Goal: Task Accomplishment & Management: Use online tool/utility

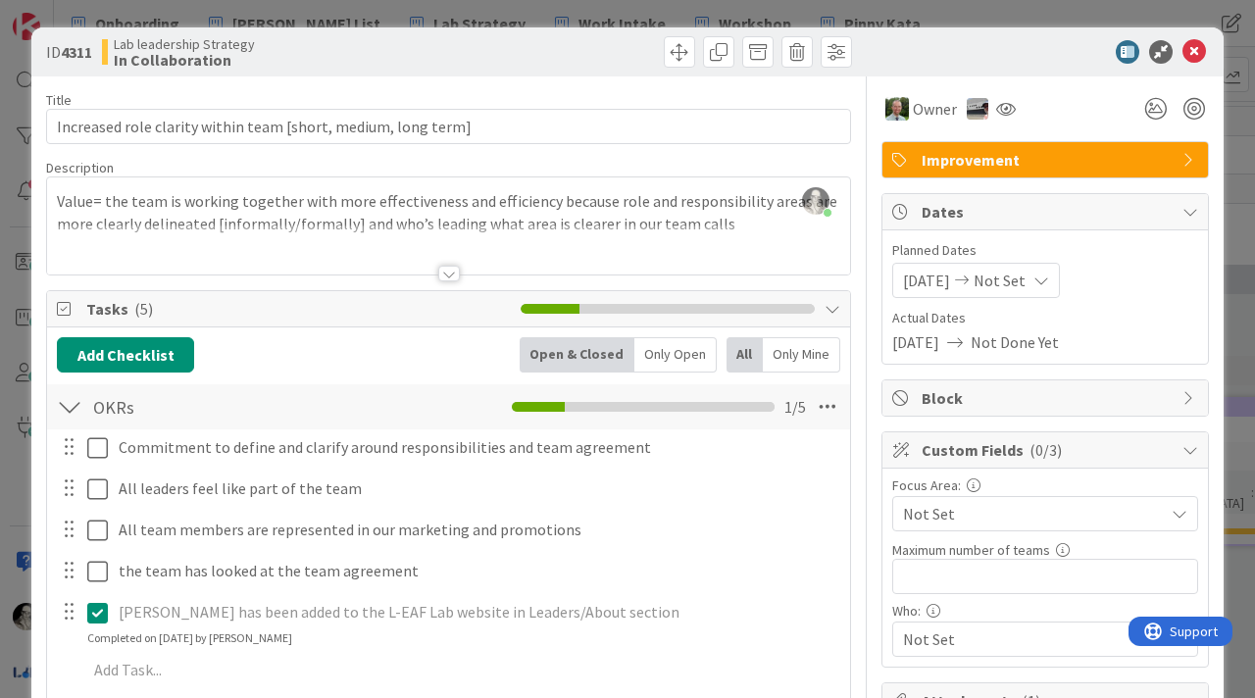
click at [450, 278] on div at bounding box center [449, 274] width 22 height 16
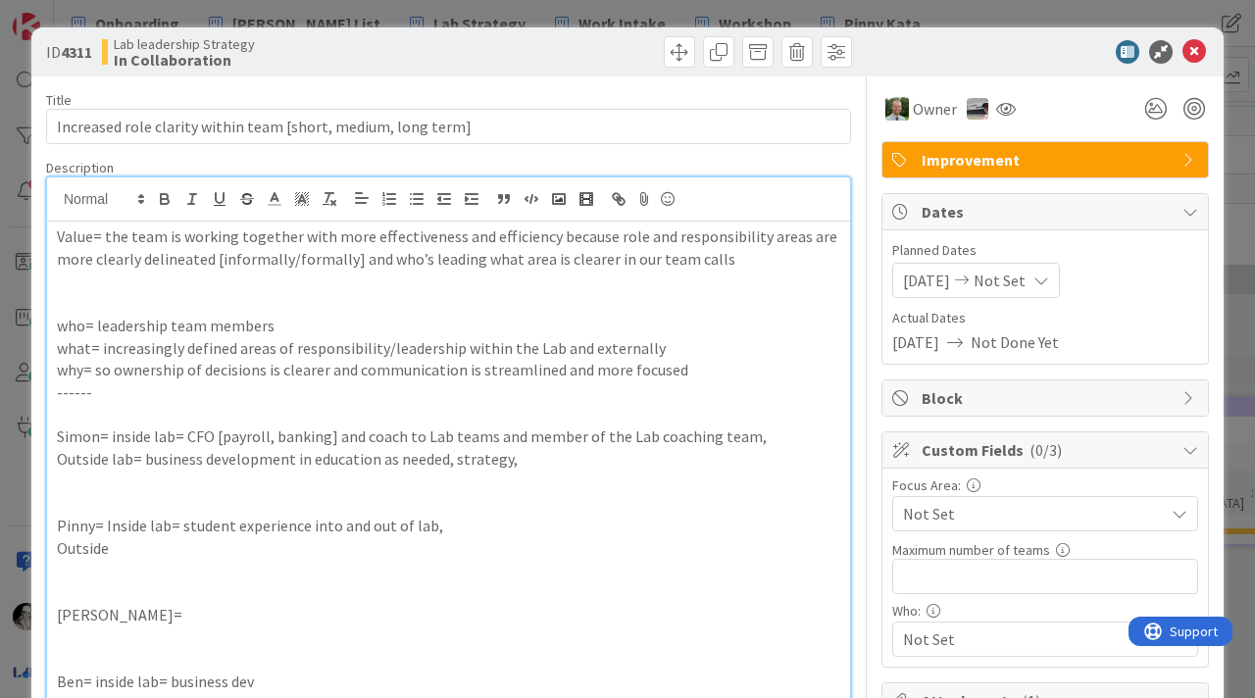
click at [160, 551] on p "Outside" at bounding box center [449, 548] width 784 height 23
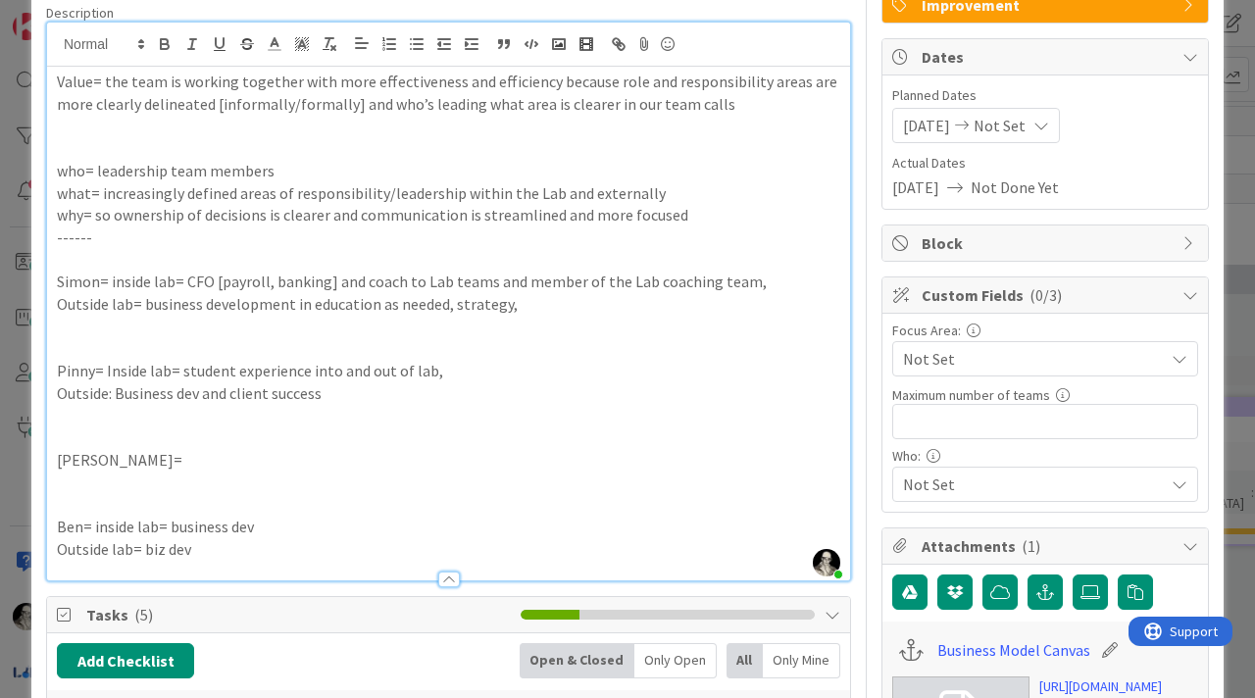
scroll to position [170, 0]
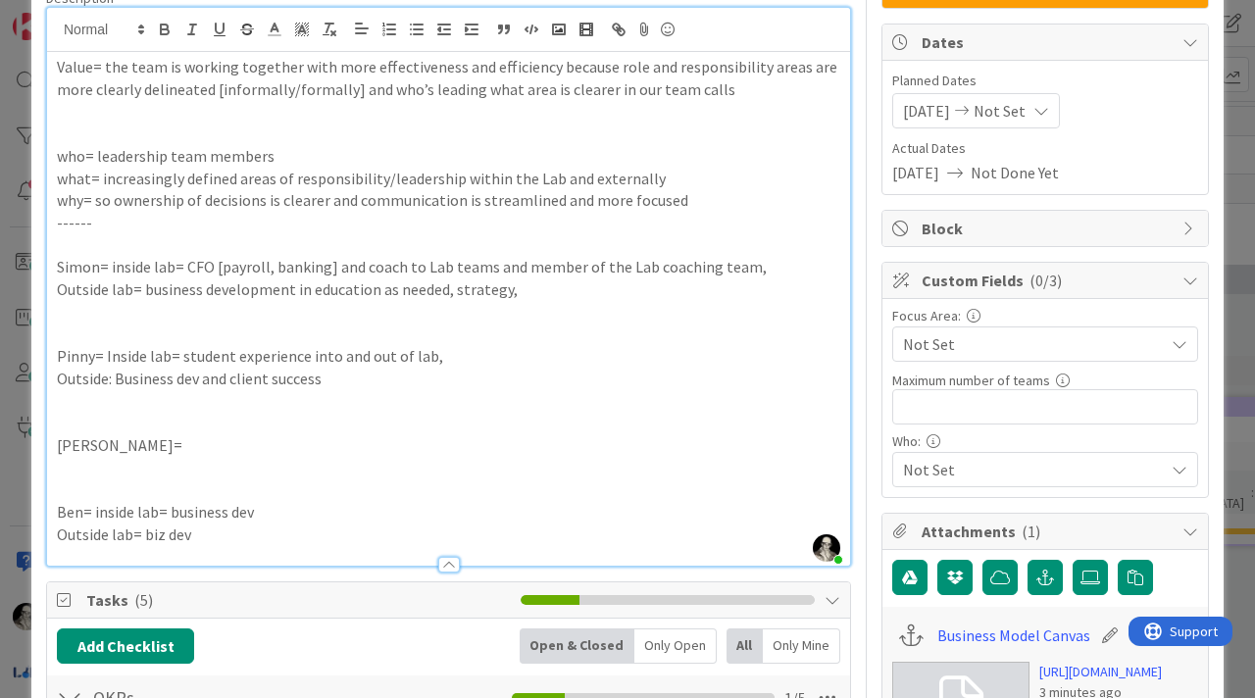
drag, startPoint x: 306, startPoint y: 355, endPoint x: 323, endPoint y: 276, distance: 81.2
click at [306, 355] on p "Pinny= Inside lab= student experience into and out of lab," at bounding box center [449, 356] width 784 height 23
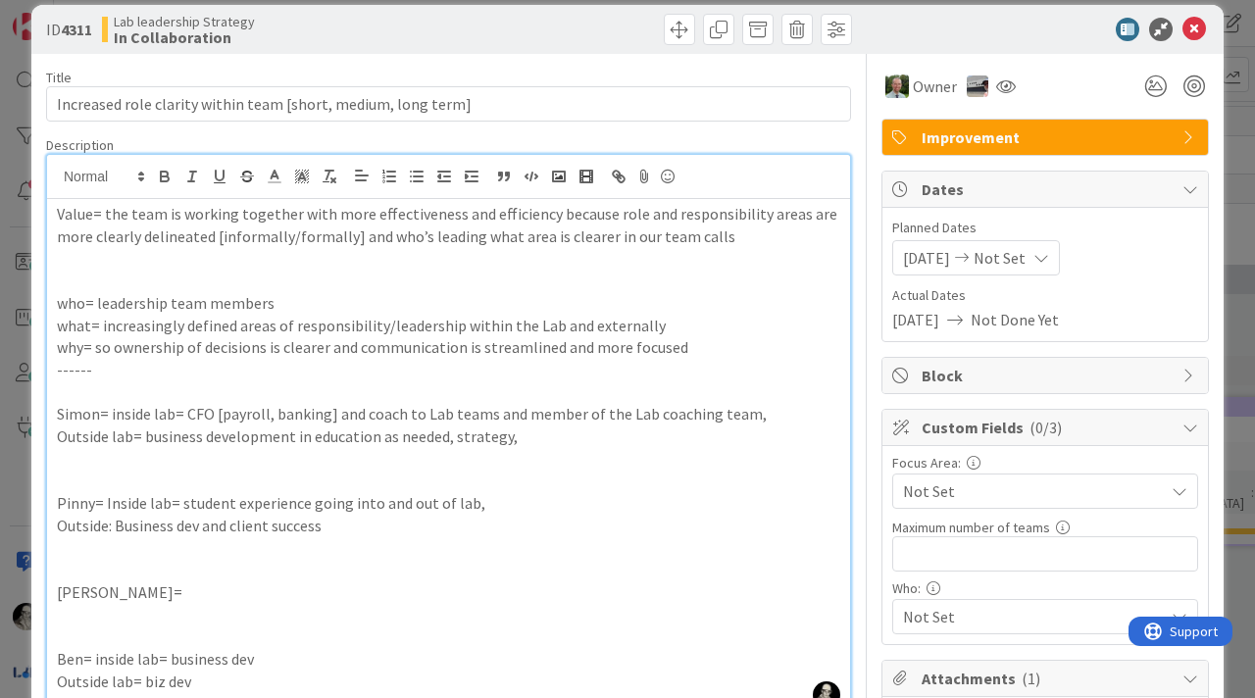
scroll to position [0, 0]
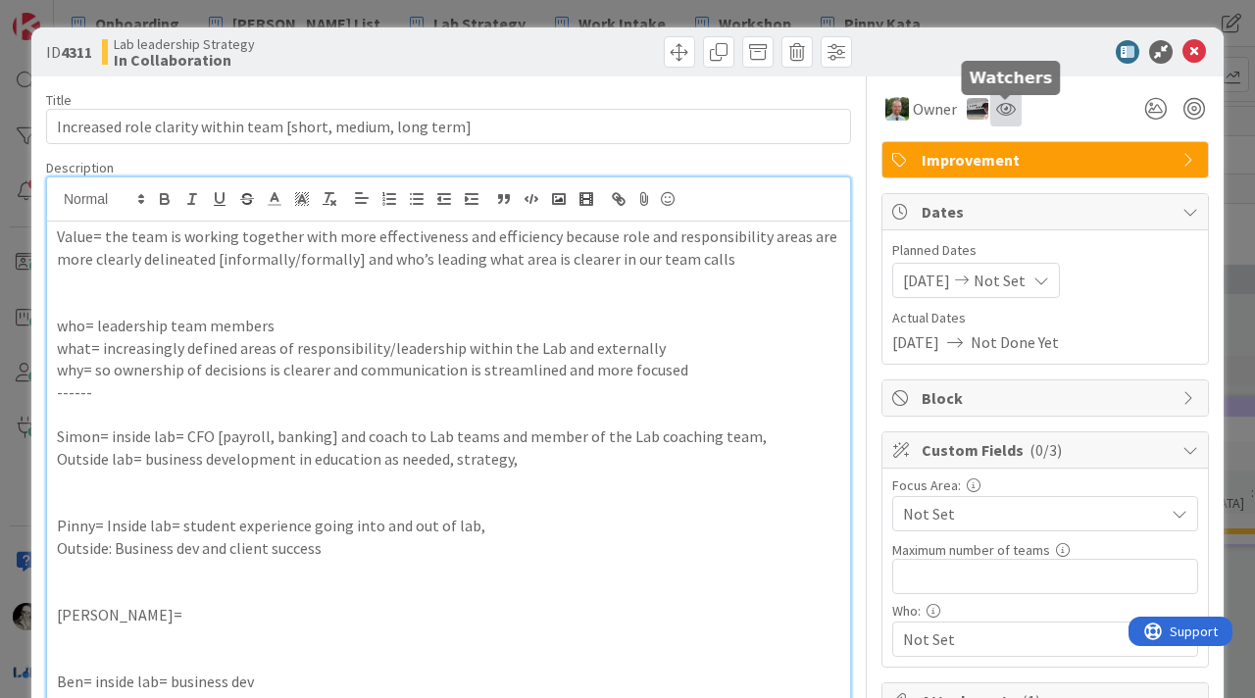
click at [1007, 111] on icon at bounding box center [1006, 109] width 20 height 16
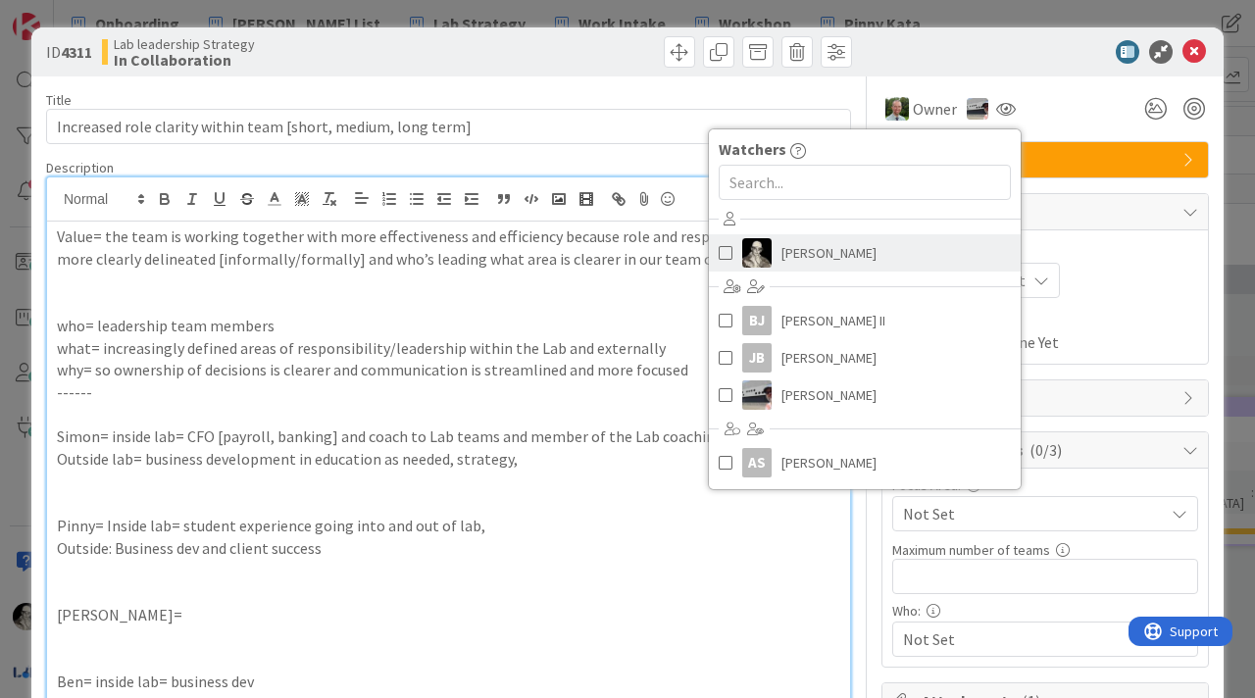
click at [839, 245] on span "[PERSON_NAME]" at bounding box center [829, 252] width 95 height 29
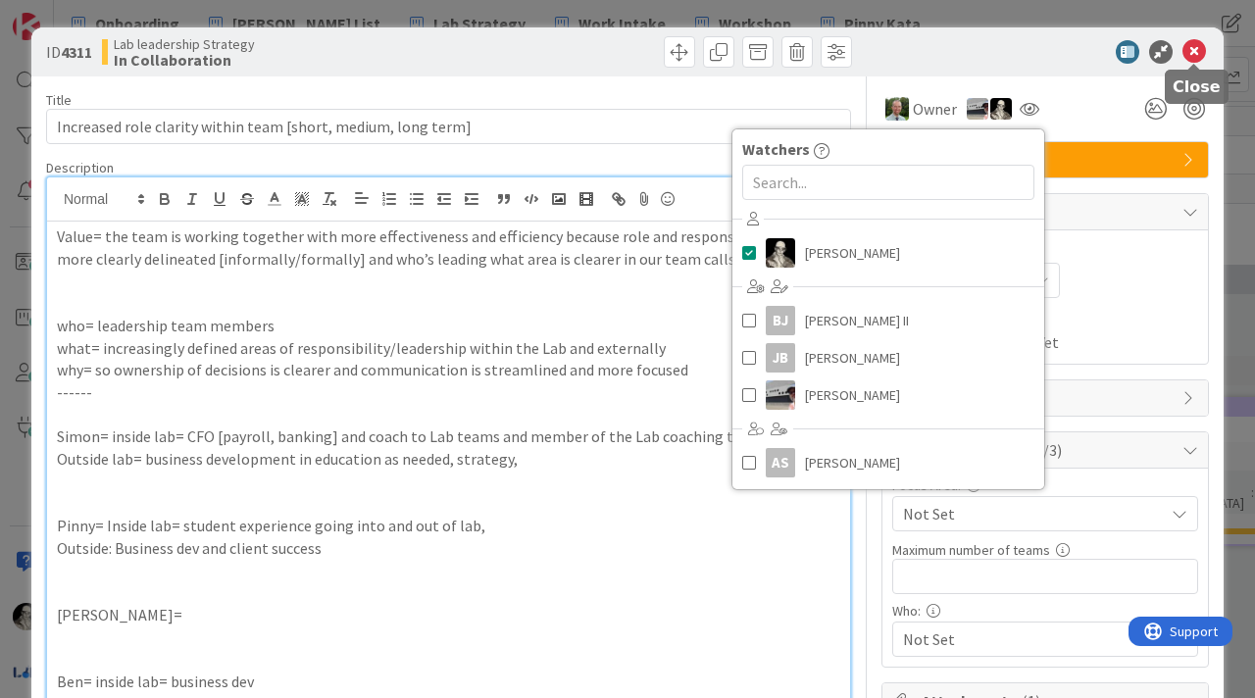
click at [1197, 59] on icon at bounding box center [1195, 52] width 24 height 24
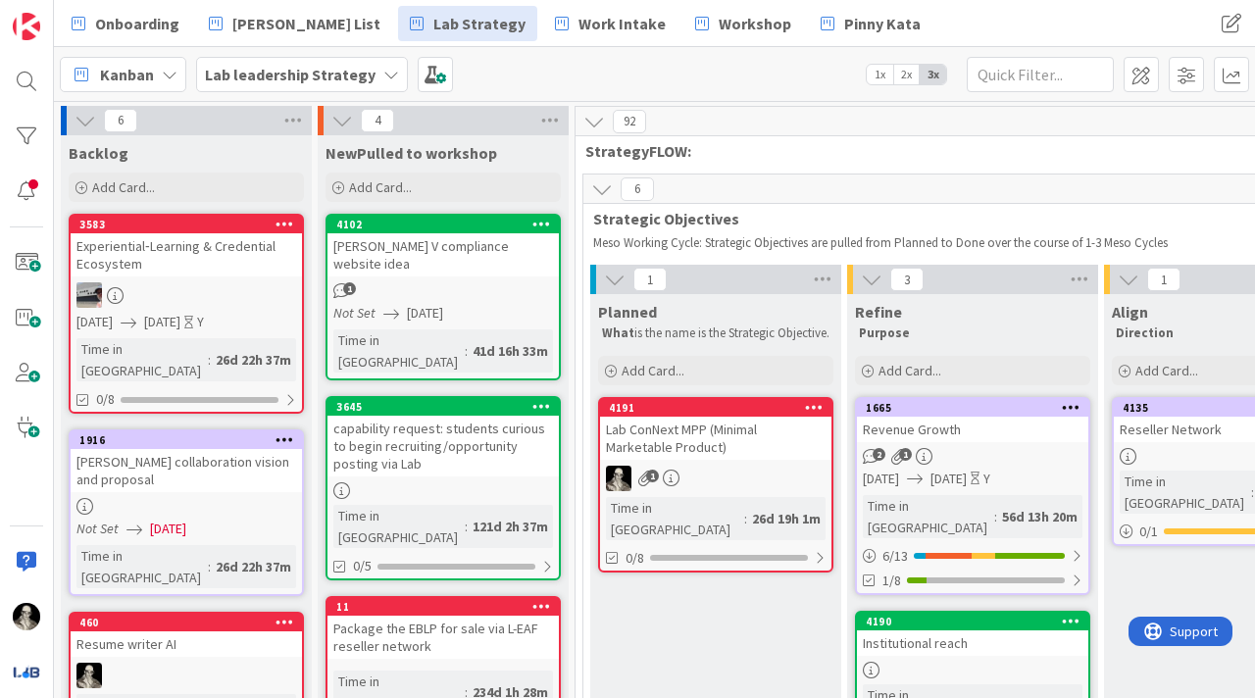
click at [728, 450] on div "Lab ConNext MPP (Minimal Marketable Product)" at bounding box center [715, 438] width 231 height 43
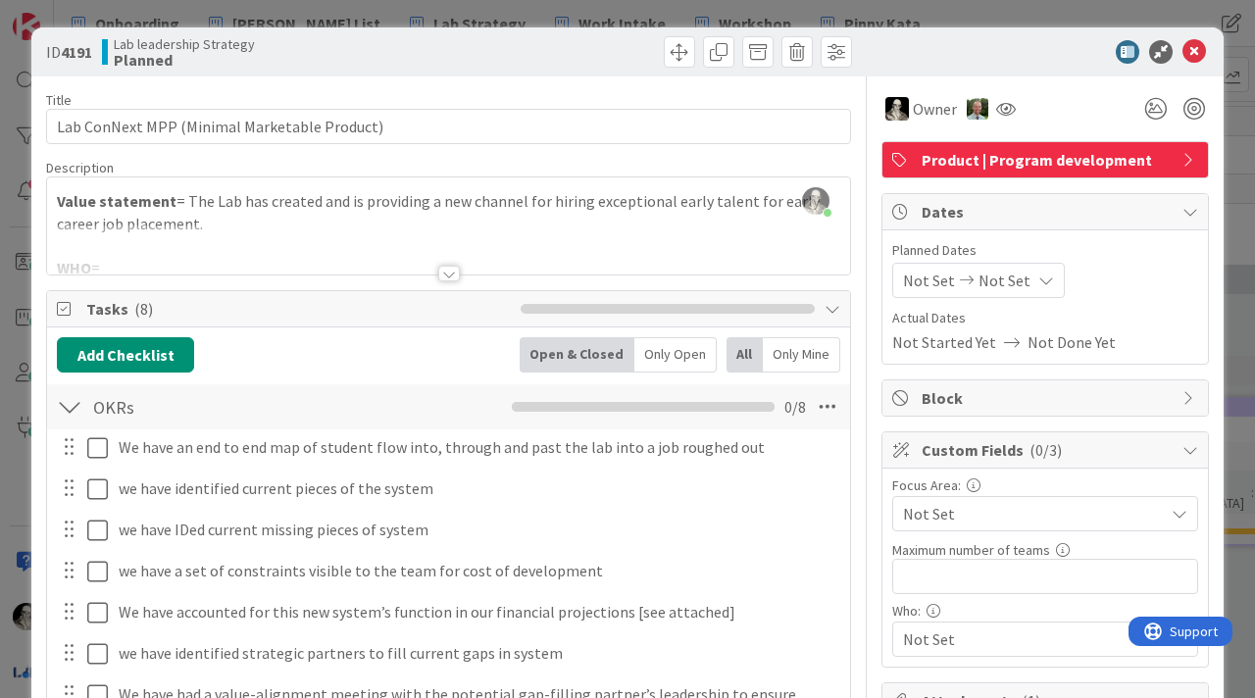
click at [446, 273] on div at bounding box center [449, 274] width 22 height 16
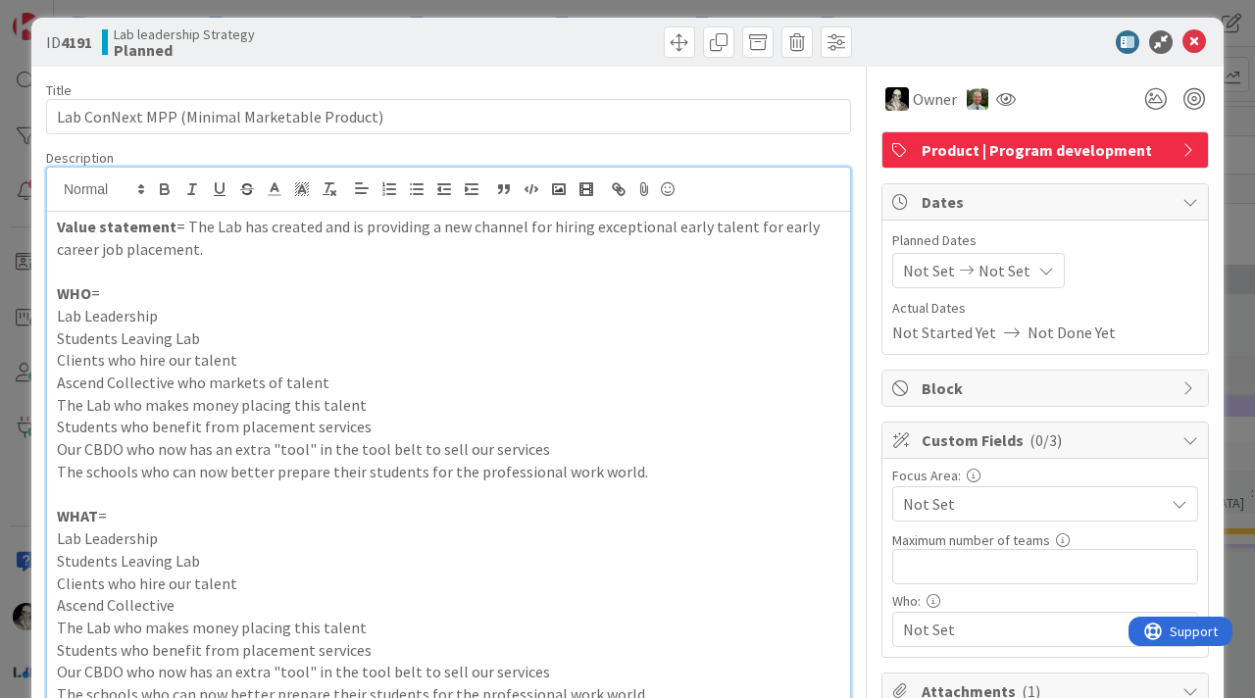
scroll to position [8, 0]
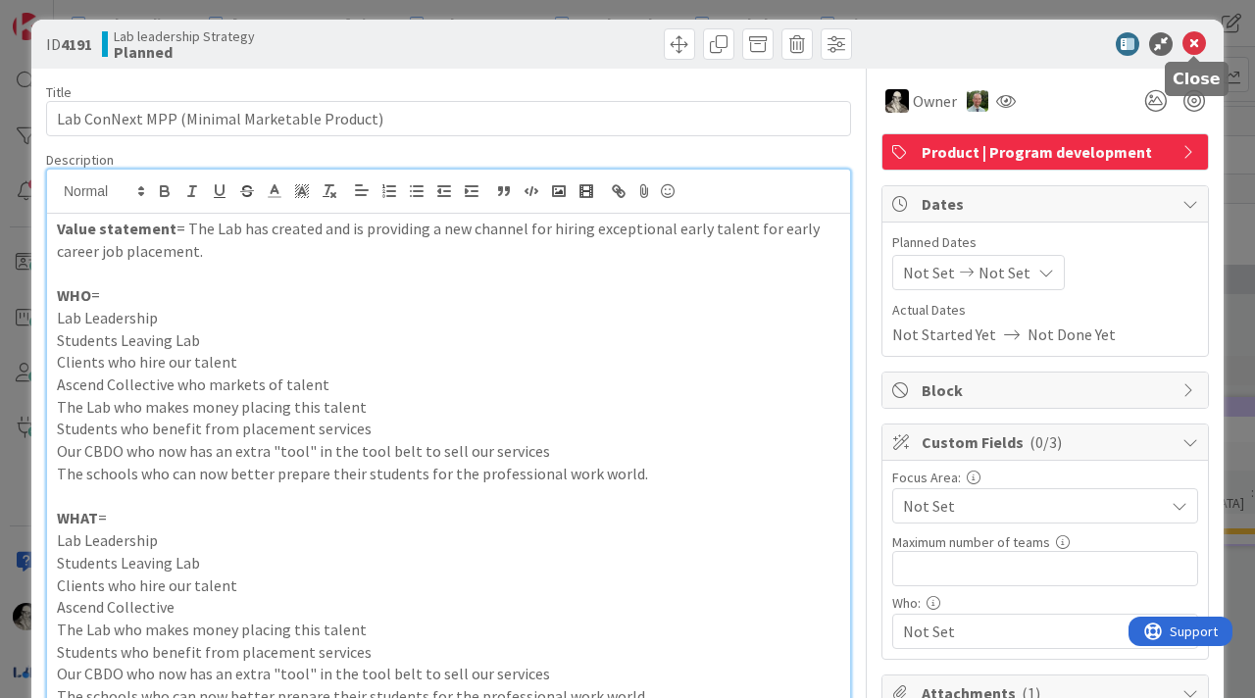
click at [1193, 42] on icon at bounding box center [1195, 44] width 24 height 24
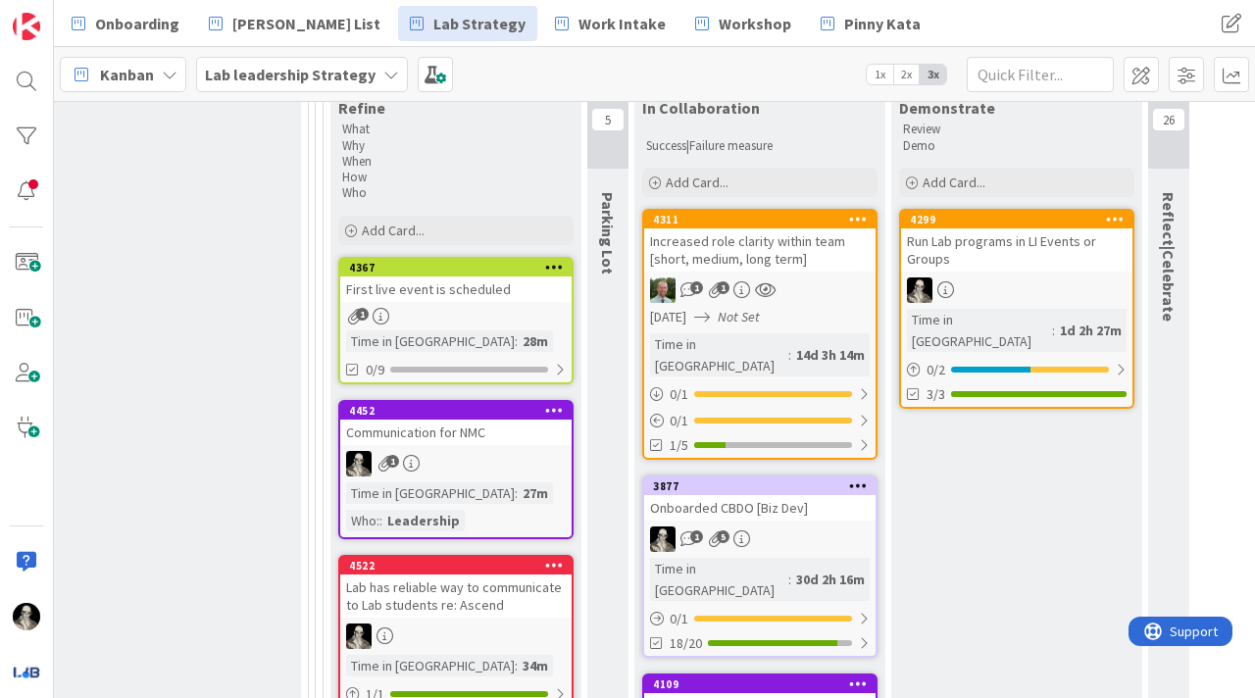
scroll to position [624, 2753]
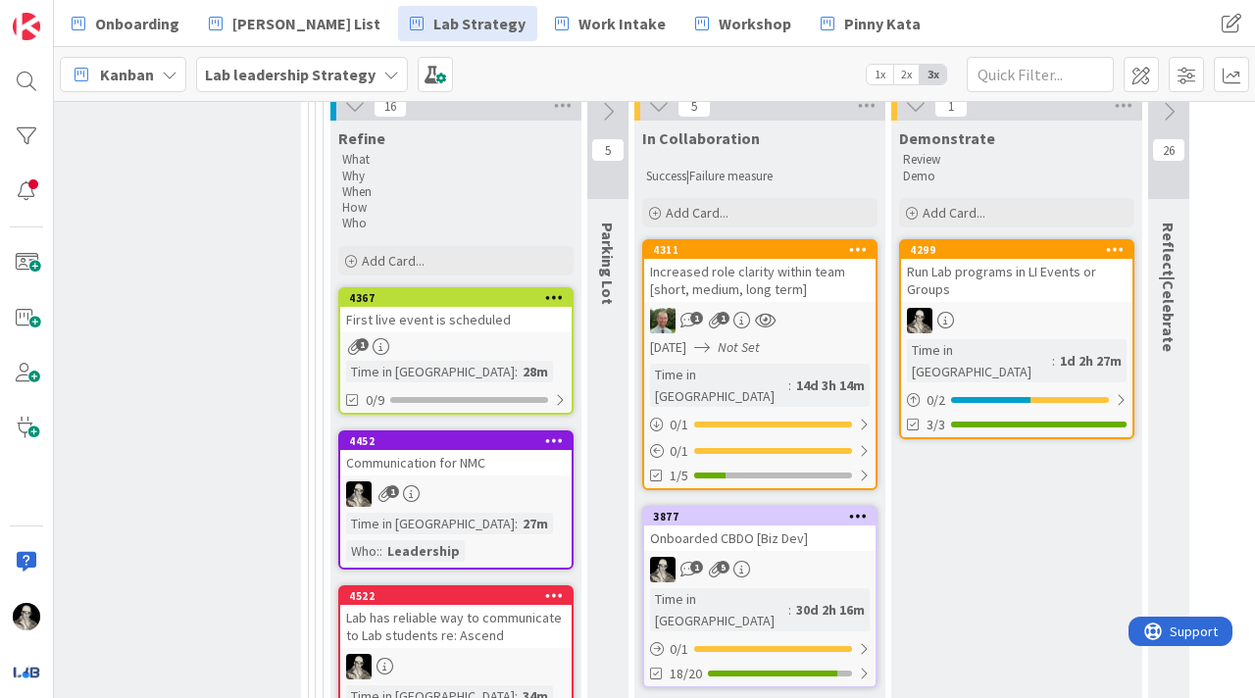
click at [811, 316] on div "1 1" at bounding box center [759, 321] width 231 height 26
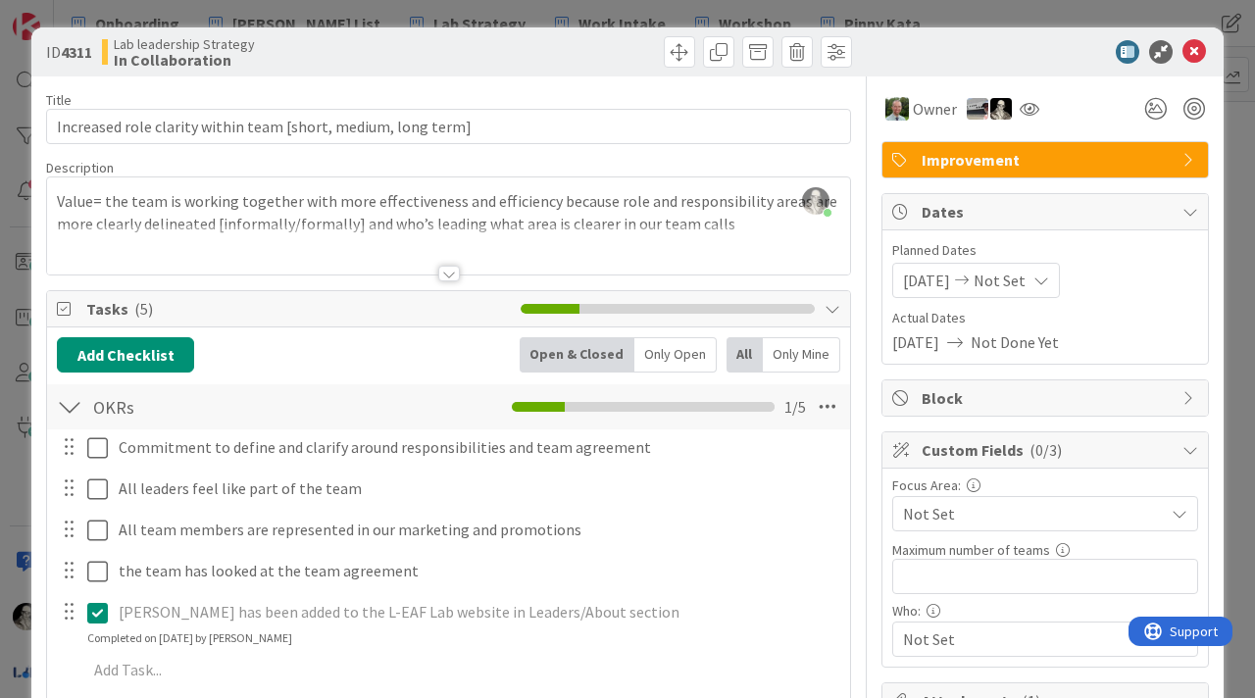
click at [448, 270] on div at bounding box center [449, 274] width 22 height 16
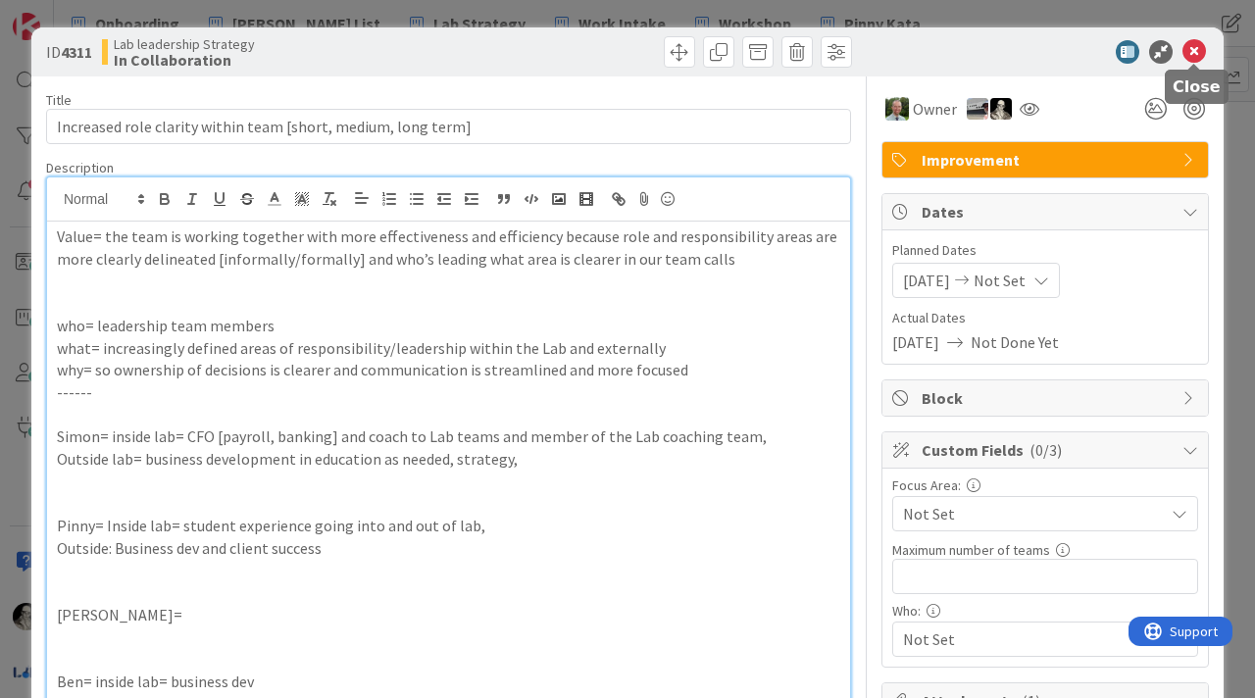
click at [1194, 50] on icon at bounding box center [1195, 52] width 24 height 24
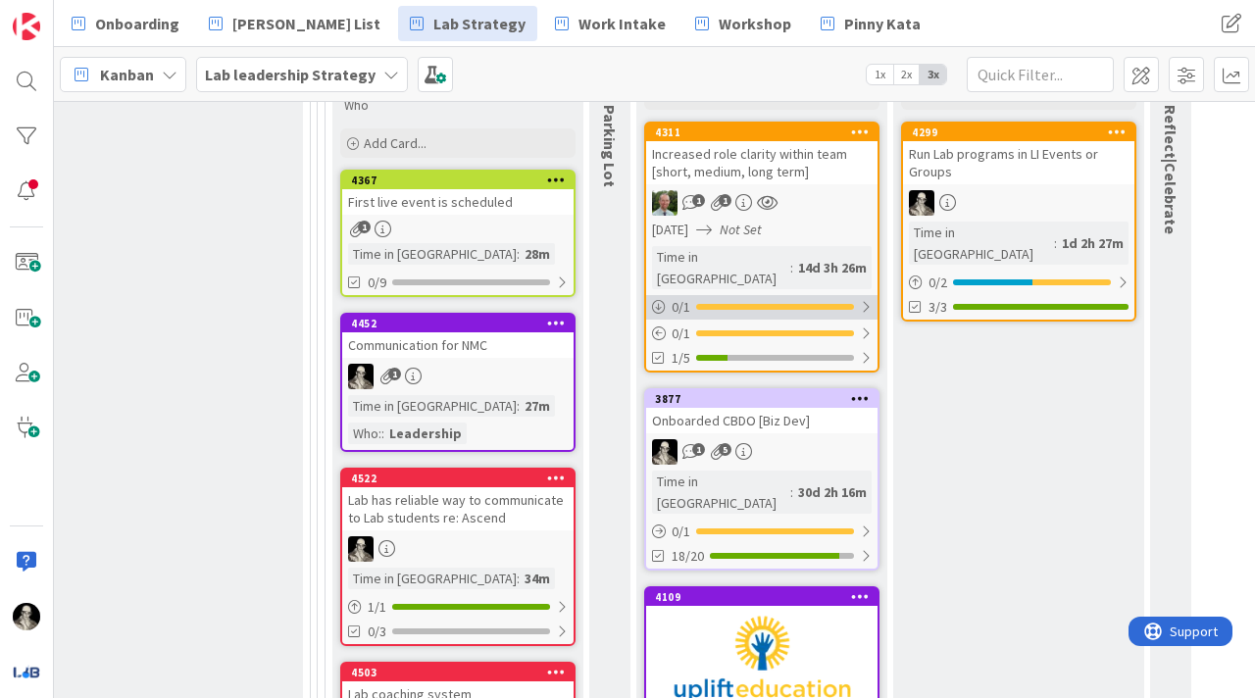
scroll to position [740, 2751]
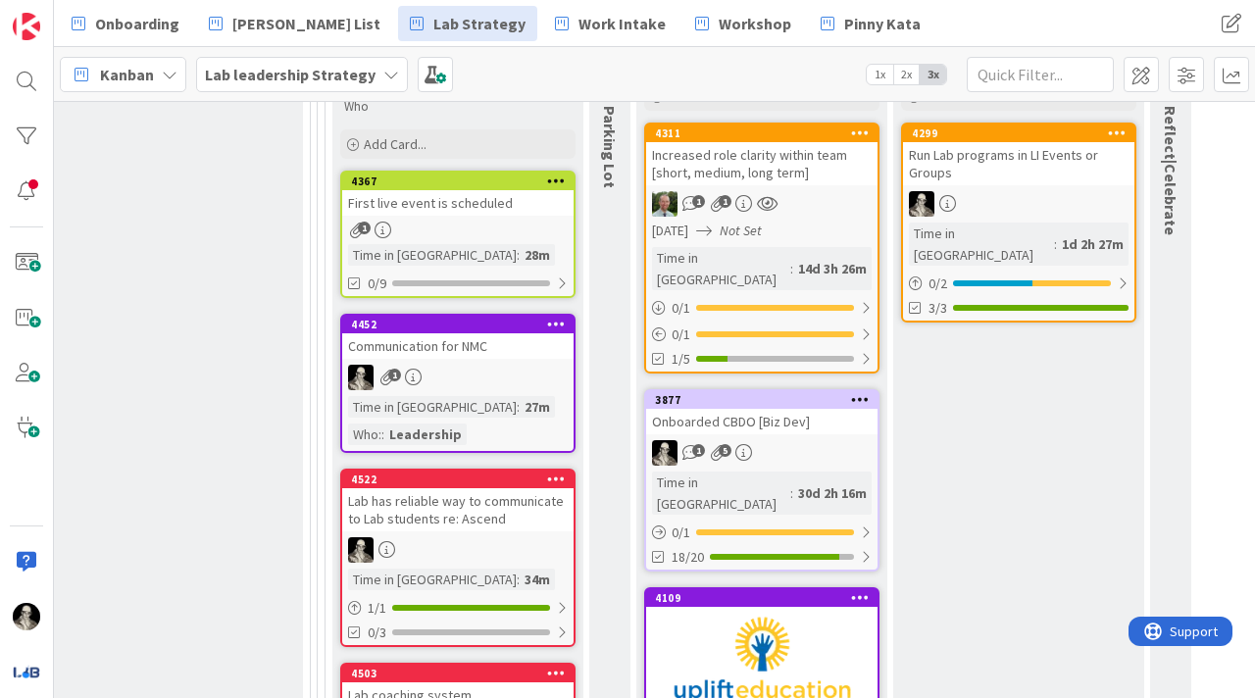
click at [816, 216] on link "4311 Increased role clarity within team [short, medium, long term] 1 1 [DATE] N…" at bounding box center [761, 248] width 235 height 251
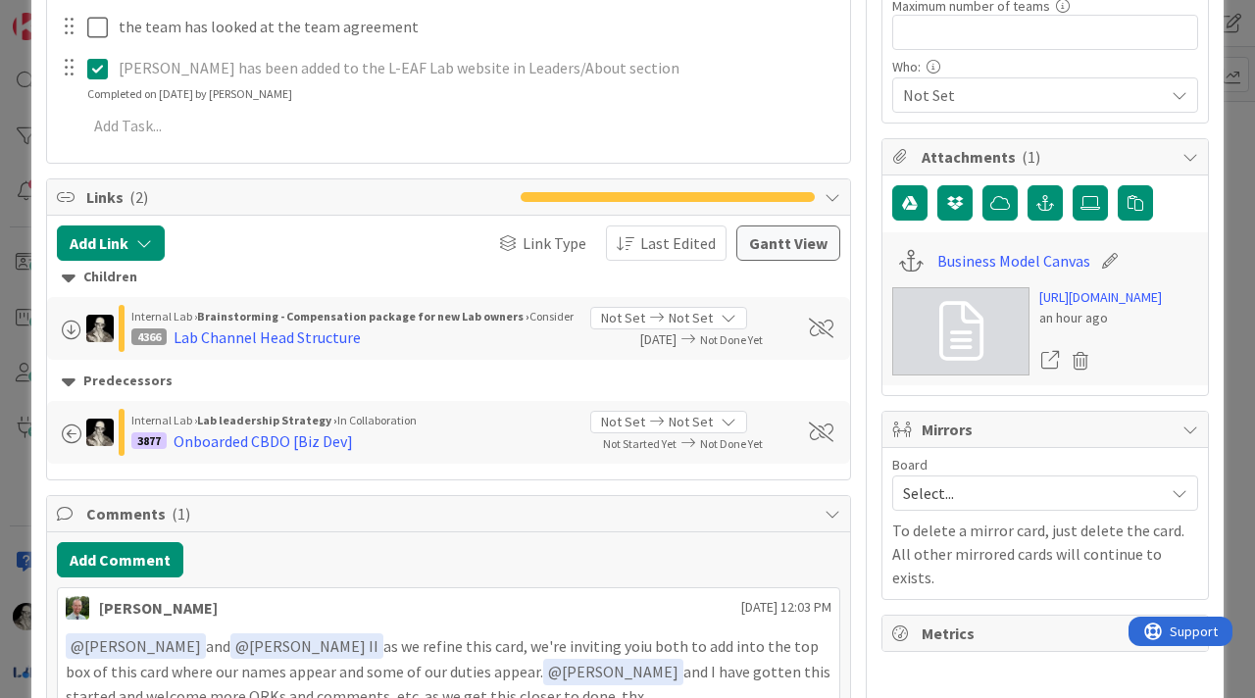
scroll to position [554, 0]
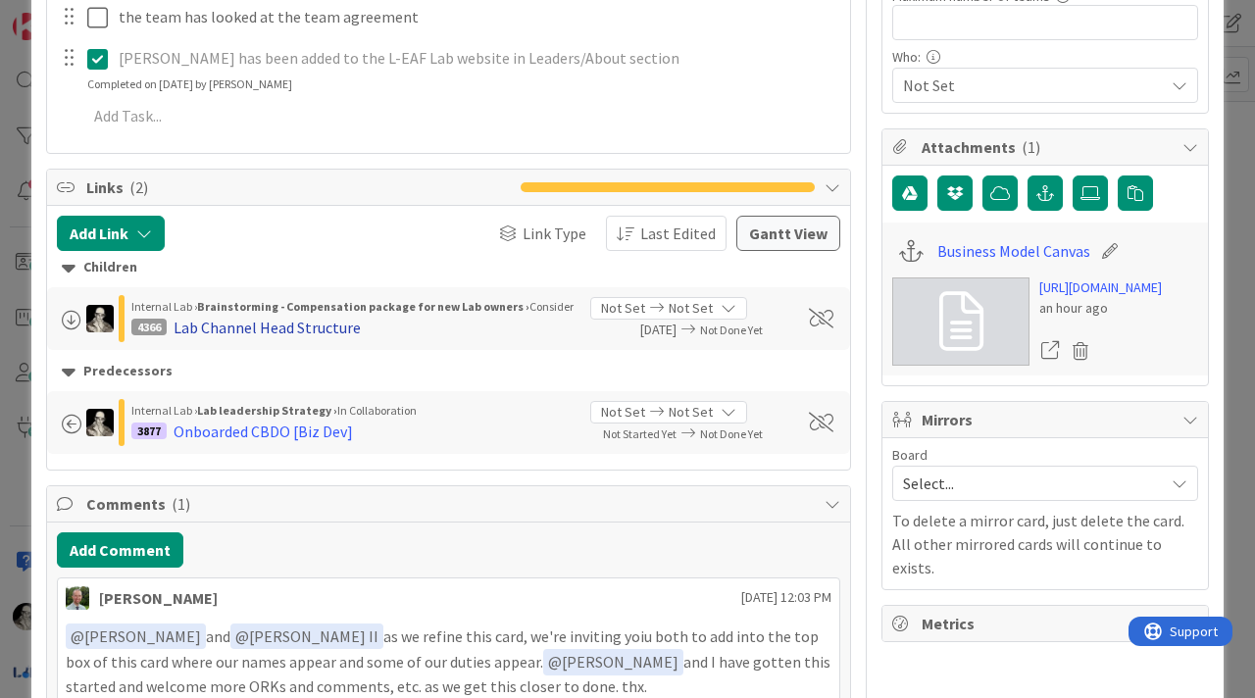
click at [280, 323] on div "Lab Channel Head Structure" at bounding box center [267, 328] width 187 height 24
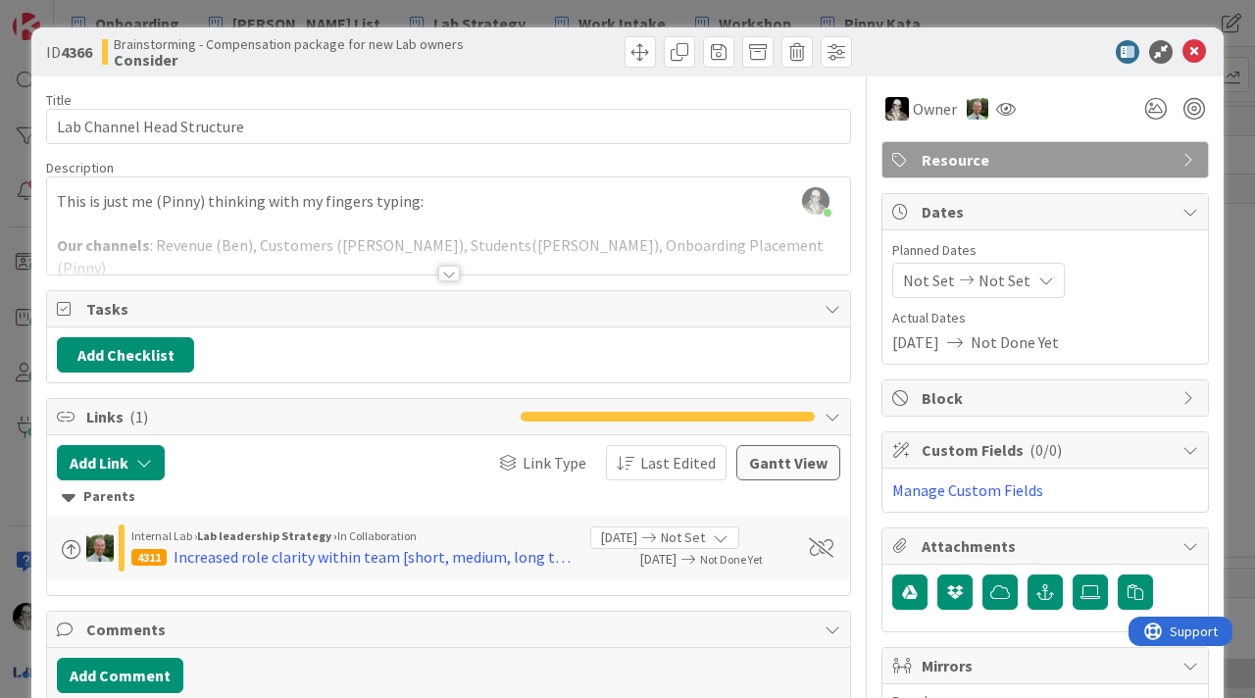
click at [449, 270] on div at bounding box center [449, 274] width 22 height 16
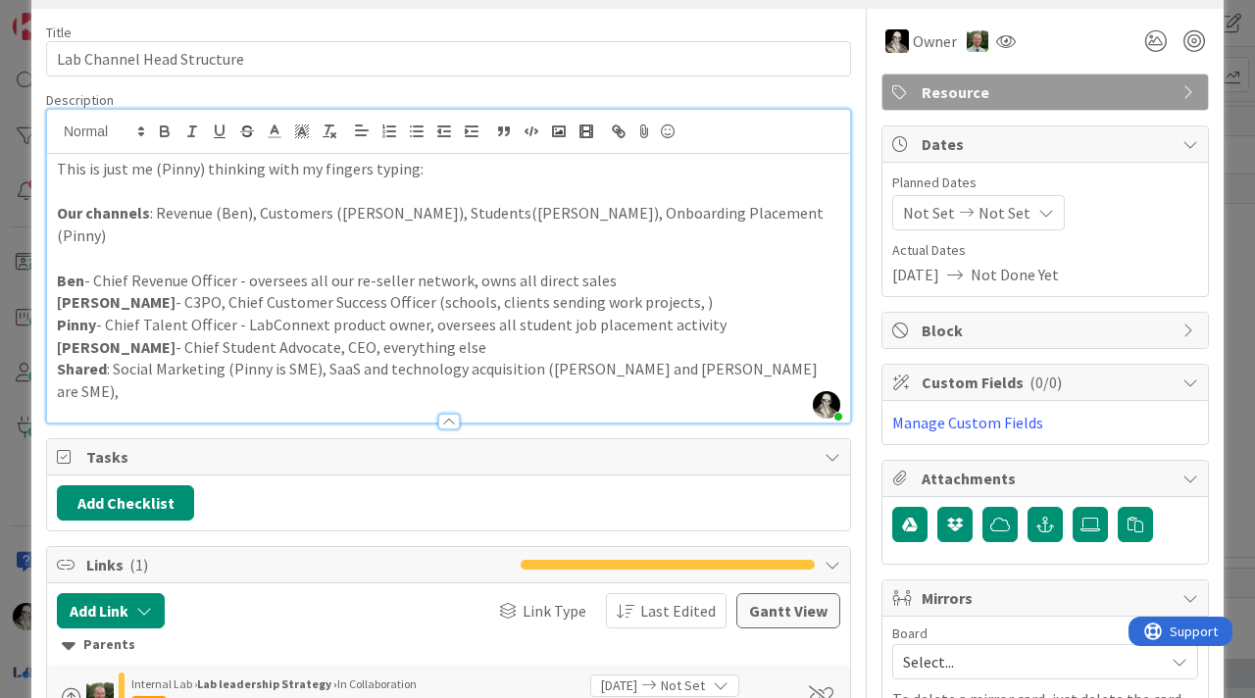
scroll to position [75, 0]
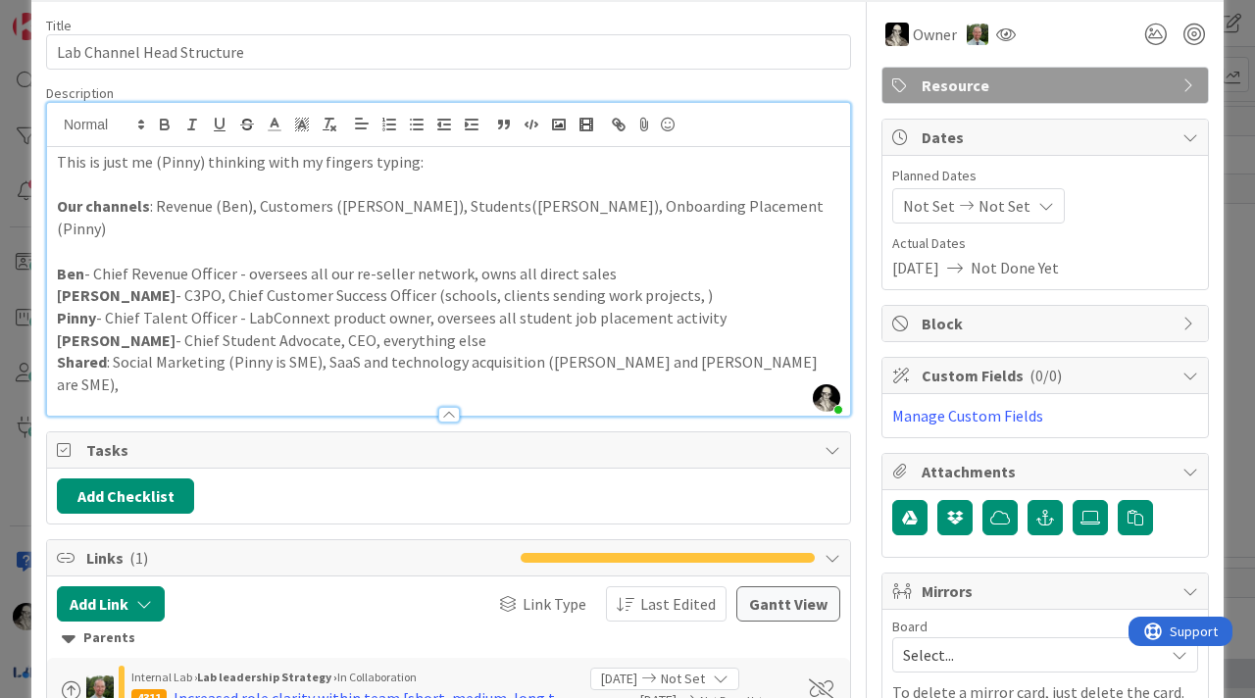
click at [579, 214] on p "Our channels : Revenue (Ben), Customers ([PERSON_NAME]), Students([PERSON_NAME]…" at bounding box center [449, 217] width 784 height 44
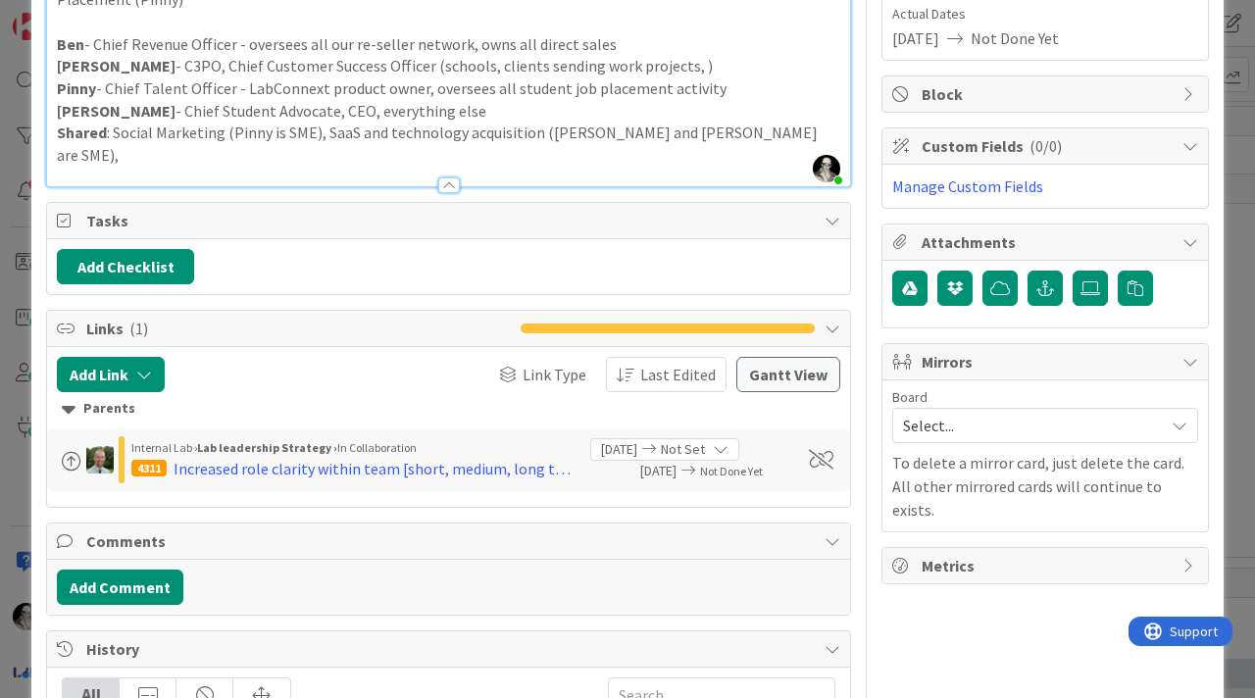
scroll to position [308, 0]
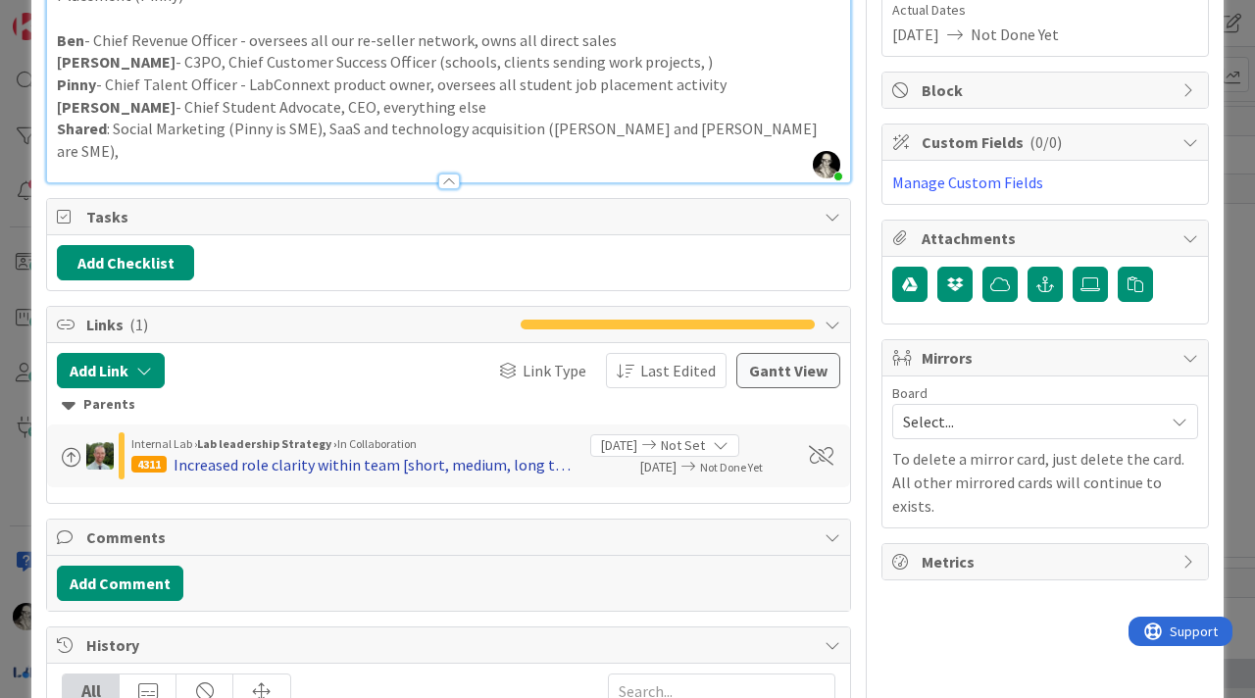
click at [498, 453] on div "Increased role clarity within team [short, medium, long term]" at bounding box center [375, 465] width 402 height 24
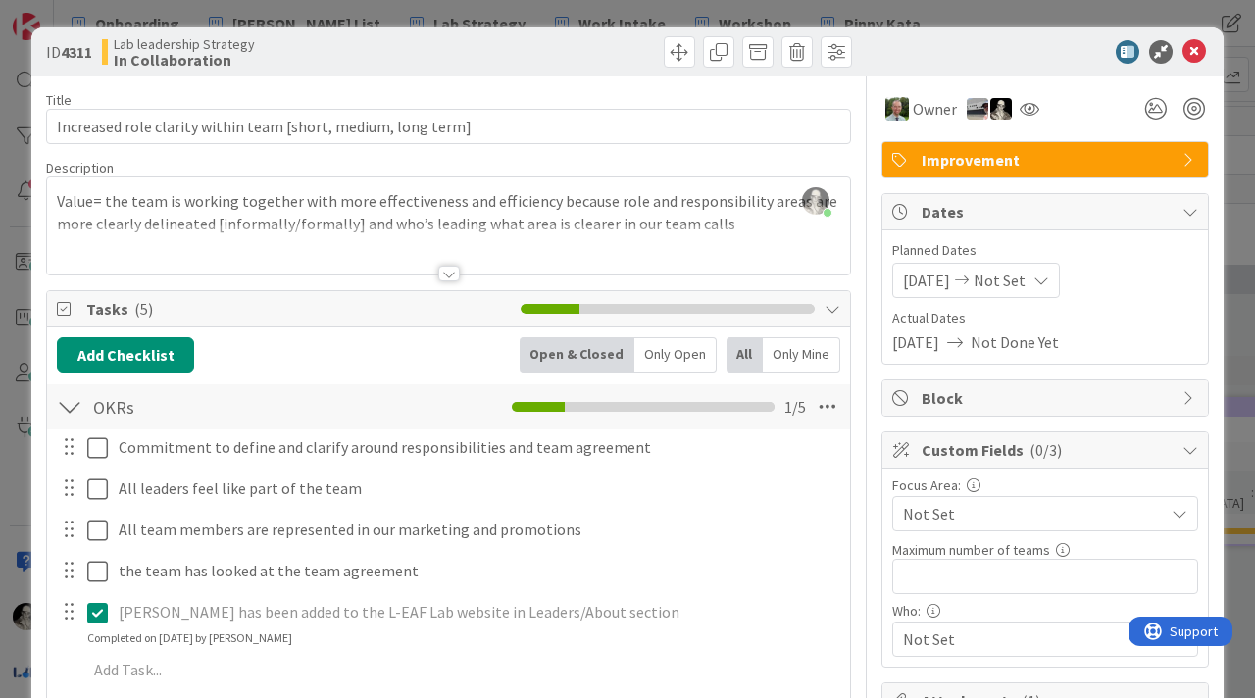
click at [445, 273] on div at bounding box center [449, 274] width 22 height 16
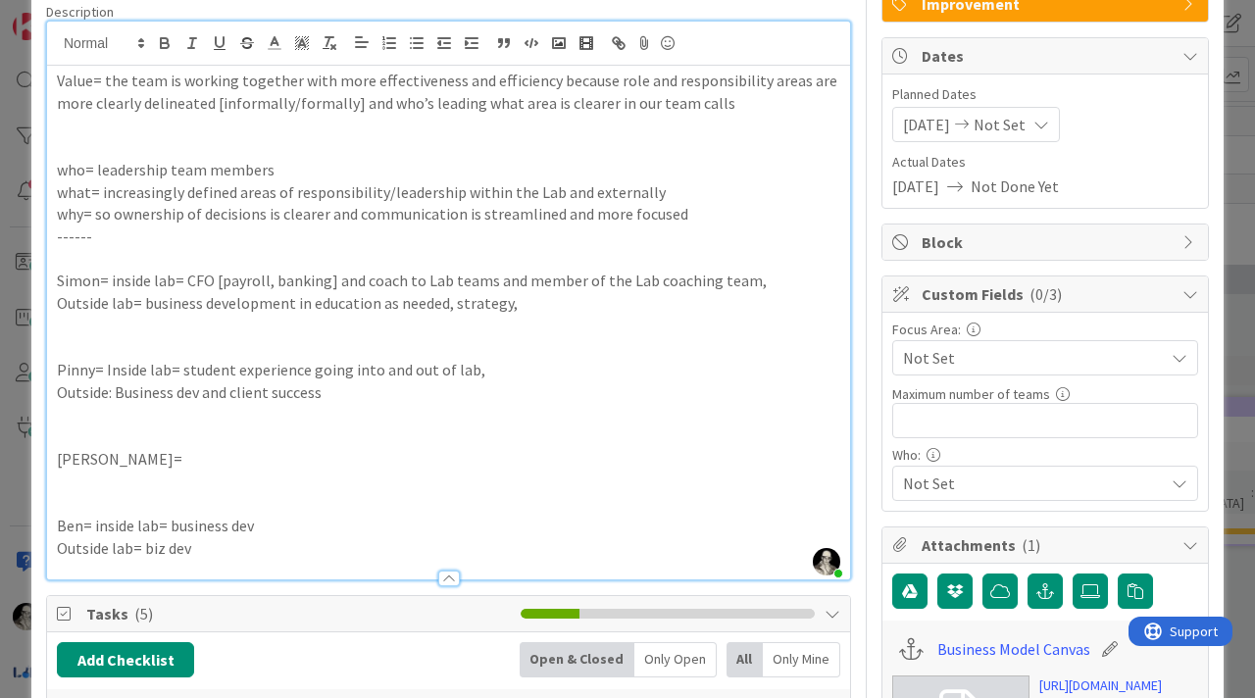
scroll to position [163, 0]
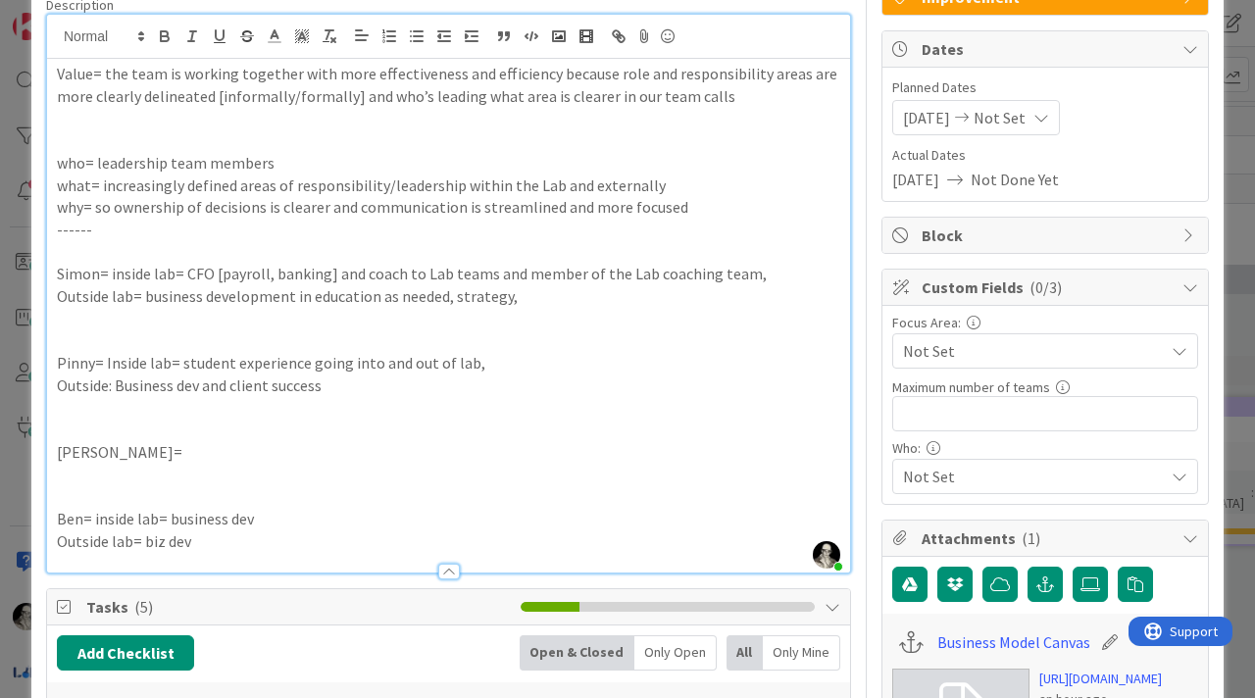
click at [288, 523] on p "Ben= inside lab= business dev" at bounding box center [449, 519] width 784 height 23
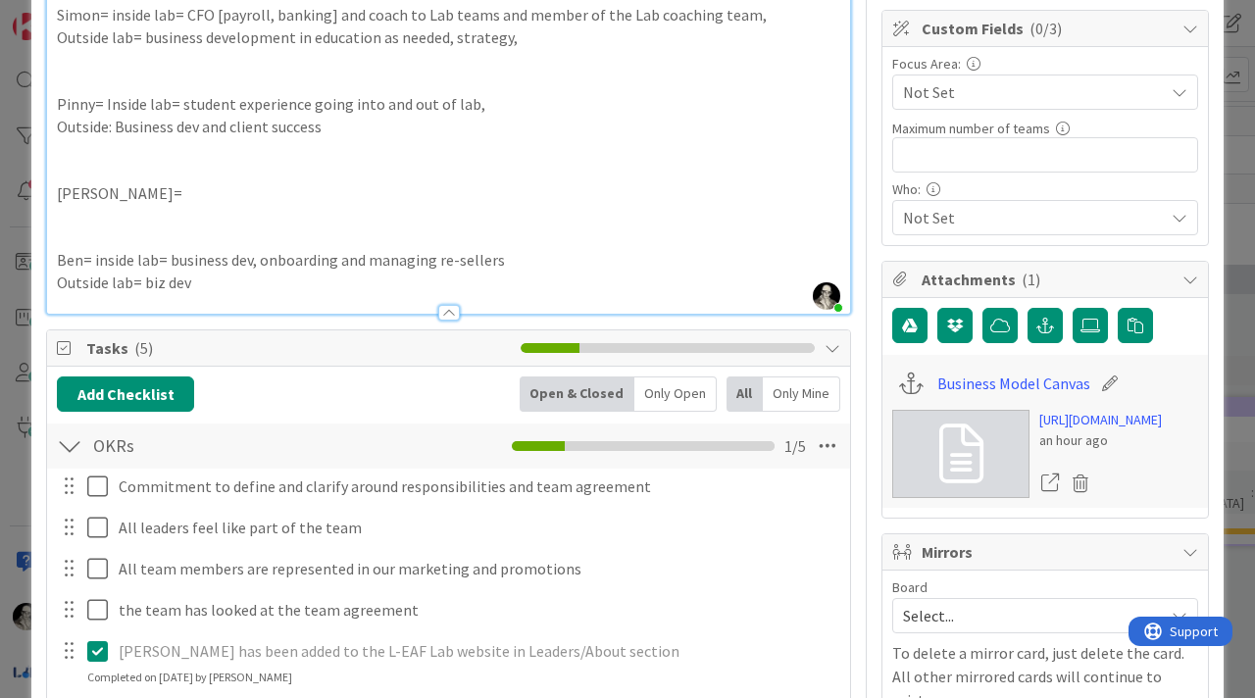
scroll to position [0, 0]
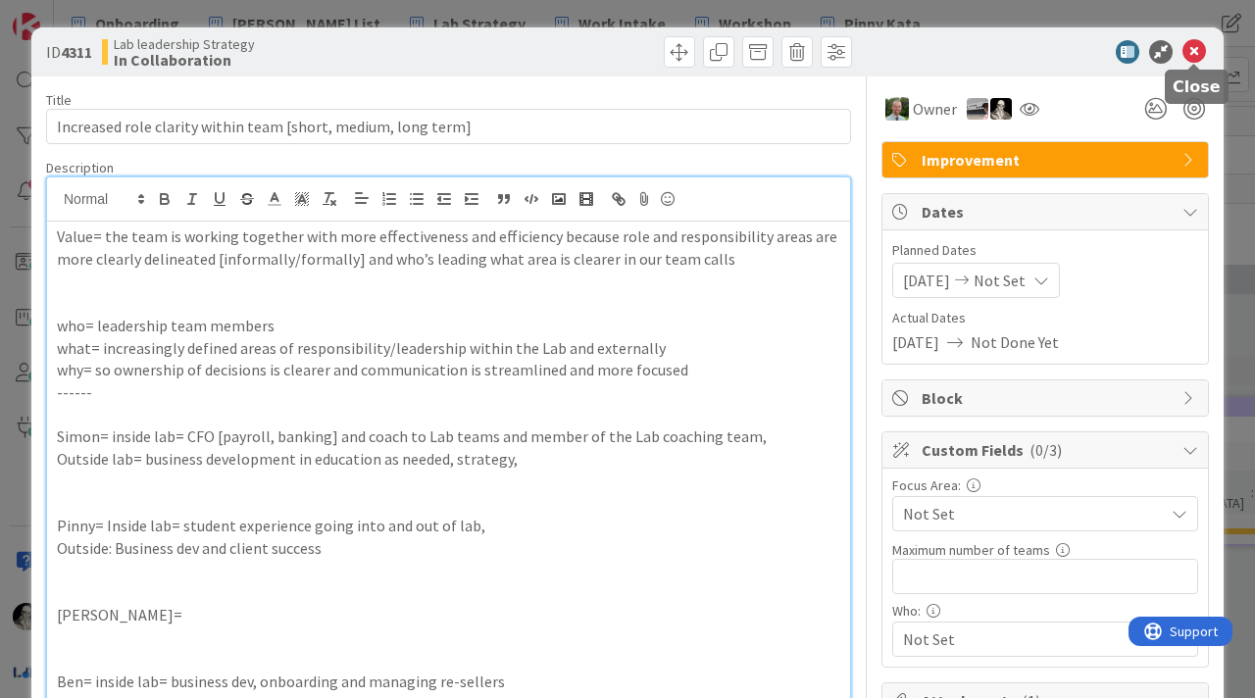
click at [1198, 48] on icon at bounding box center [1195, 52] width 24 height 24
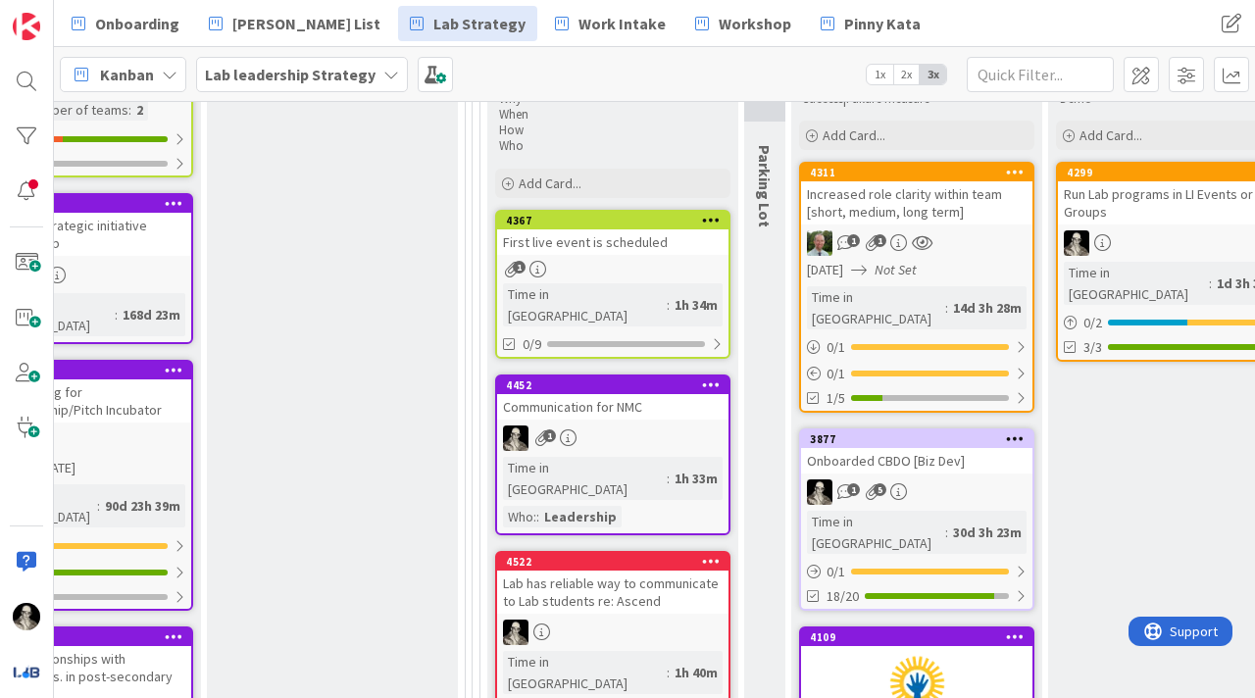
scroll to position [701, 2599]
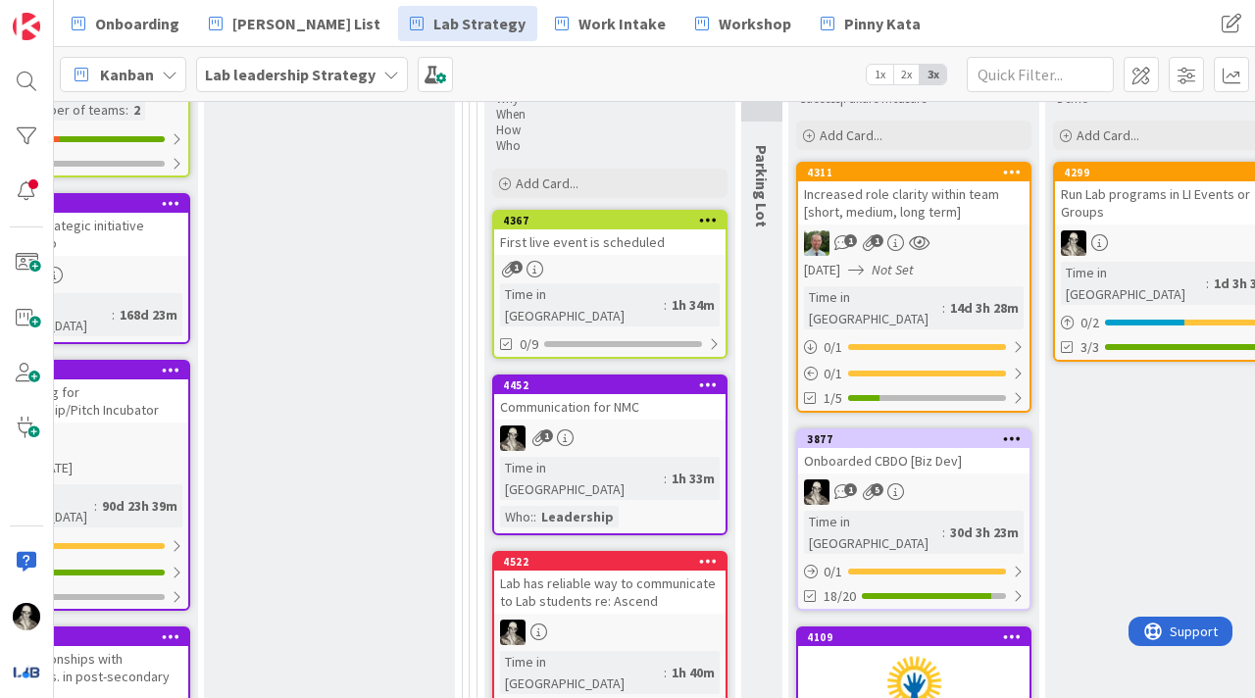
click at [938, 456] on link "3877 Onboarded CBDO [Biz Dev] 1 5 Time in Column : 30d 3h 23m 0 / 1 18/20" at bounding box center [913, 520] width 235 height 182
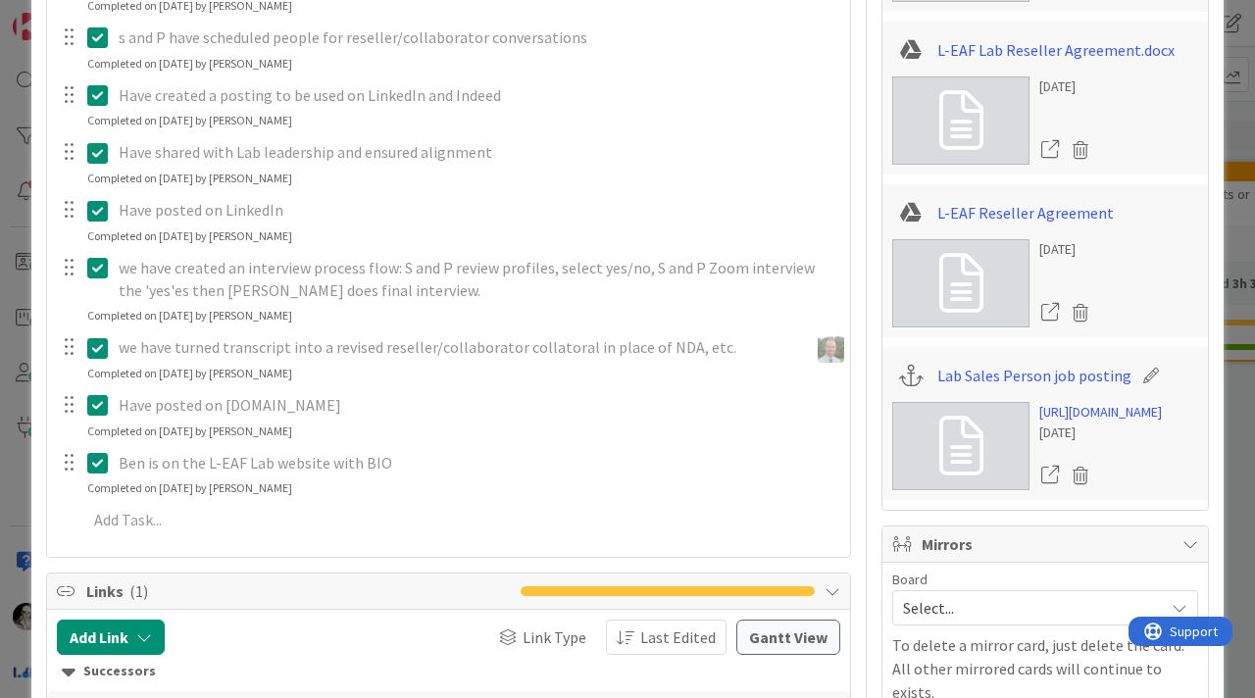
scroll to position [1119, 0]
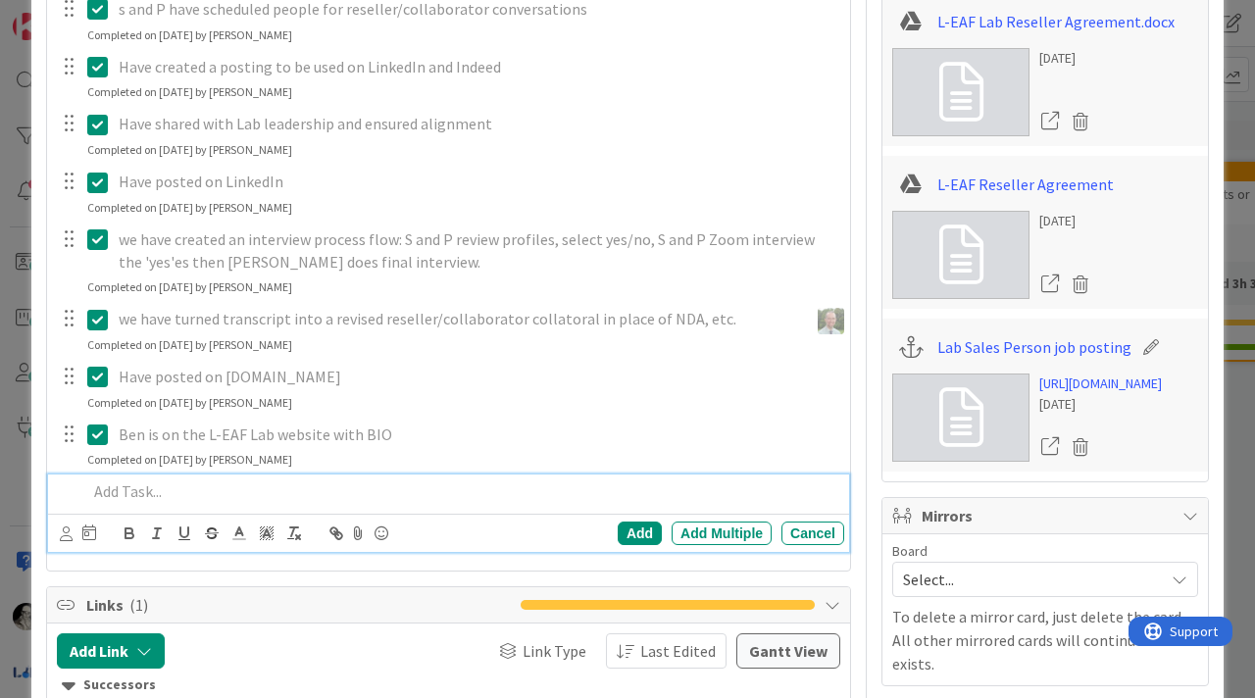
click at [198, 494] on p at bounding box center [461, 492] width 749 height 23
click at [634, 528] on div "Add" at bounding box center [640, 534] width 44 height 24
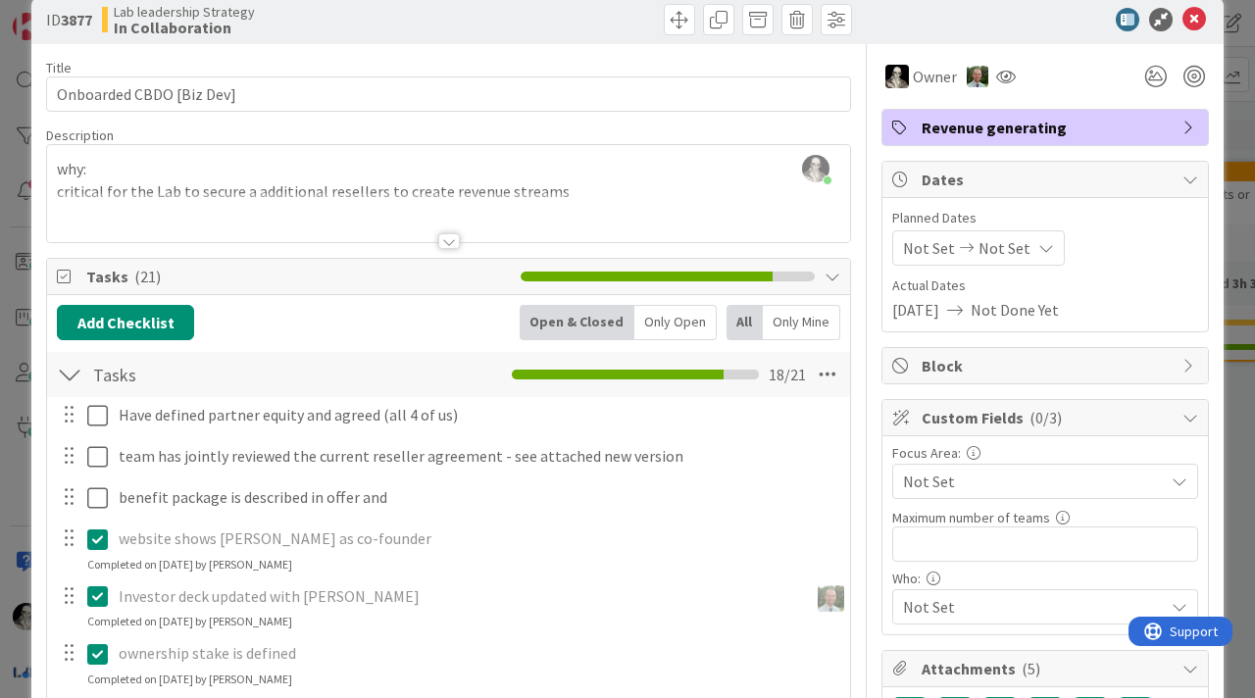
scroll to position [39, 0]
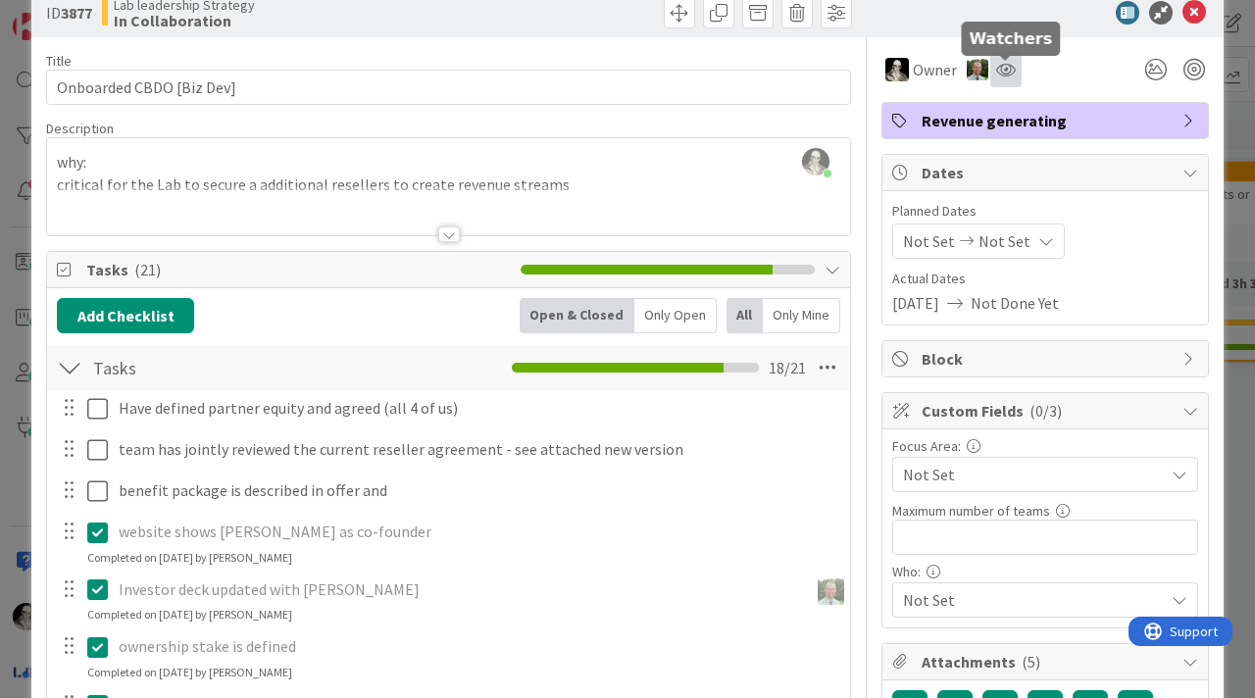
click at [1013, 69] on icon at bounding box center [1006, 70] width 20 height 16
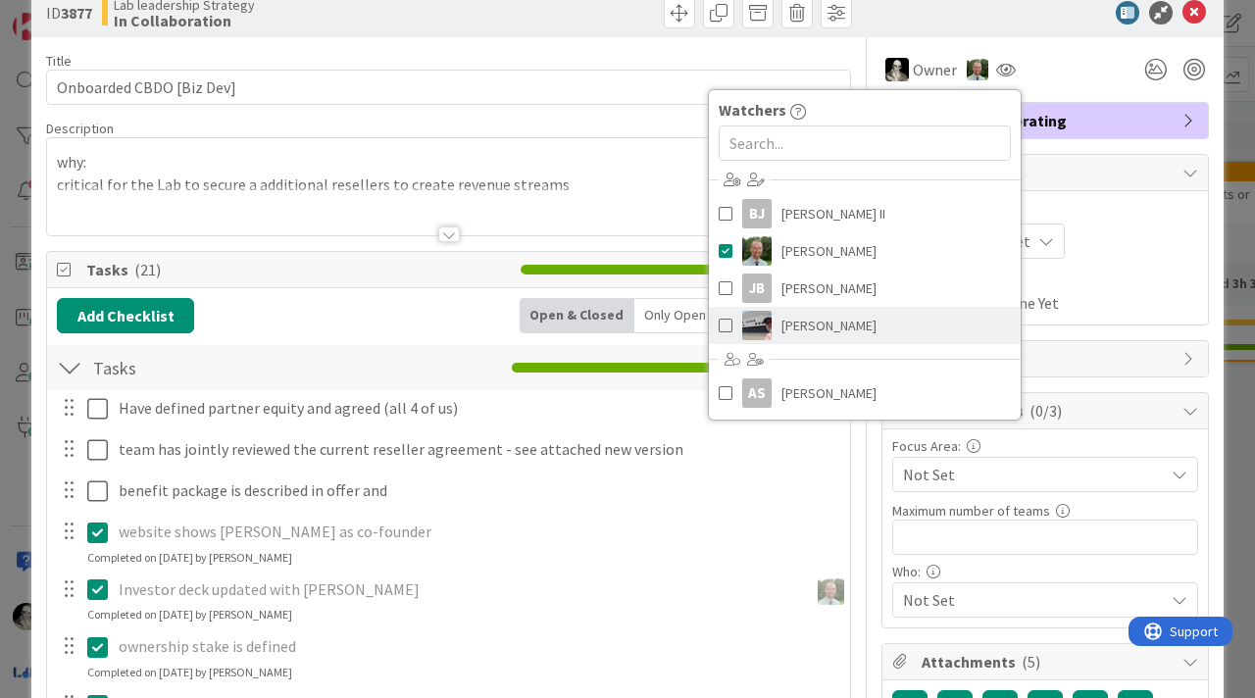
click at [807, 313] on span "[PERSON_NAME]" at bounding box center [829, 325] width 95 height 29
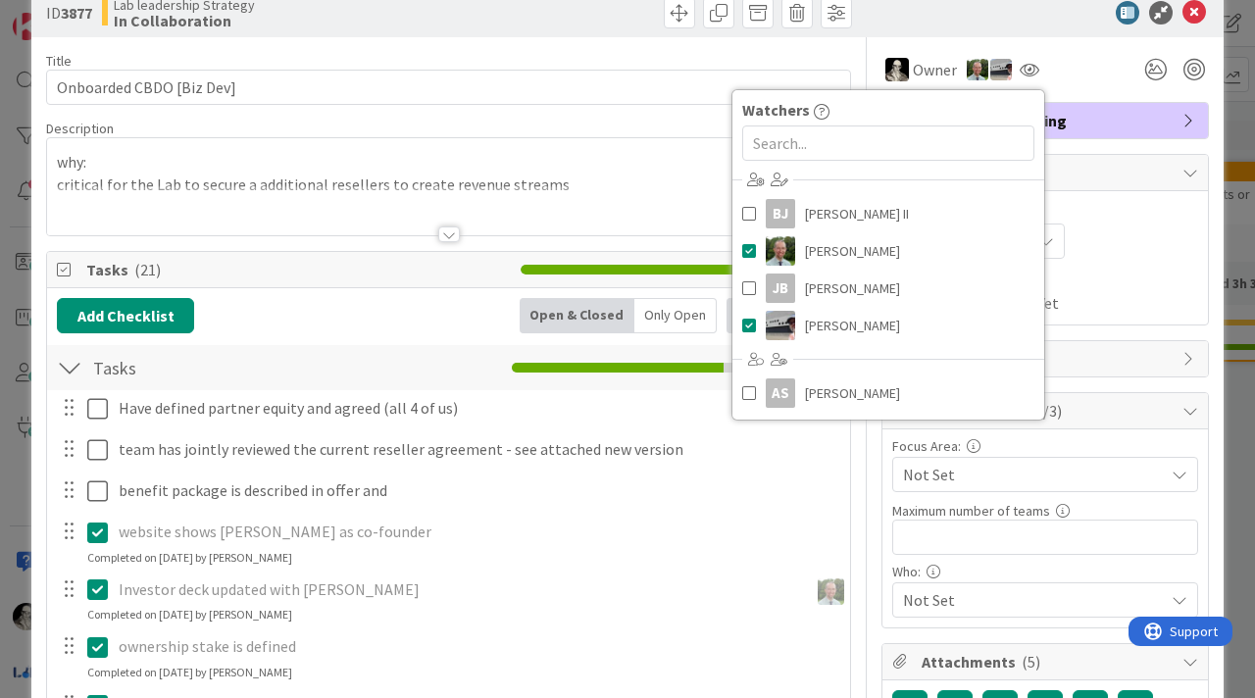
click at [1091, 71] on div "Owner Watchers [PERSON_NAME] [PERSON_NAME] II [PERSON_NAME] [PERSON_NAME] [PERS…" at bounding box center [1046, 69] width 328 height 35
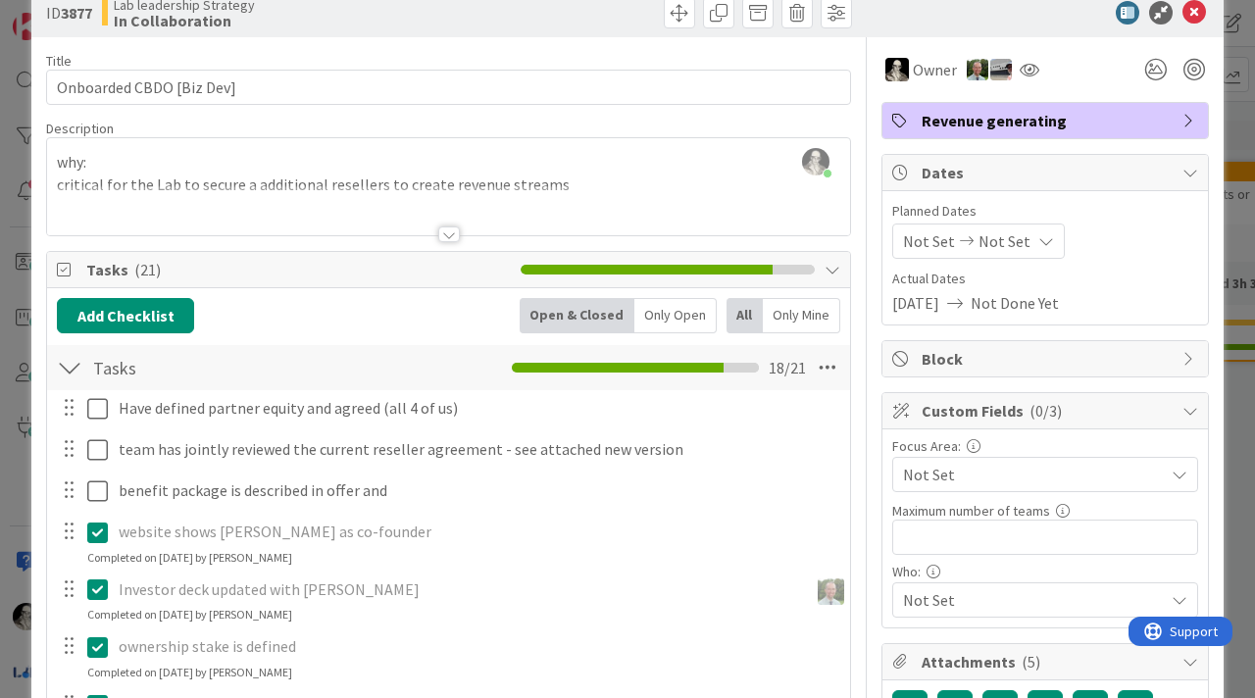
scroll to position [0, 0]
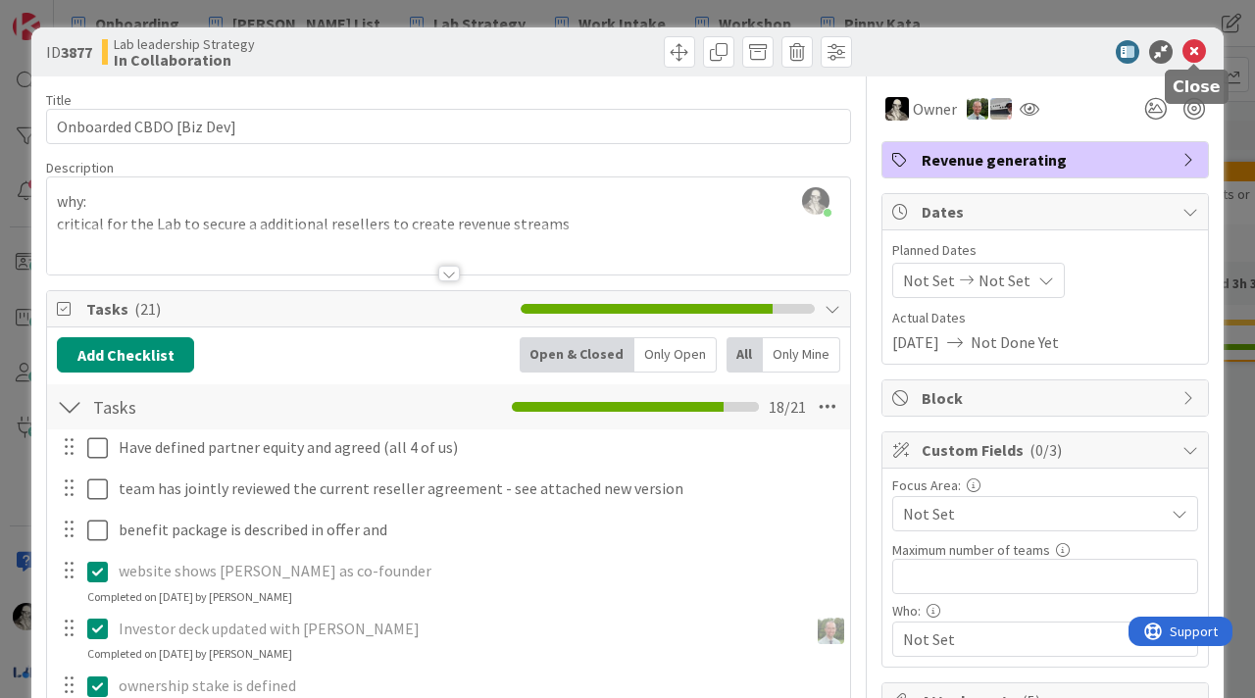
click at [1197, 49] on icon at bounding box center [1195, 52] width 24 height 24
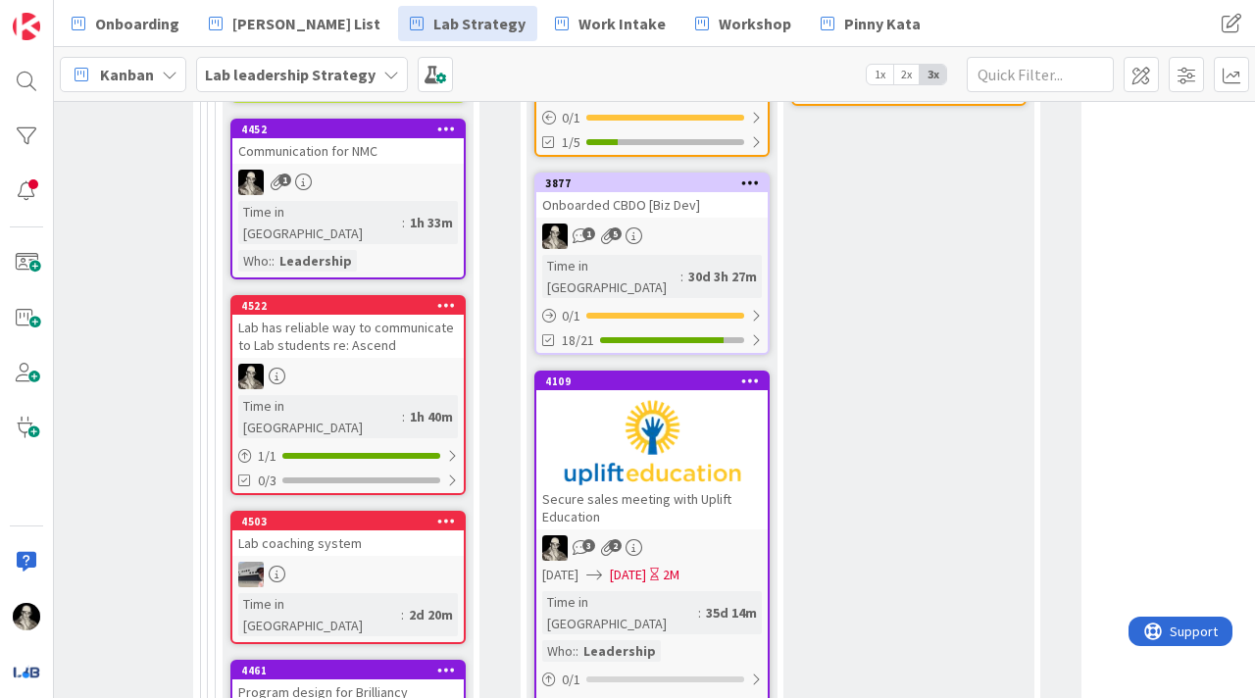
scroll to position [976, 2861]
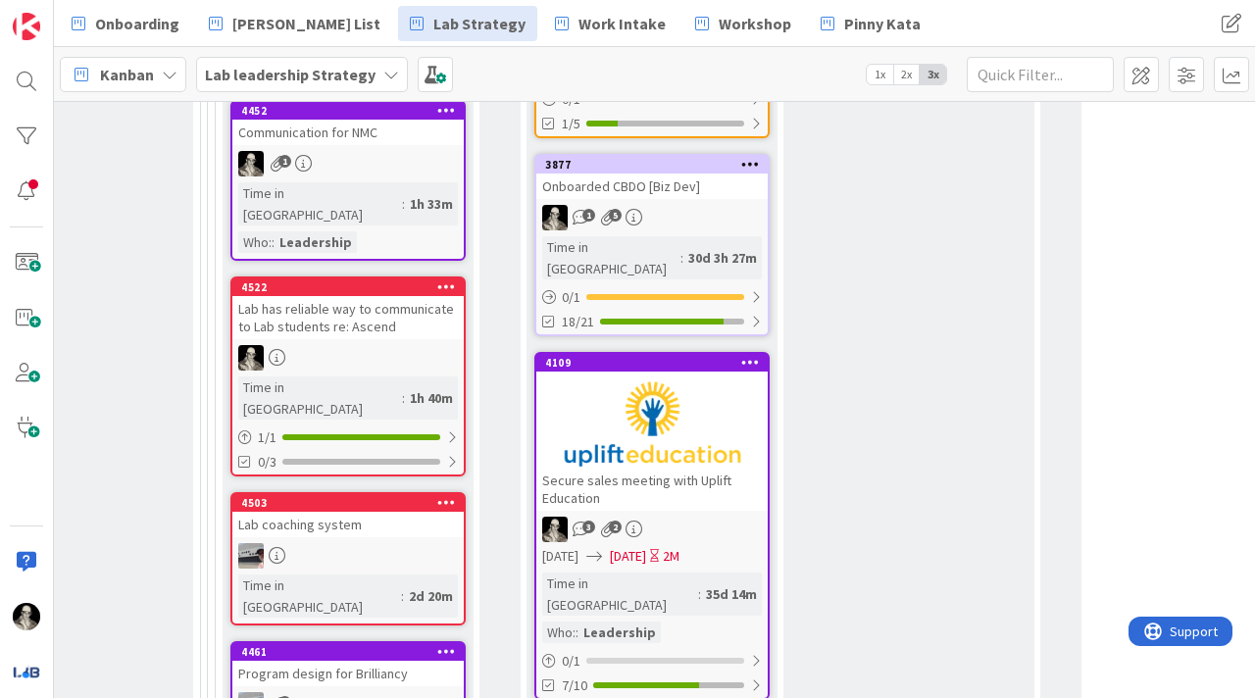
click at [724, 380] on div at bounding box center [651, 424] width 231 height 88
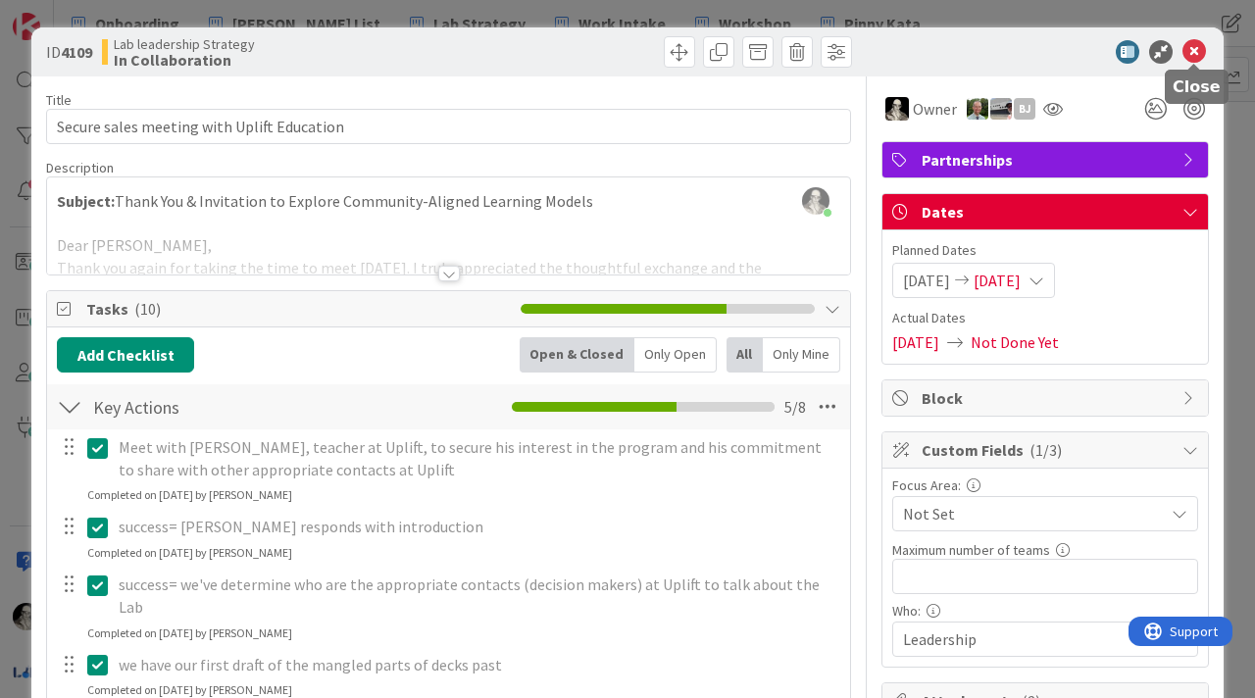
click at [1194, 54] on icon at bounding box center [1195, 52] width 24 height 24
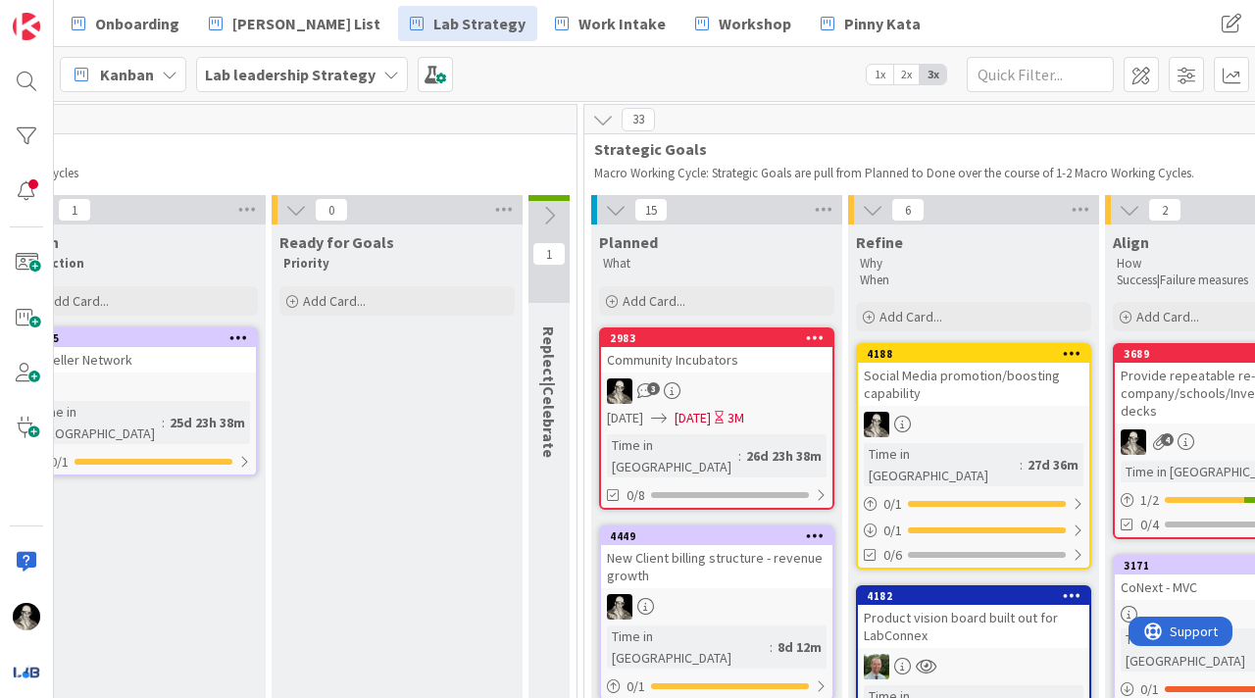
scroll to position [80, 1090]
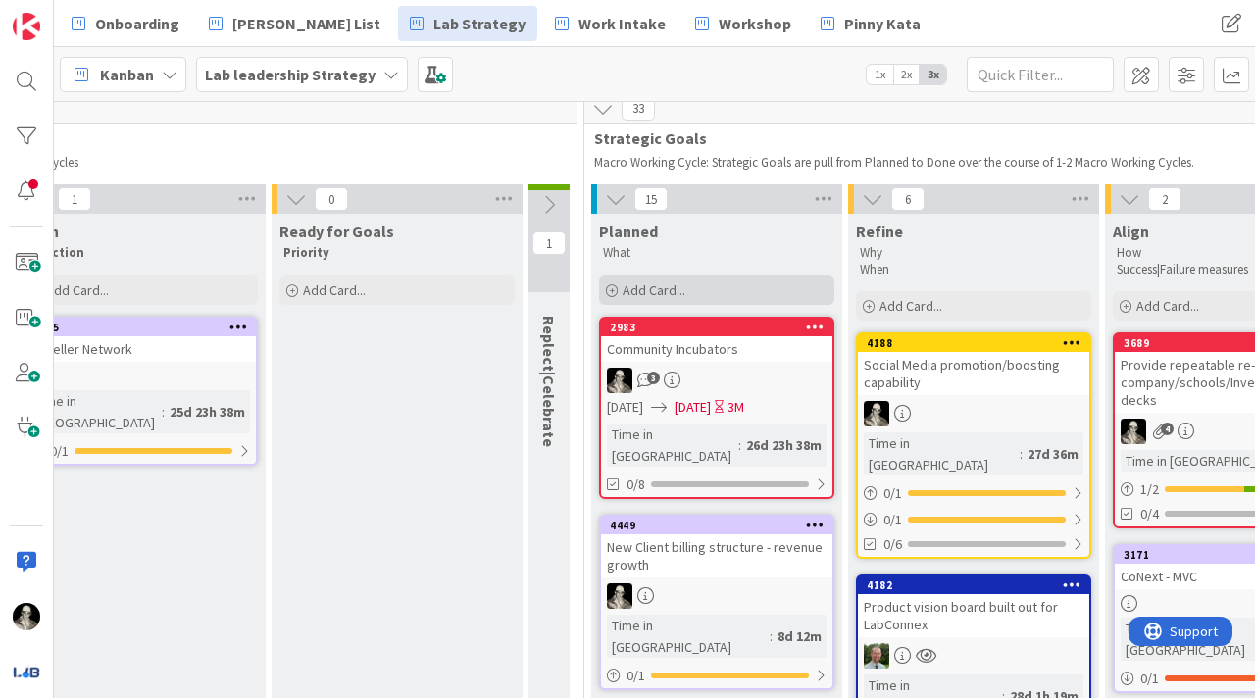
click at [667, 287] on span "Add Card..." at bounding box center [654, 290] width 63 height 18
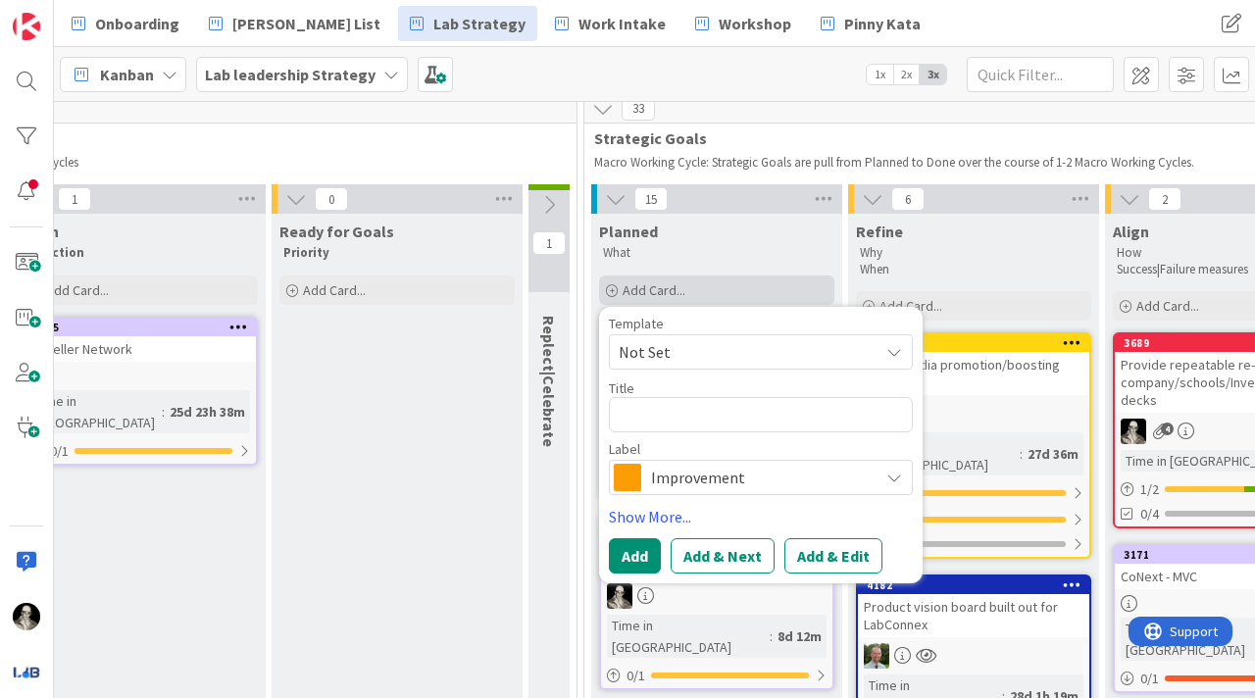
type textarea "x"
type textarea "S"
type textarea "x"
type textarea "Se"
type textarea "x"
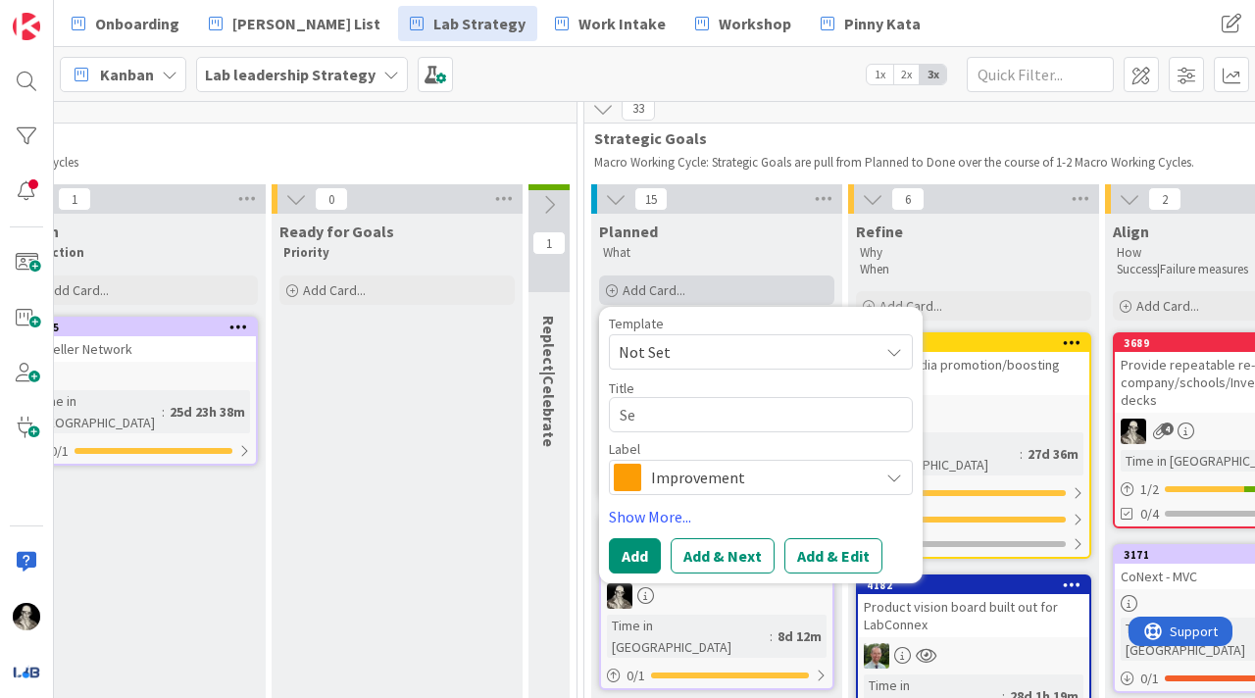
type textarea "Sec"
type textarea "x"
type textarea "Secu"
type textarea "x"
type textarea "Secur"
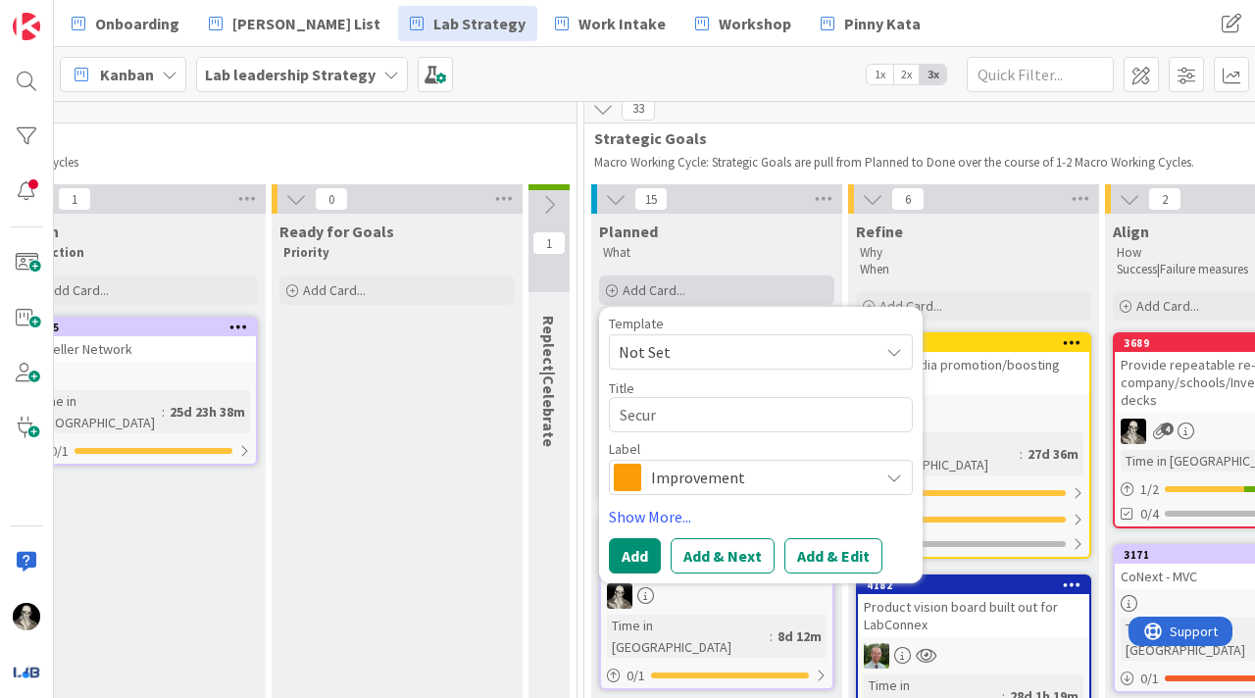
type textarea "x"
type textarea "Secure"
type textarea "x"
type textarea "Secured"
type textarea "x"
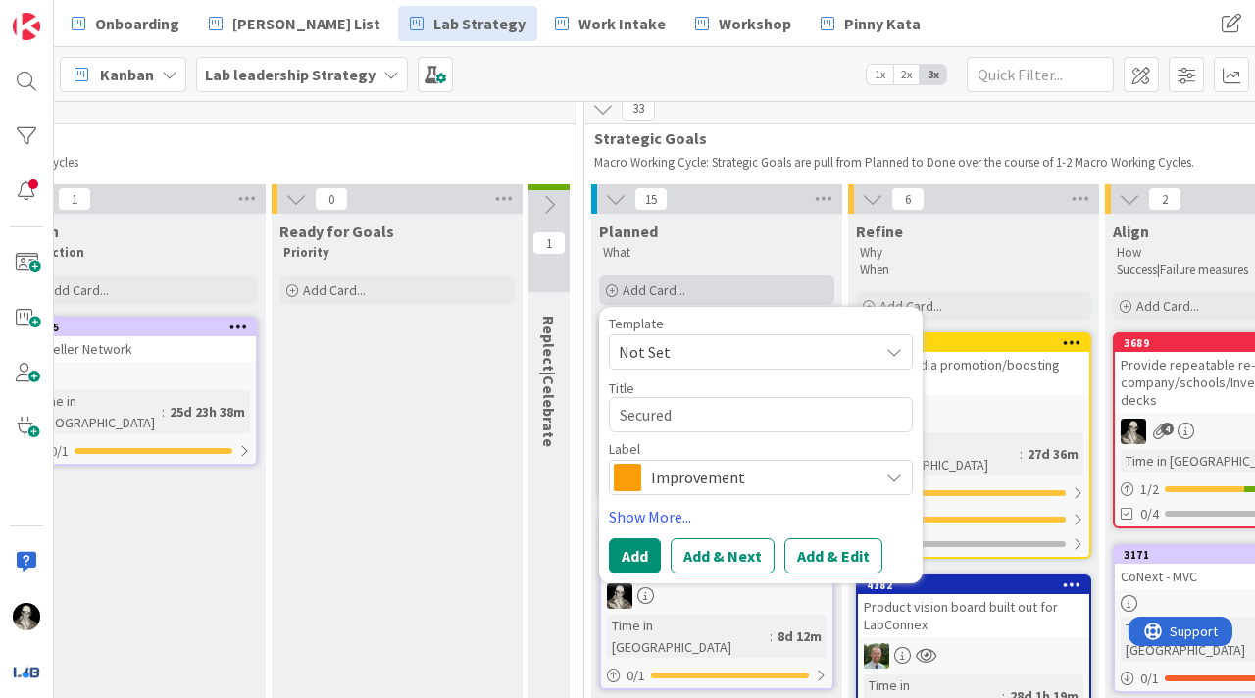
type textarea "Secured"
type textarea "x"
type textarea "Secured a"
type textarea "x"
type textarea "Secured ad"
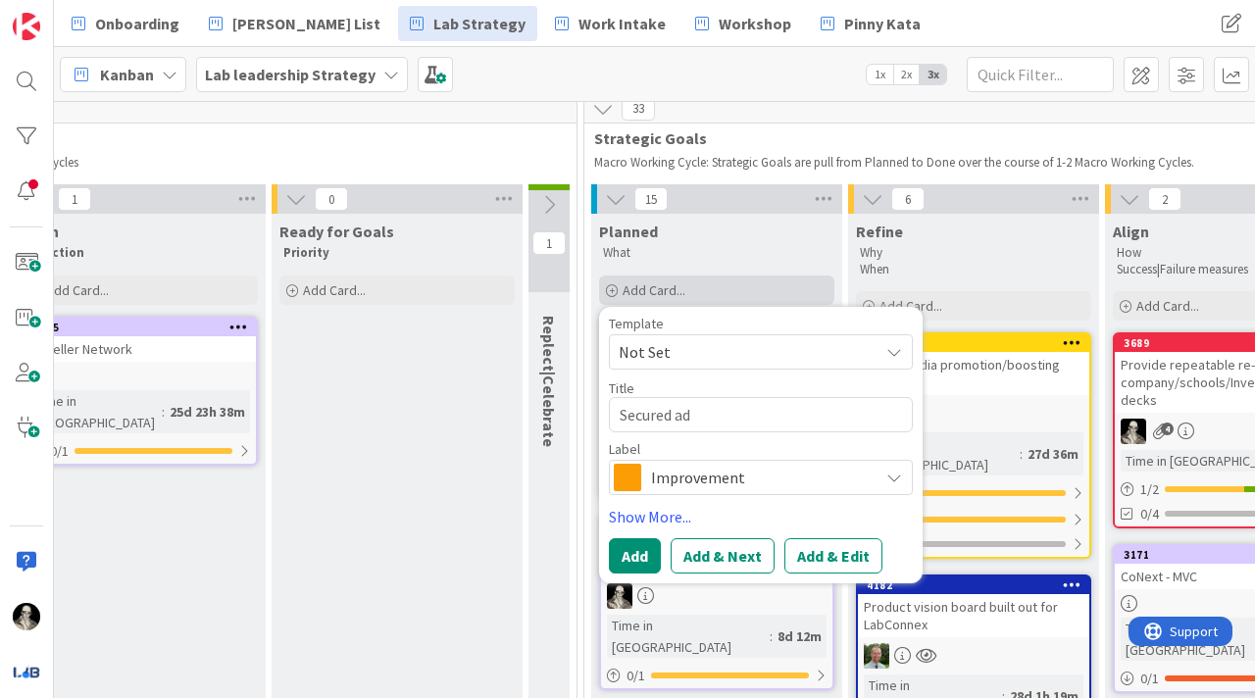
type textarea "x"
type textarea "Secured add"
type textarea "x"
type textarea "Secured addt"
type textarea "x"
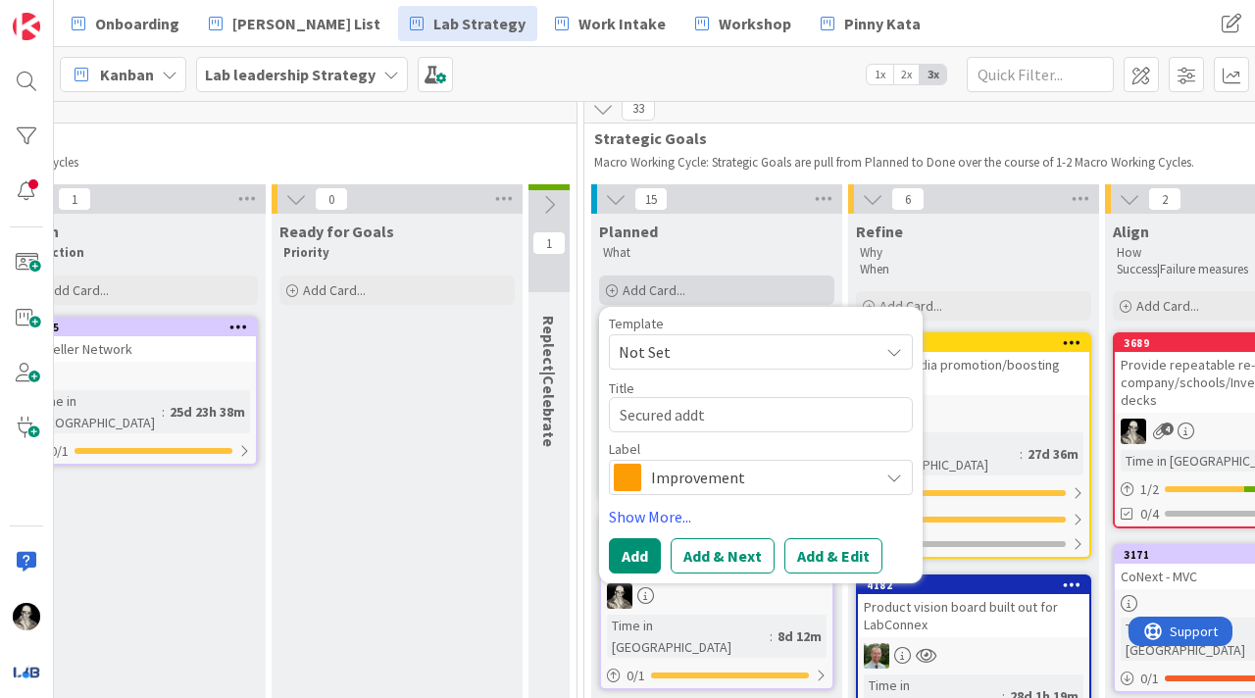
type textarea "Secured addt'"
type textarea "x"
type textarea "Secured addt'l"
type textarea "x"
type textarea "Secured addt'l"
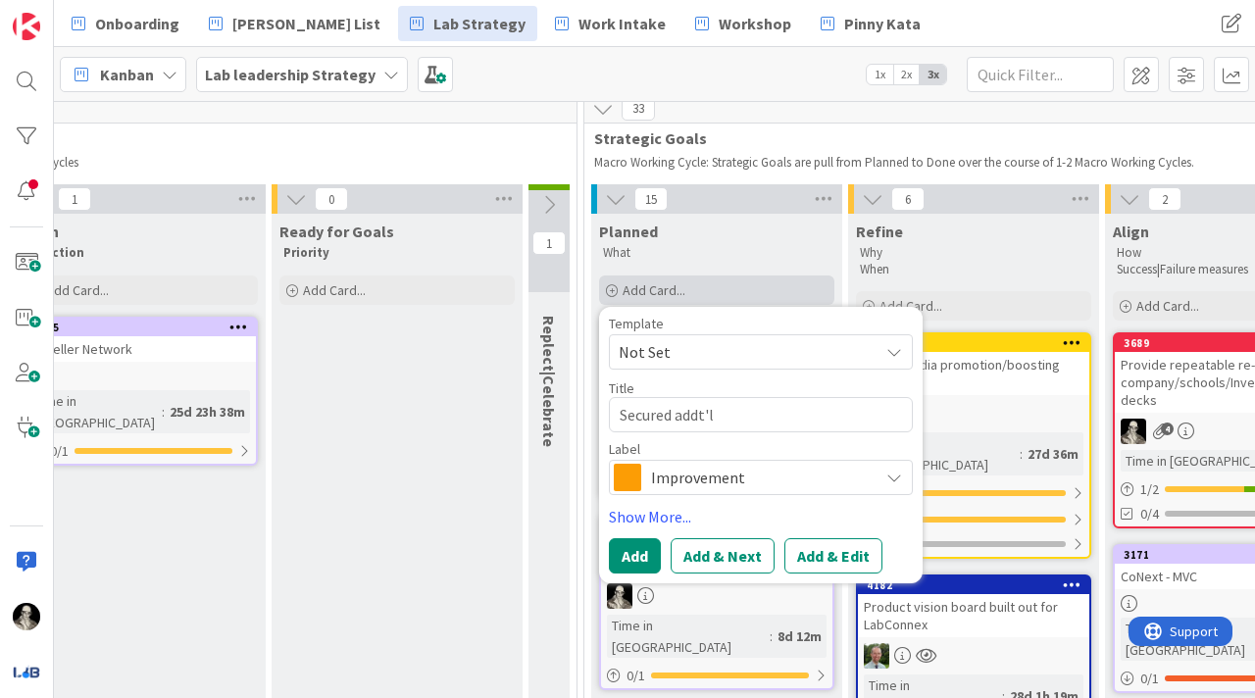
type textarea "x"
type textarea "Secured addt'l R"
type textarea "x"
type textarea "Secured addt'l Re"
type textarea "x"
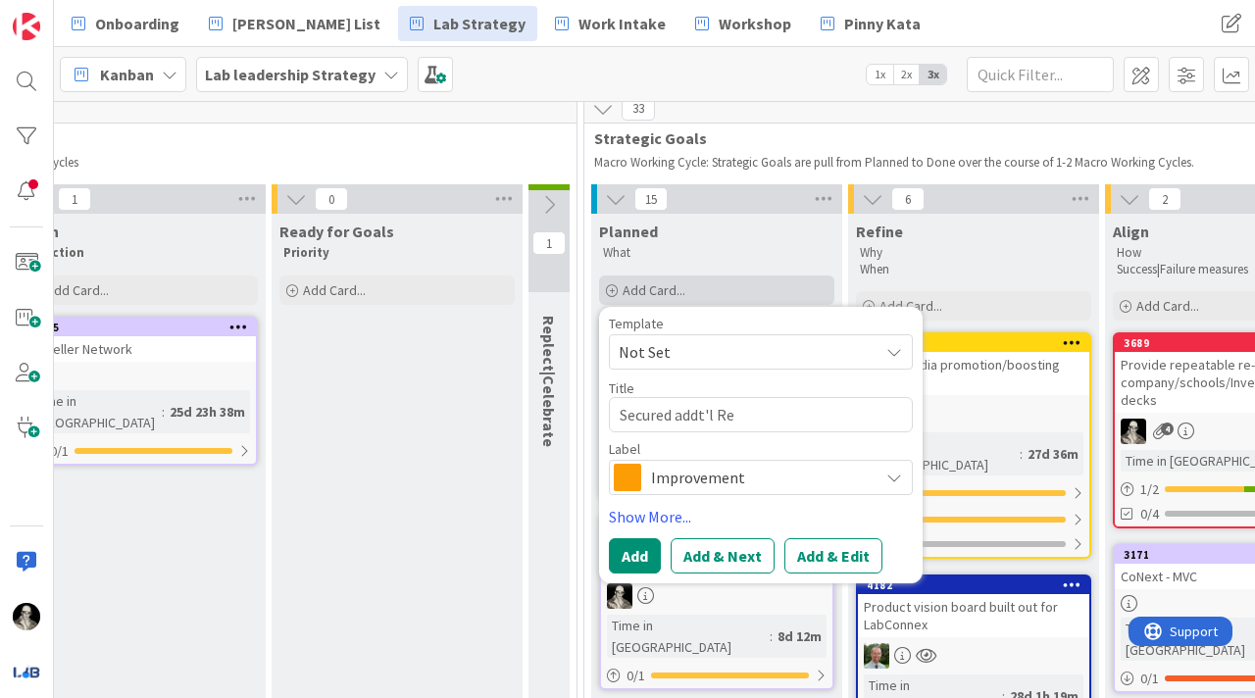
type textarea "Secured addt'l R"
type textarea "x"
type textarea "Secured addt'l"
type textarea "x"
type textarea "Secured addt'l P"
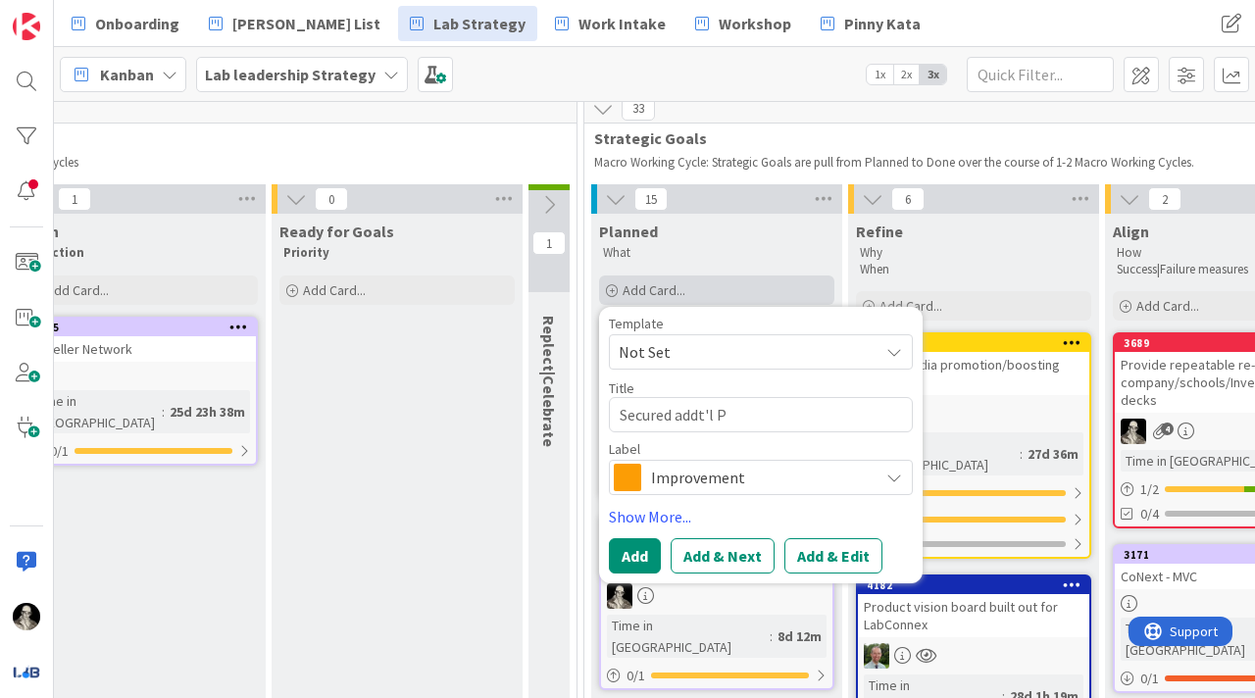
type textarea "x"
type textarea "Secured addt'l Pl"
type textarea "x"
type textarea "Secured addt'l Pla"
type textarea "x"
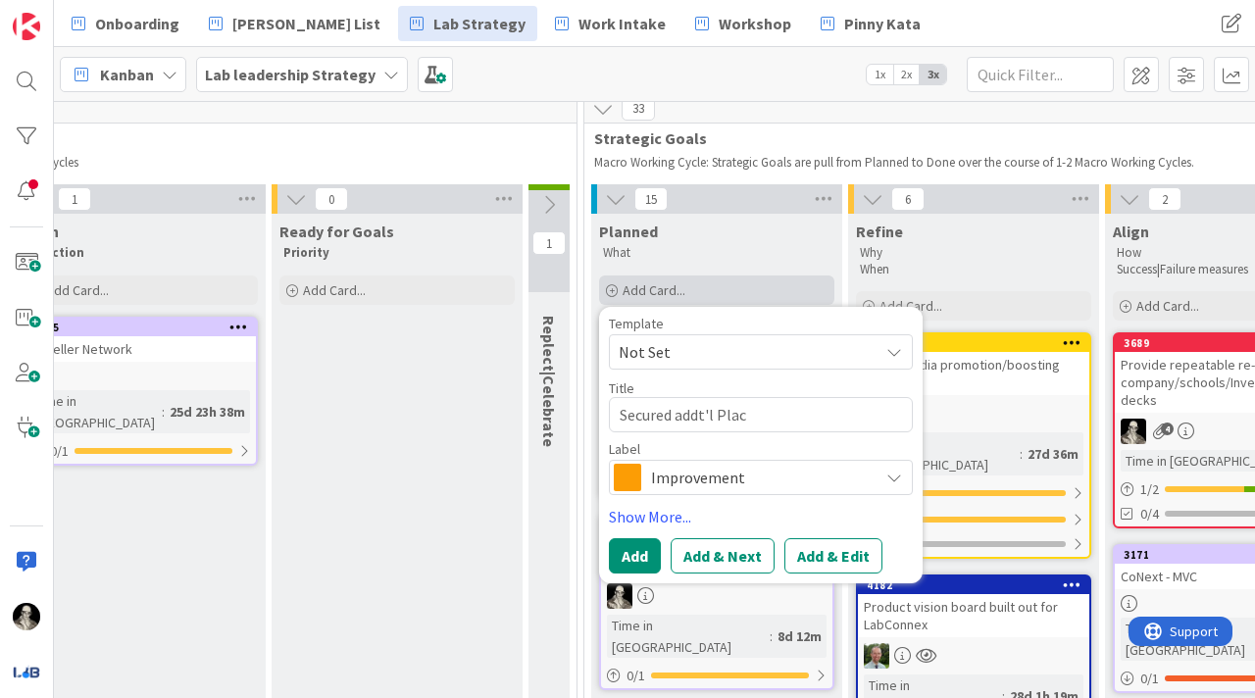
type textarea "Secured addt'l Place"
type textarea "x"
type textarea "Secured addt'l Placem"
type textarea "x"
type textarea "Secured addt'l Placeme"
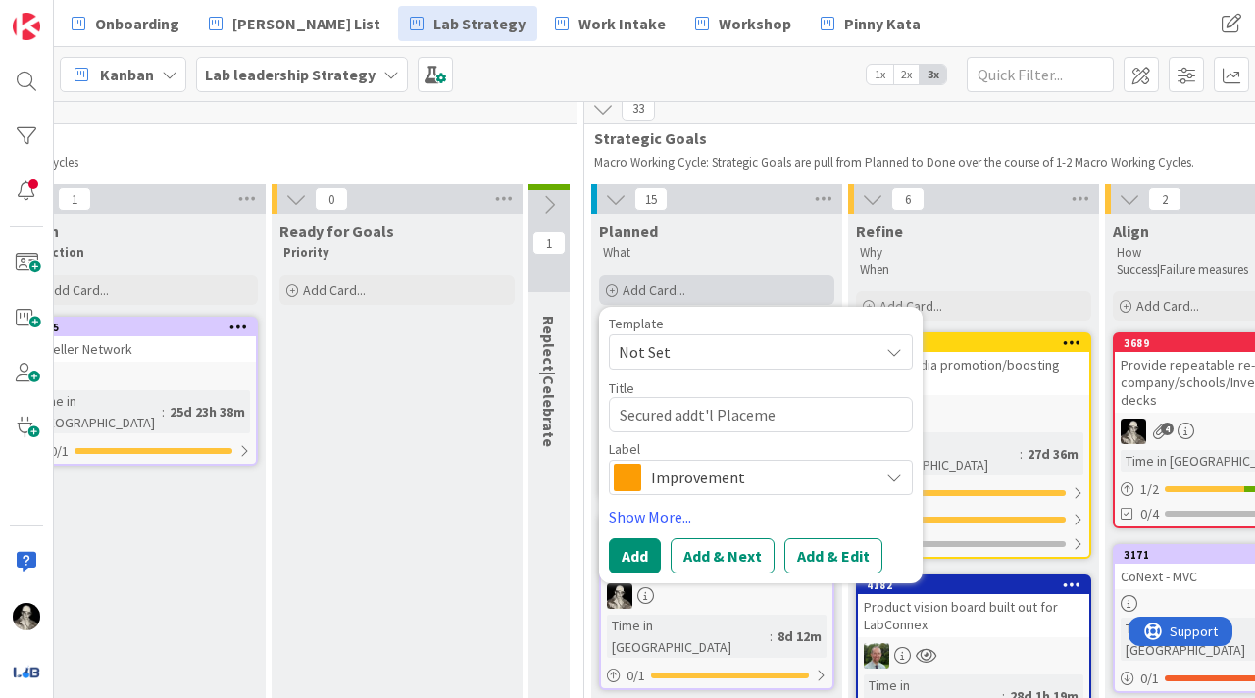
type textarea "x"
type textarea "Secured addt'l Placemen"
type textarea "x"
type textarea "Secured addt'l Placement"
type textarea "x"
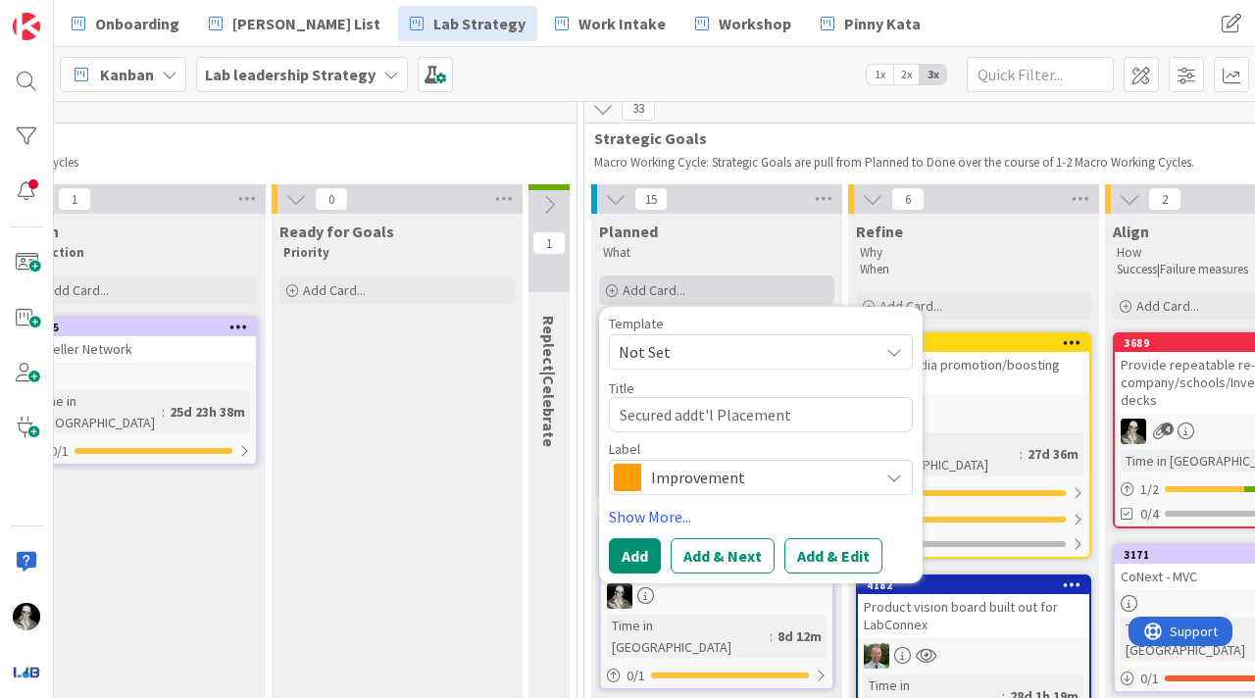
type textarea "Secured addt'l Placement"
type textarea "x"
type textarea "Secured addt'l Placement P"
type textarea "x"
type textarea "Secured addt'l Placement Pa"
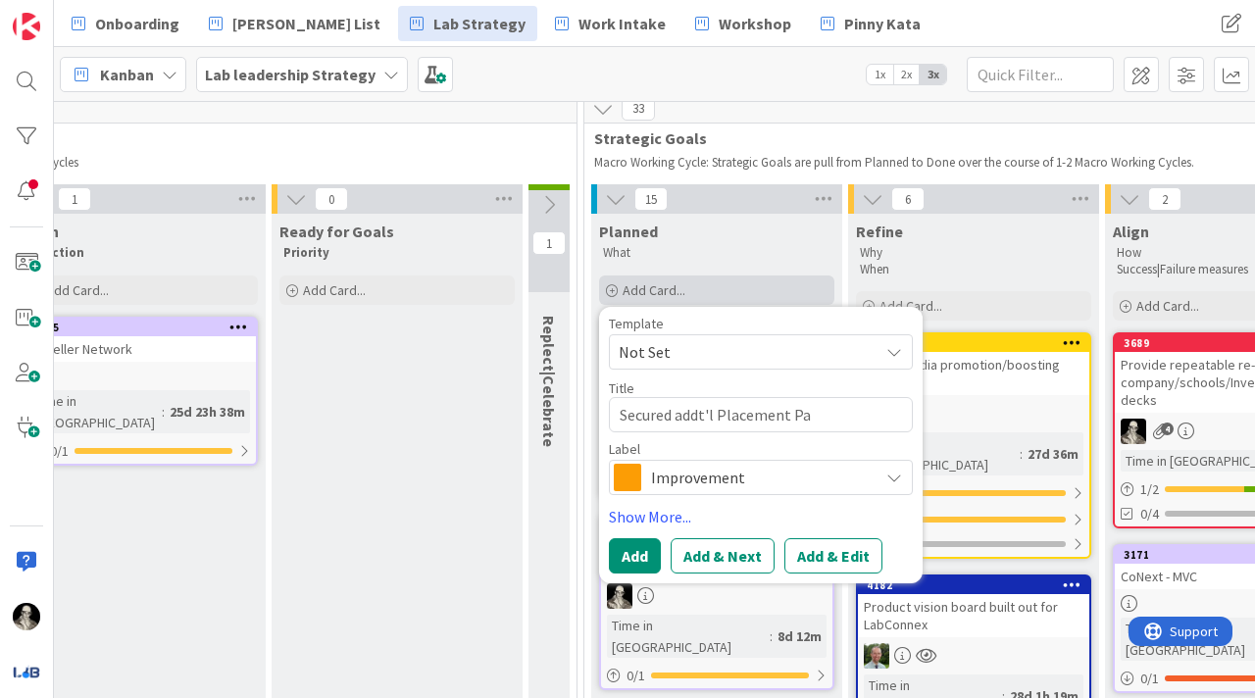
type textarea "x"
type textarea "Secured addt'l Placement Par"
type textarea "x"
type textarea "Secured addt'l Placement Part"
type textarea "x"
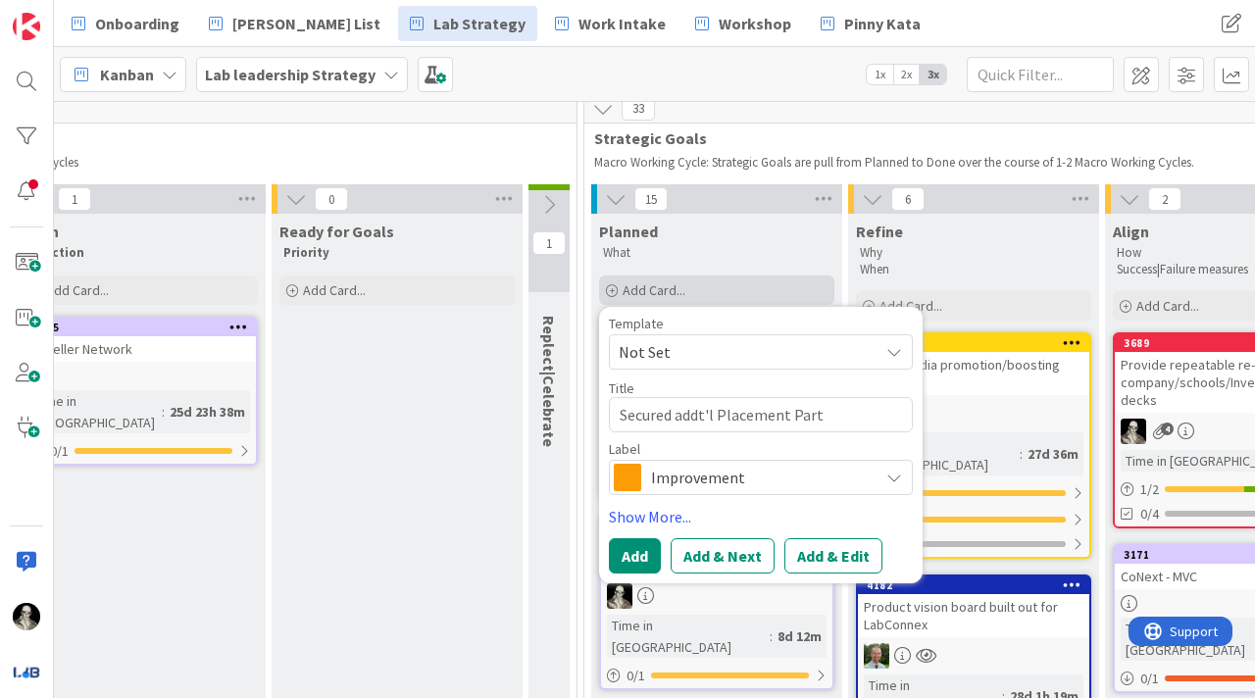
type textarea "Secured addt'l Placement Partn"
type textarea "x"
type textarea "Secured addt'l Placement Partne"
type textarea "x"
type textarea "Secured addt'l Placement Partner"
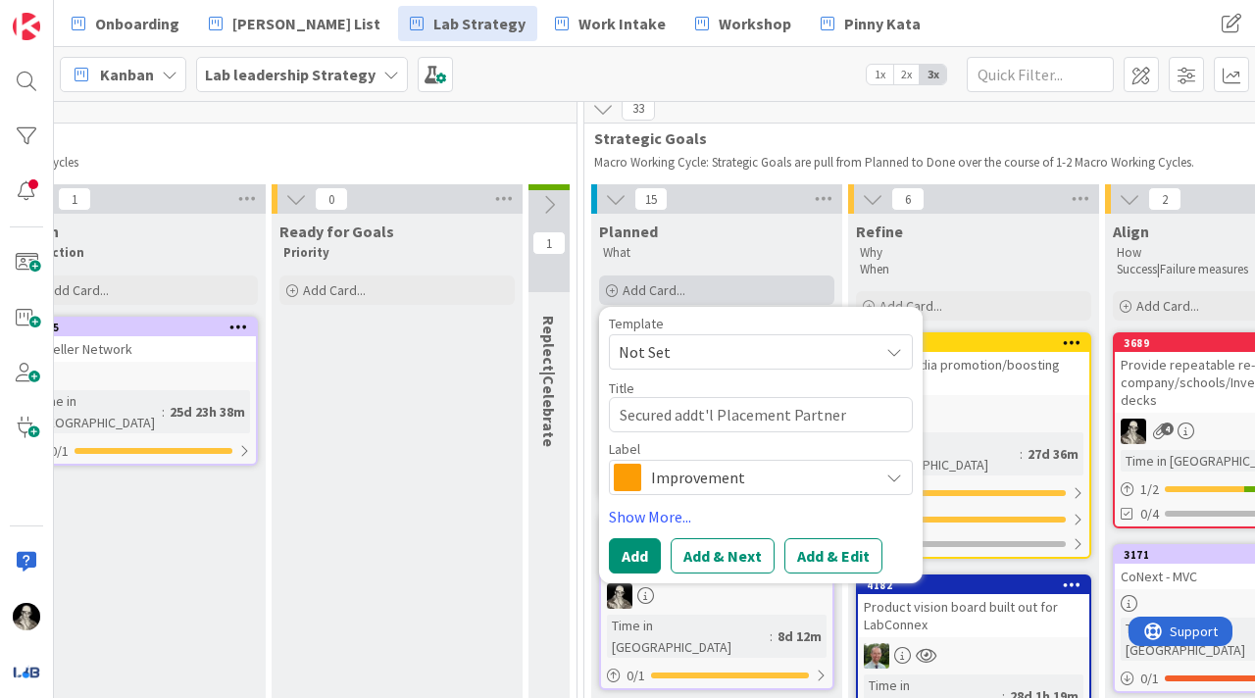
type textarea "x"
type textarea "Secured addt'l Placement Partners"
click at [731, 473] on span "Improvement" at bounding box center [760, 477] width 218 height 27
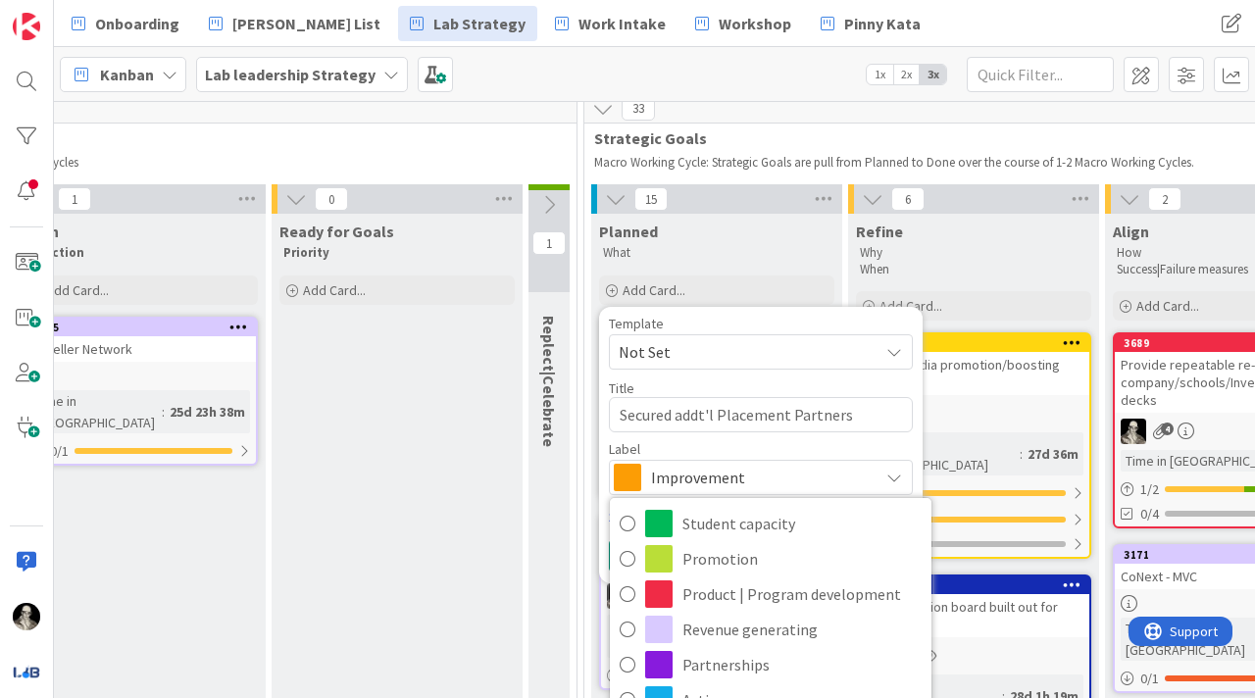
scroll to position [14, 0]
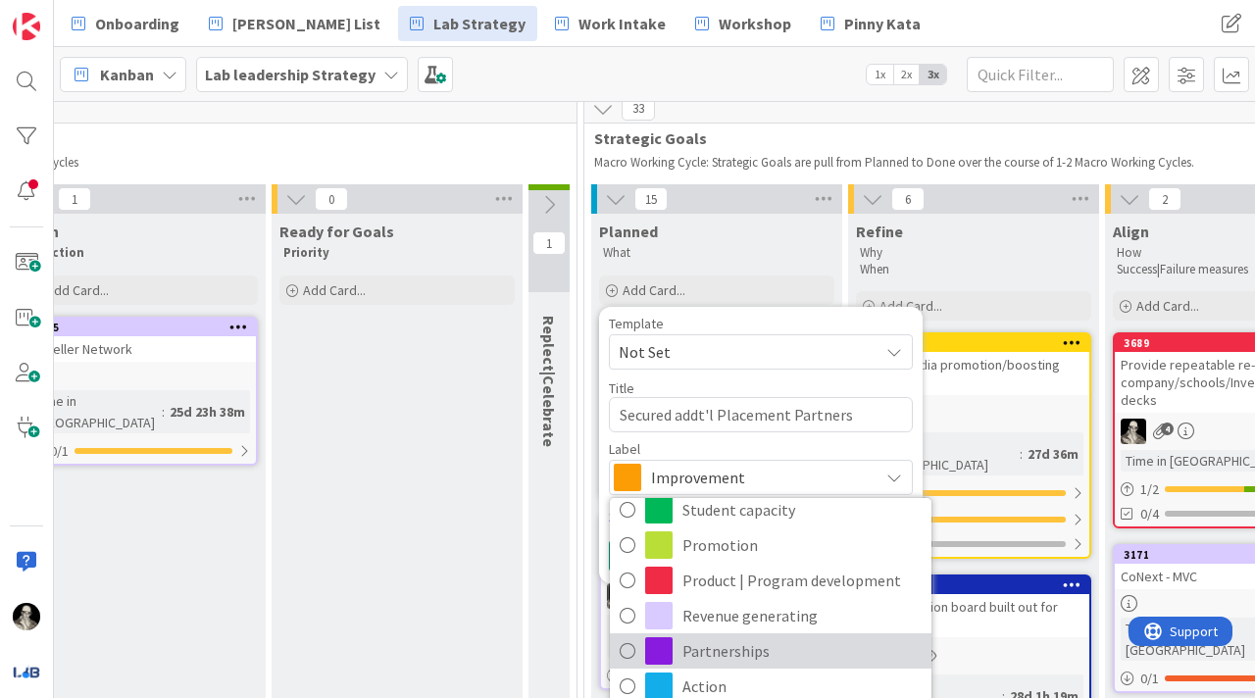
click at [628, 651] on icon at bounding box center [628, 651] width 16 height 29
type textarea "x"
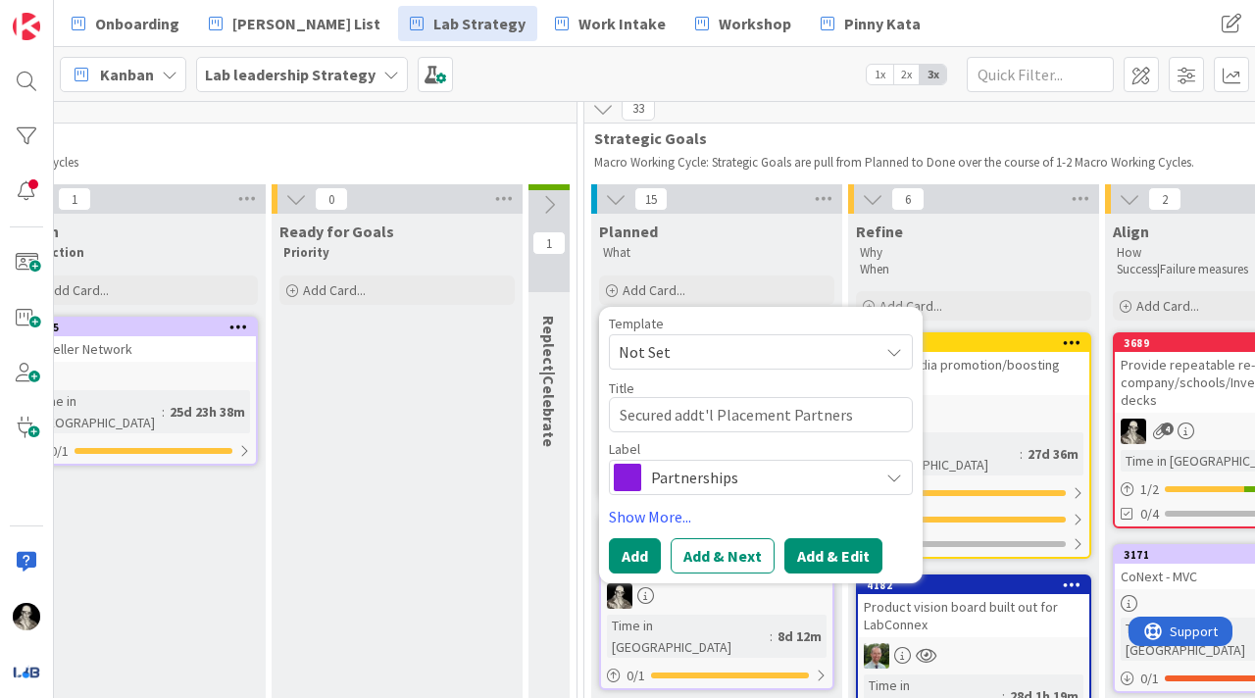
click at [810, 549] on button "Add & Edit" at bounding box center [834, 555] width 98 height 35
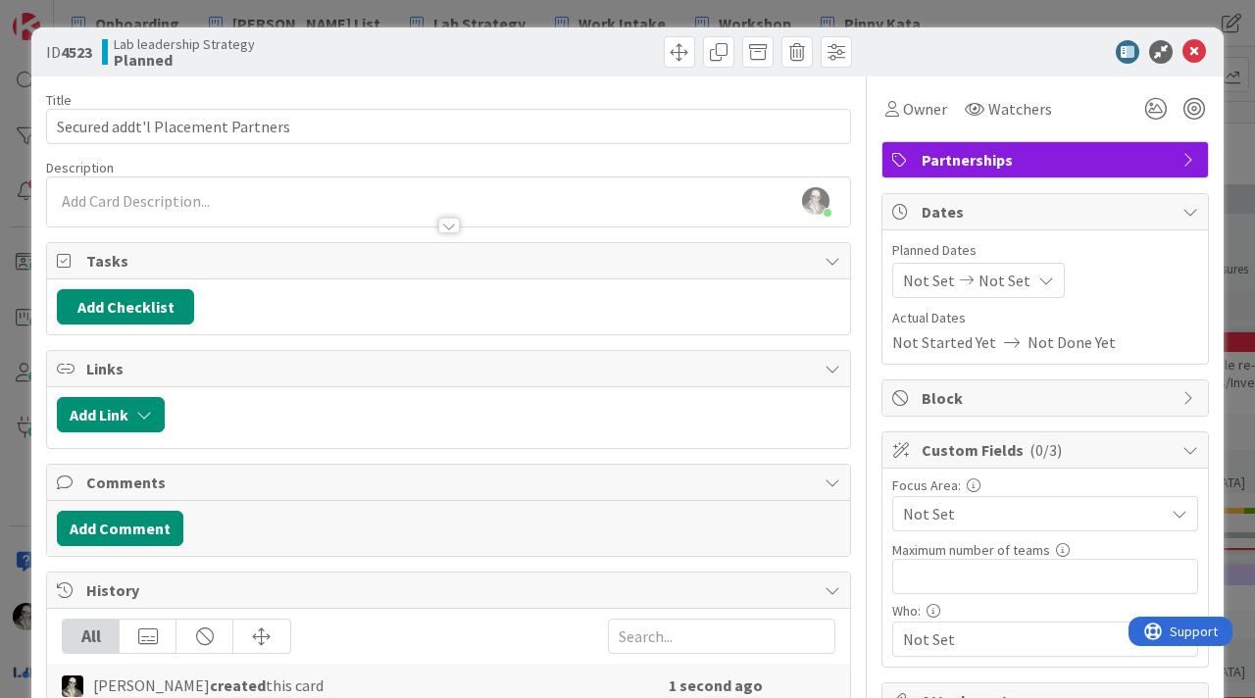
click at [446, 223] on div at bounding box center [449, 226] width 22 height 16
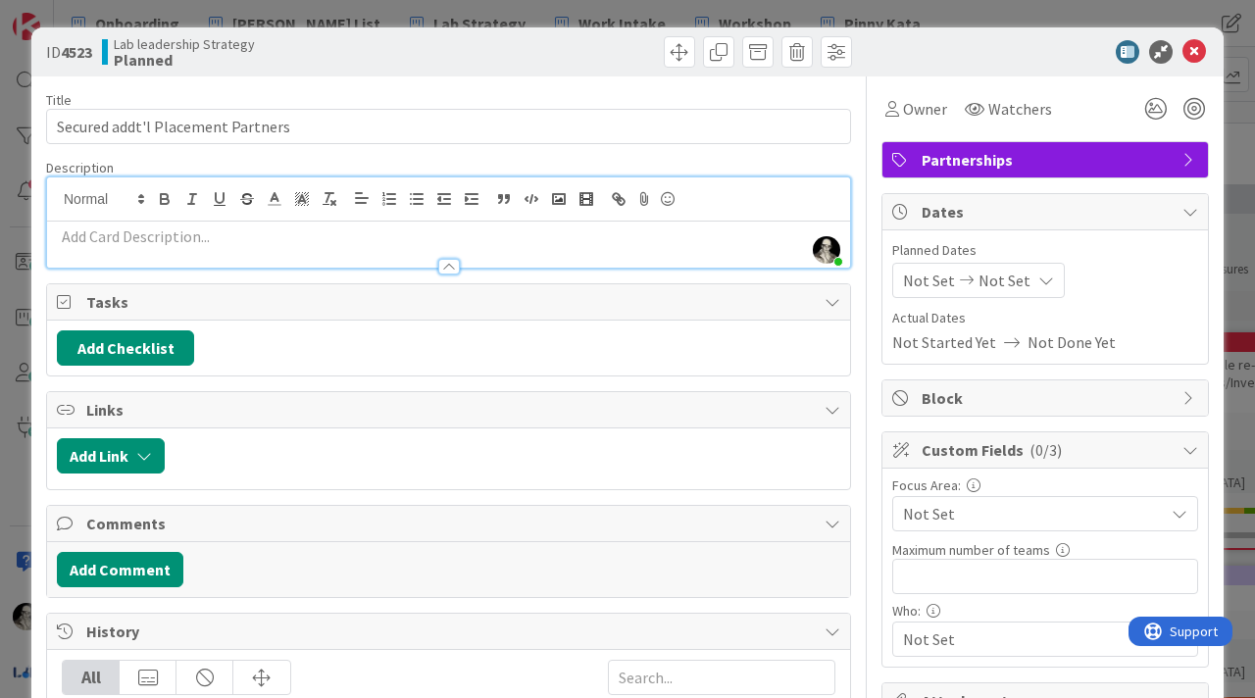
click at [179, 232] on p at bounding box center [449, 237] width 784 height 23
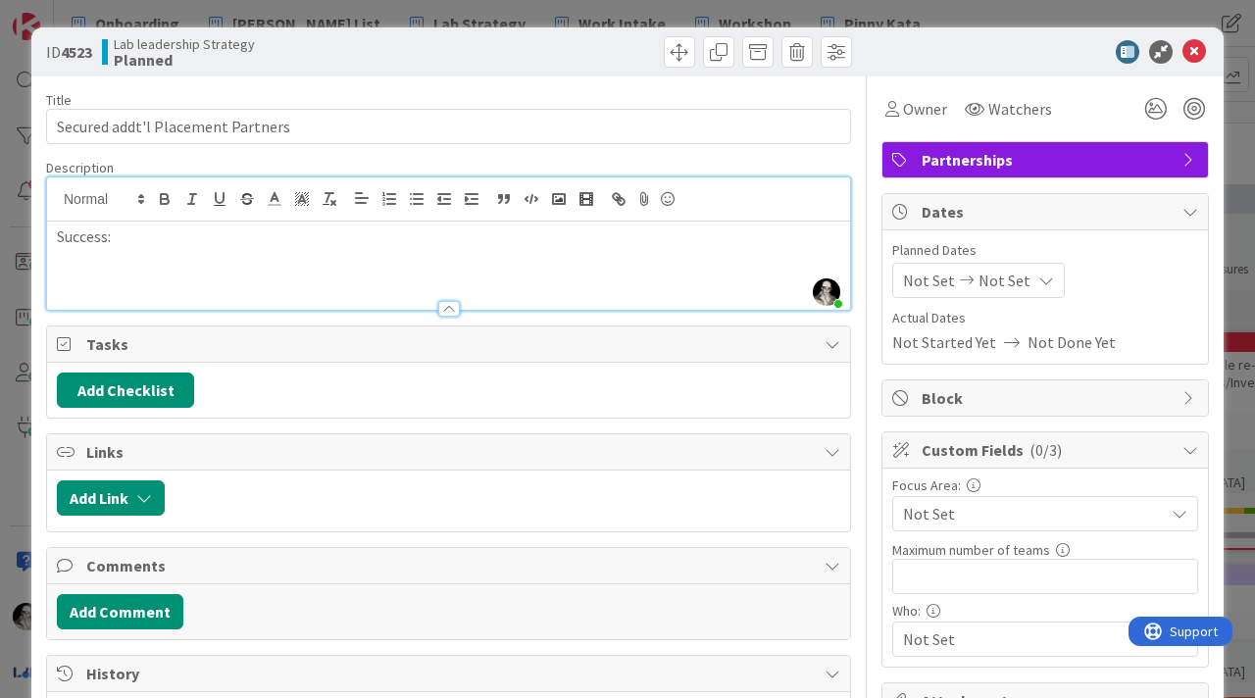
drag, startPoint x: 118, startPoint y: 242, endPoint x: 12, endPoint y: 233, distance: 106.3
click at [12, 233] on div "ID 4523 Lab leadership Strategy Planned Title 33 / 128 Secured addt'l Placement…" at bounding box center [627, 349] width 1255 height 698
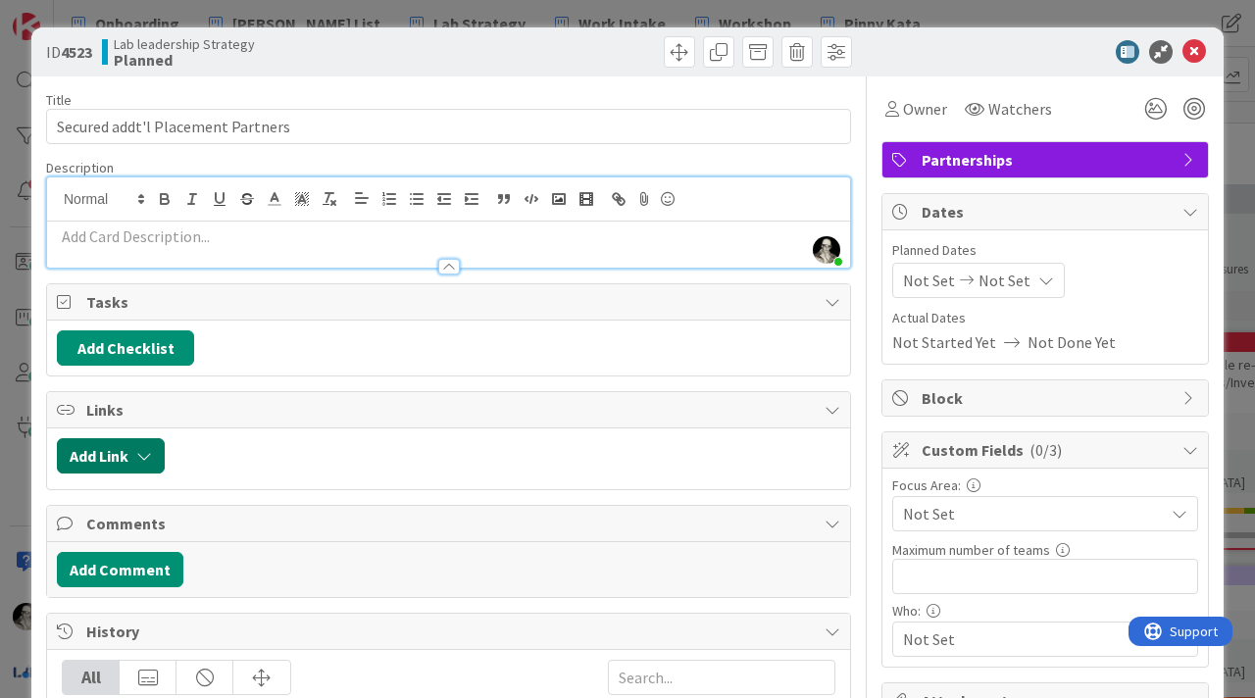
click at [93, 445] on button "Add Link" at bounding box center [111, 455] width 108 height 35
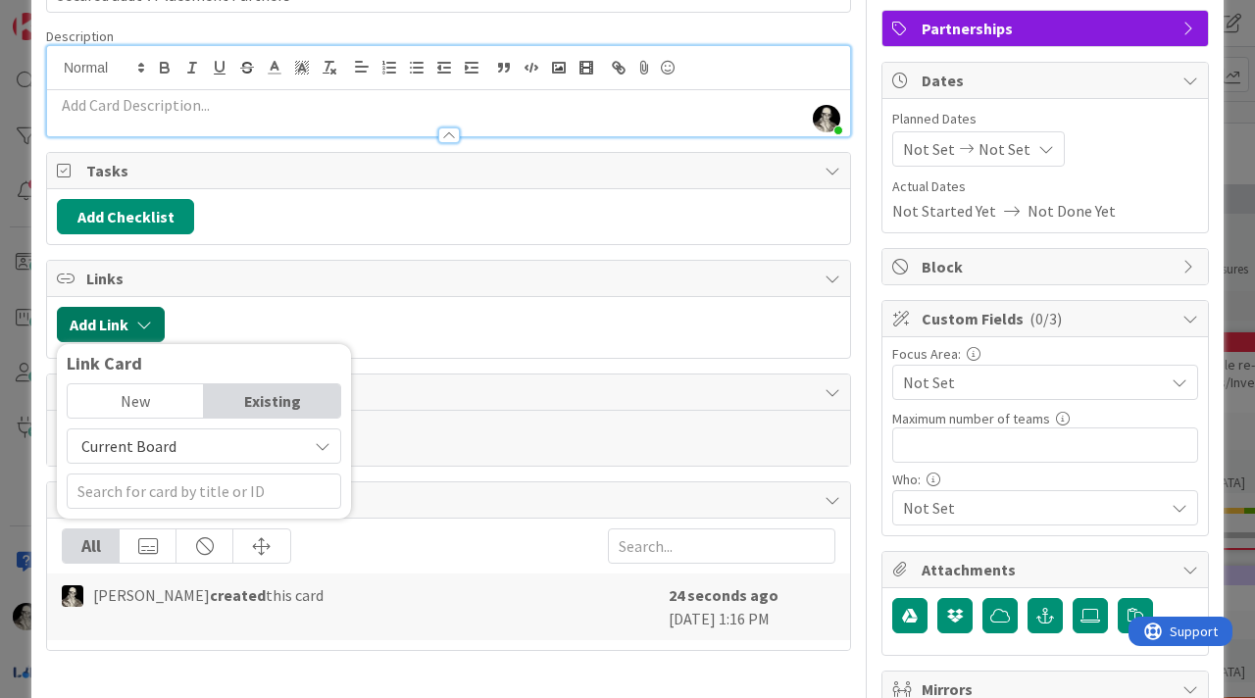
scroll to position [138, 0]
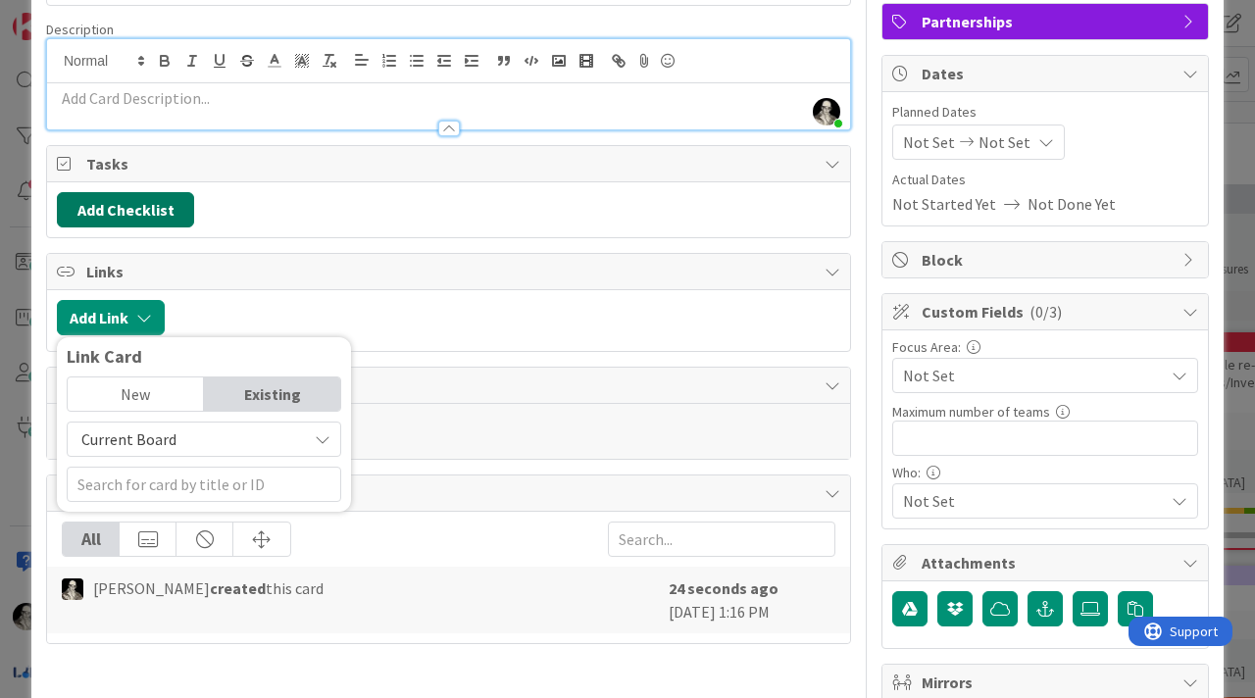
click at [115, 200] on button "Add Checklist" at bounding box center [125, 209] width 137 height 35
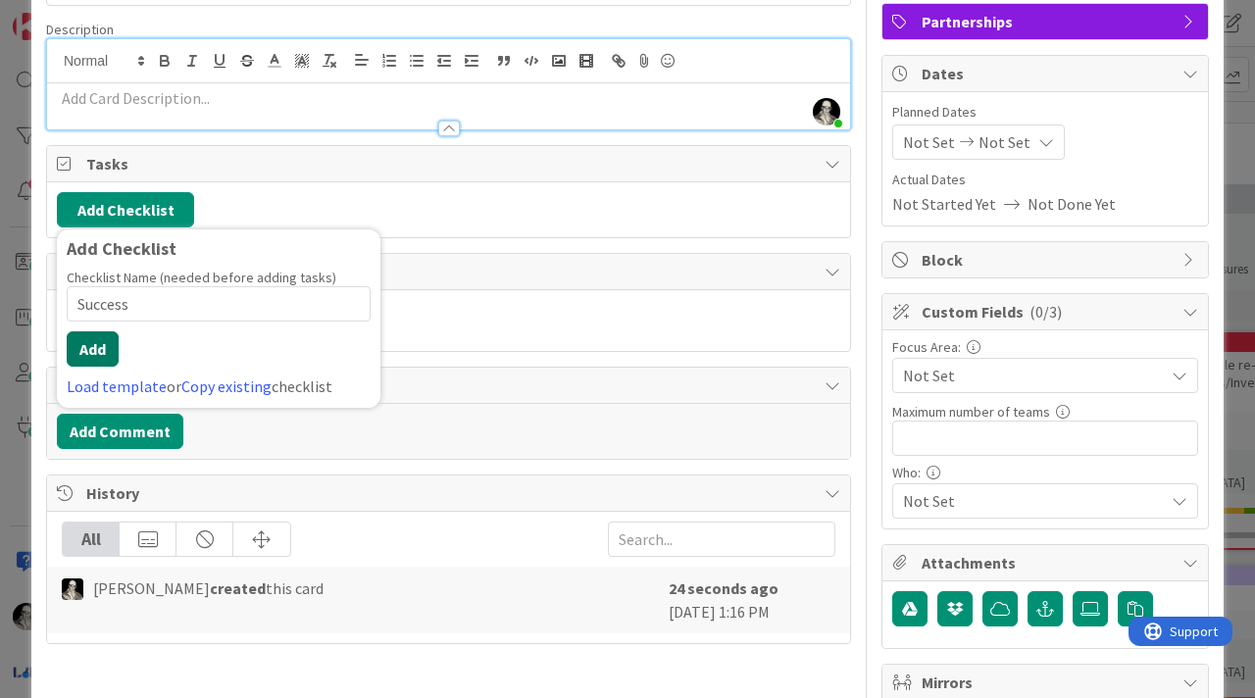
type input "Success"
click at [92, 347] on button "Add" at bounding box center [93, 349] width 52 height 35
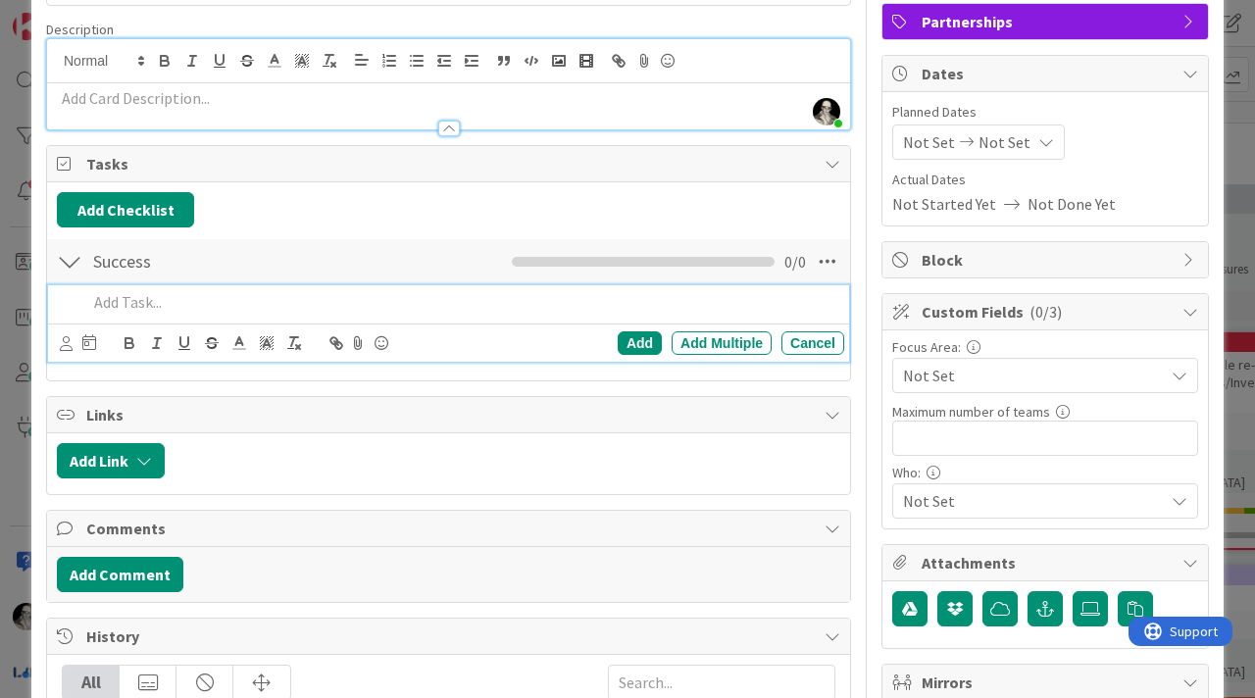
click at [134, 303] on p at bounding box center [461, 302] width 749 height 23
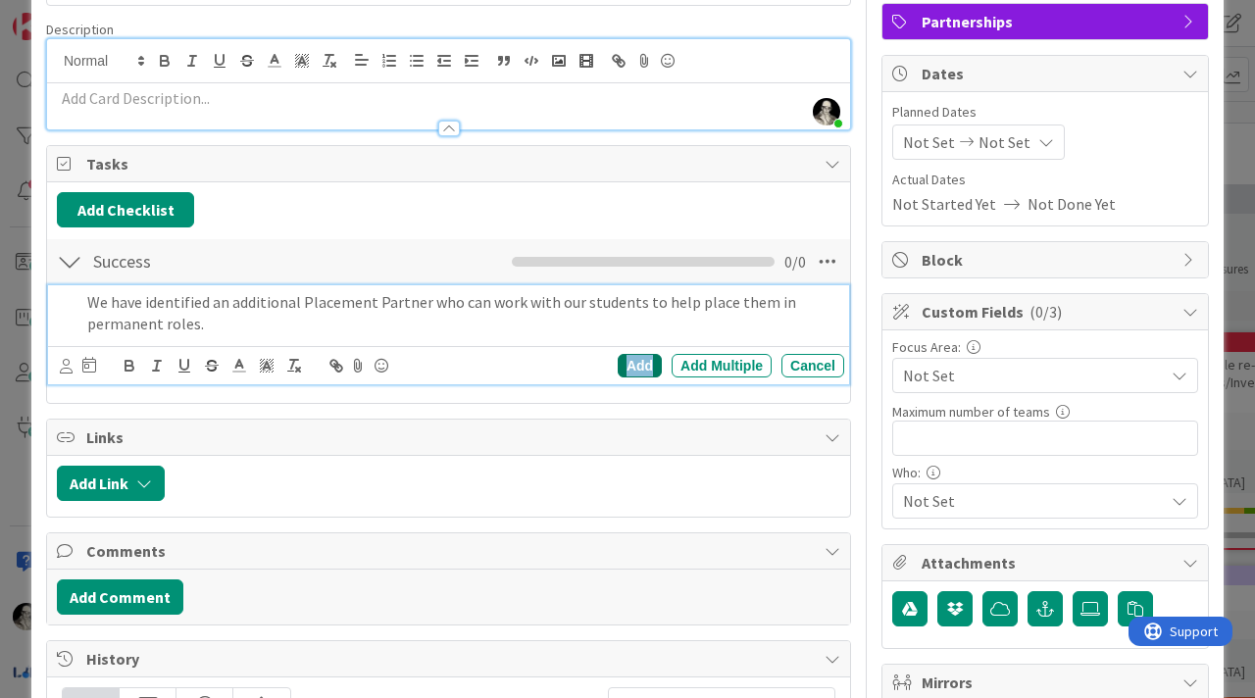
click at [637, 361] on div "Add" at bounding box center [640, 366] width 44 height 24
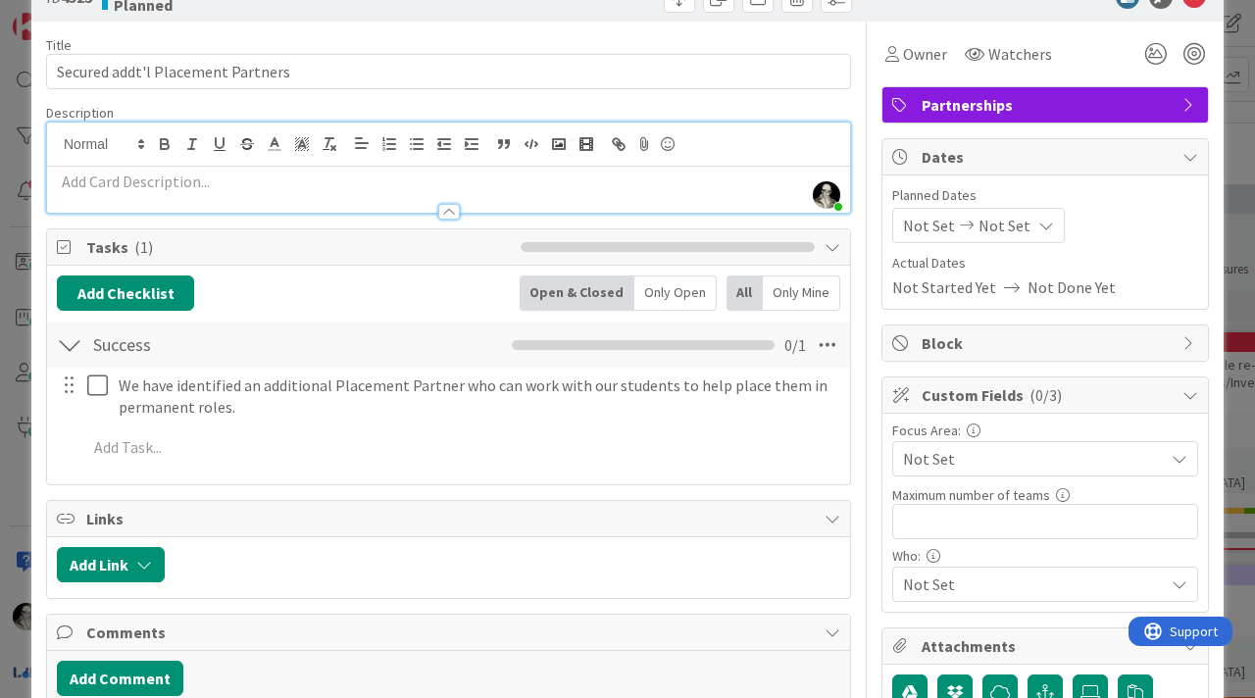
scroll to position [0, 0]
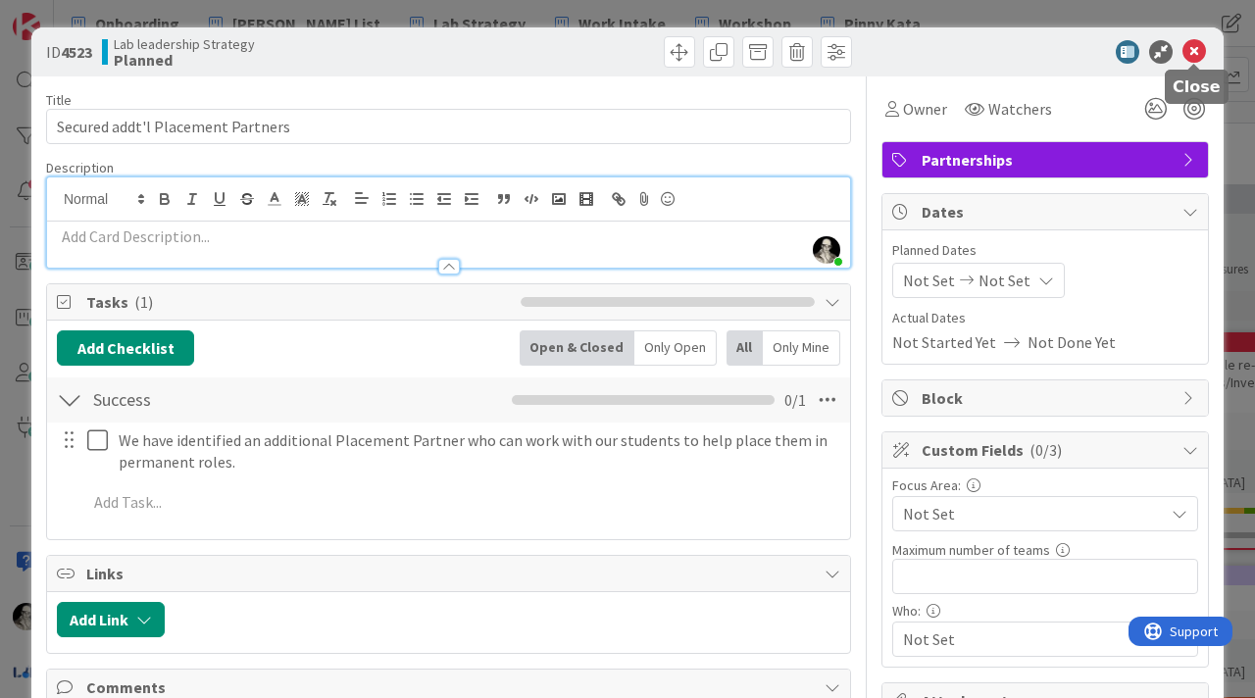
click at [1202, 55] on icon at bounding box center [1195, 52] width 24 height 24
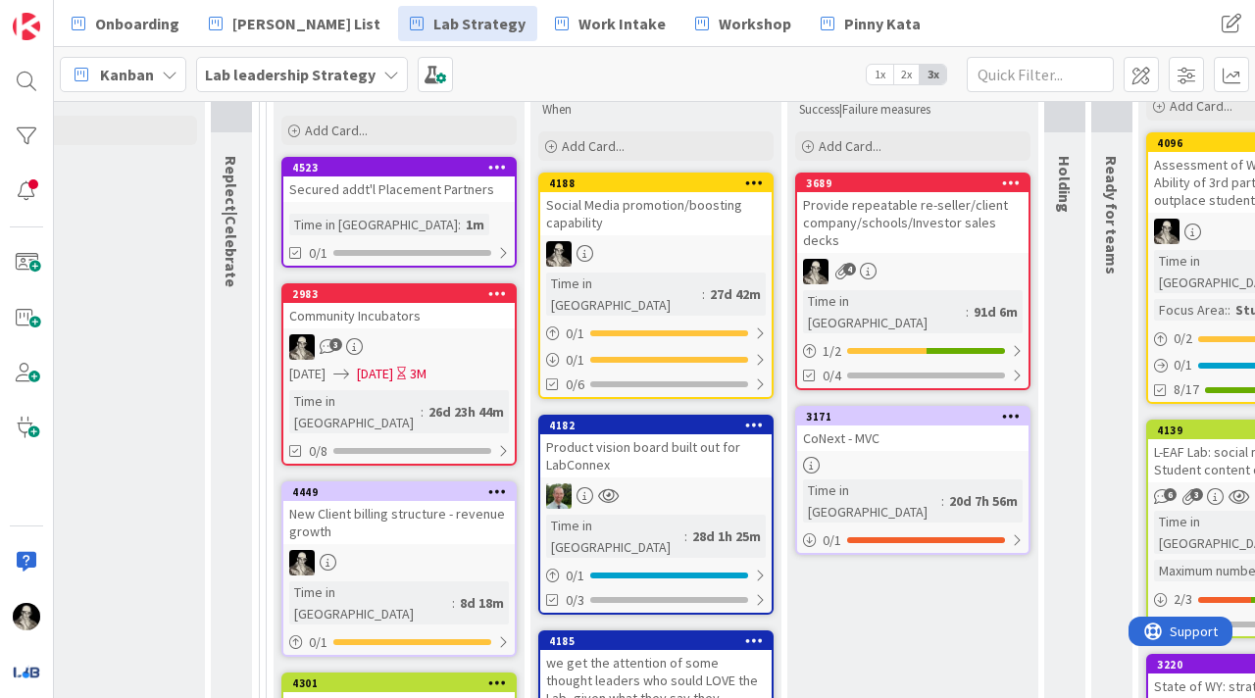
scroll to position [240, 1424]
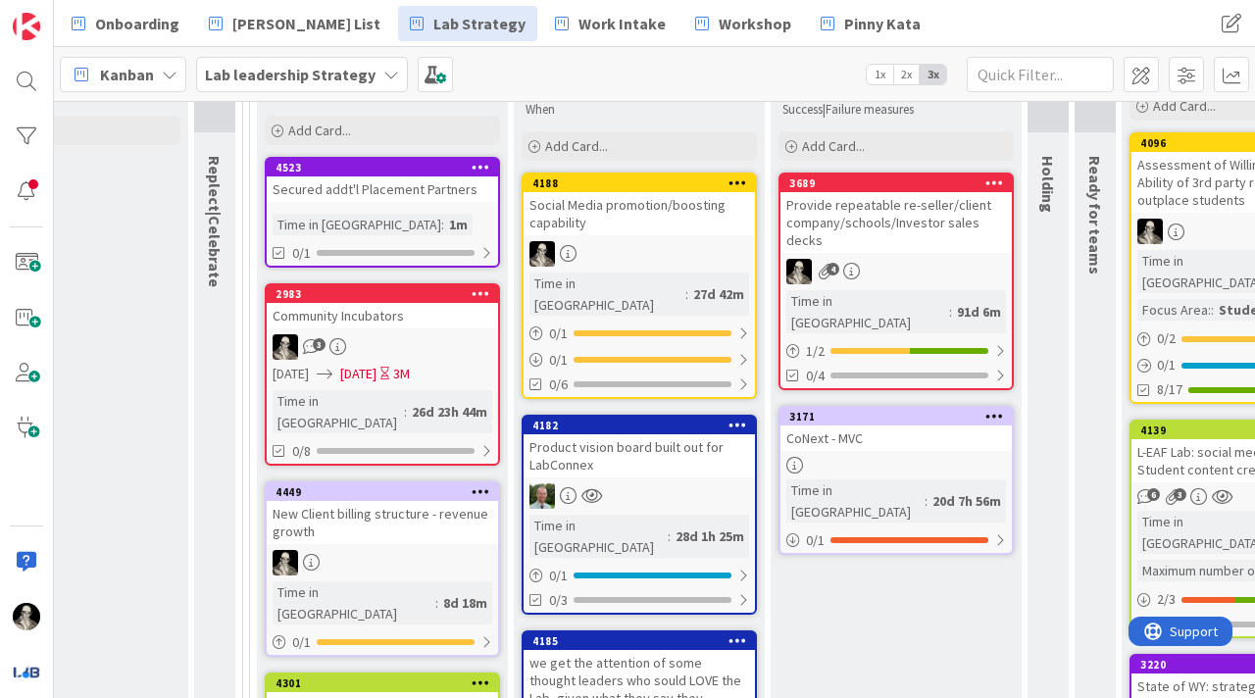
click at [901, 426] on div "CoNext - MVC" at bounding box center [896, 439] width 231 height 26
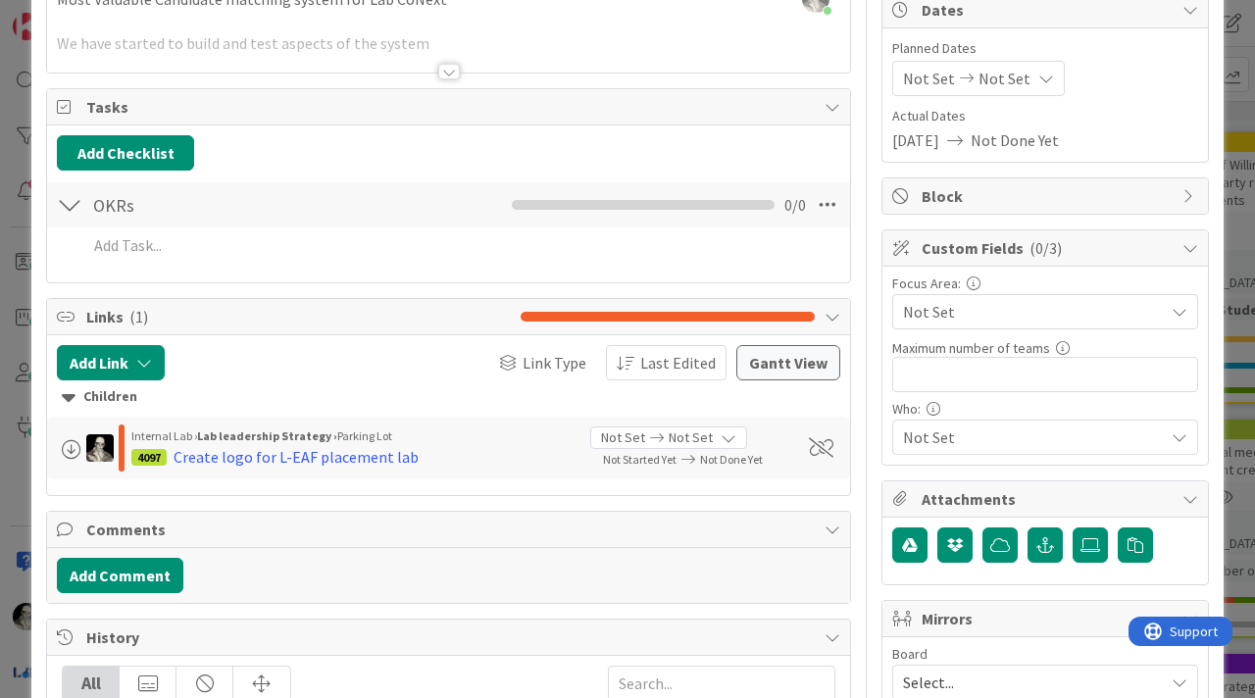
scroll to position [55, 0]
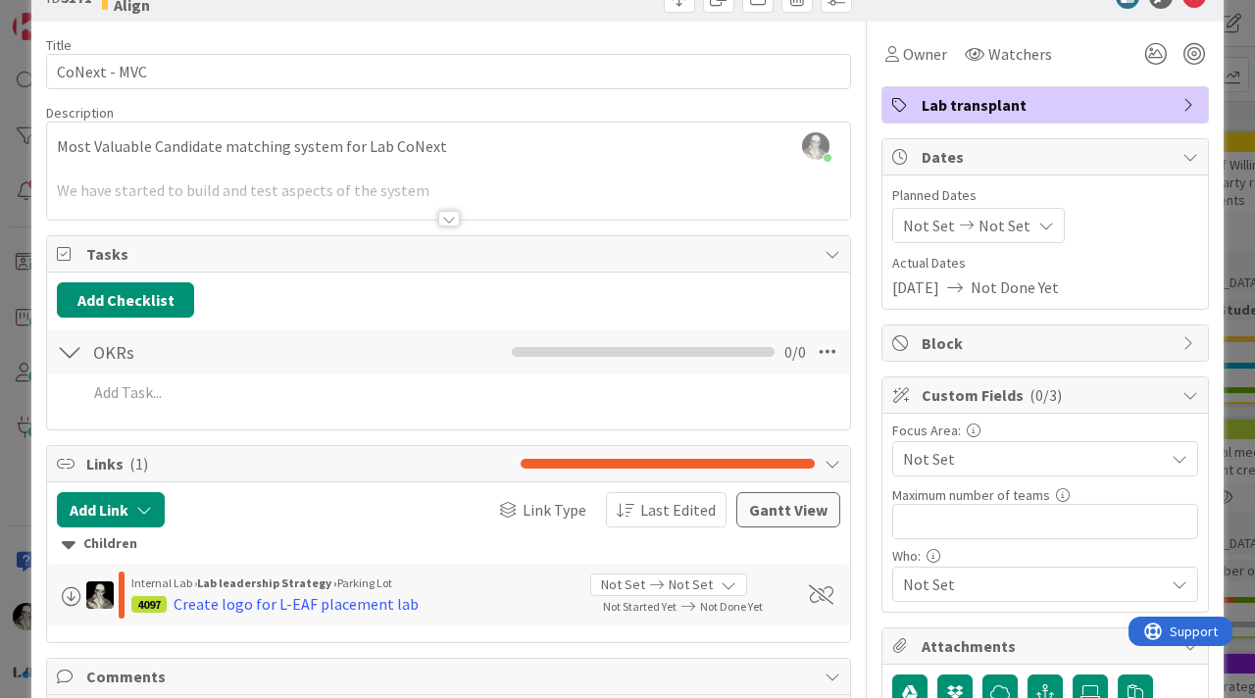
click at [451, 217] on div at bounding box center [449, 219] width 22 height 16
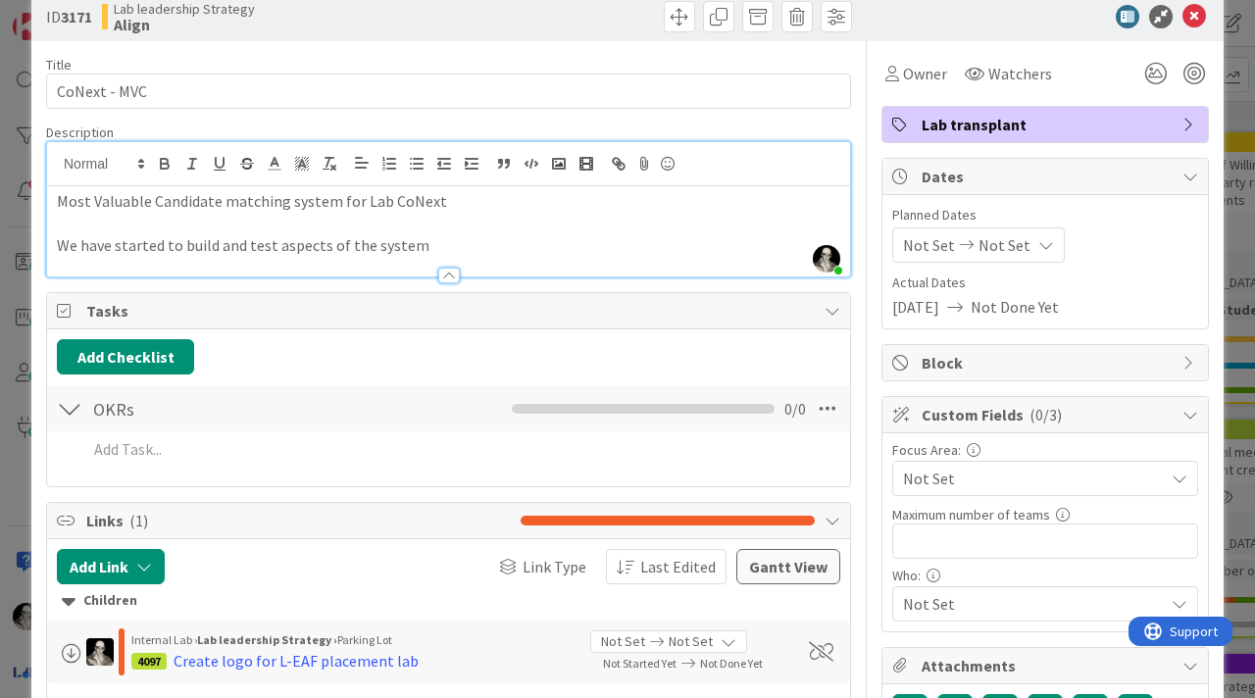
scroll to position [0, 0]
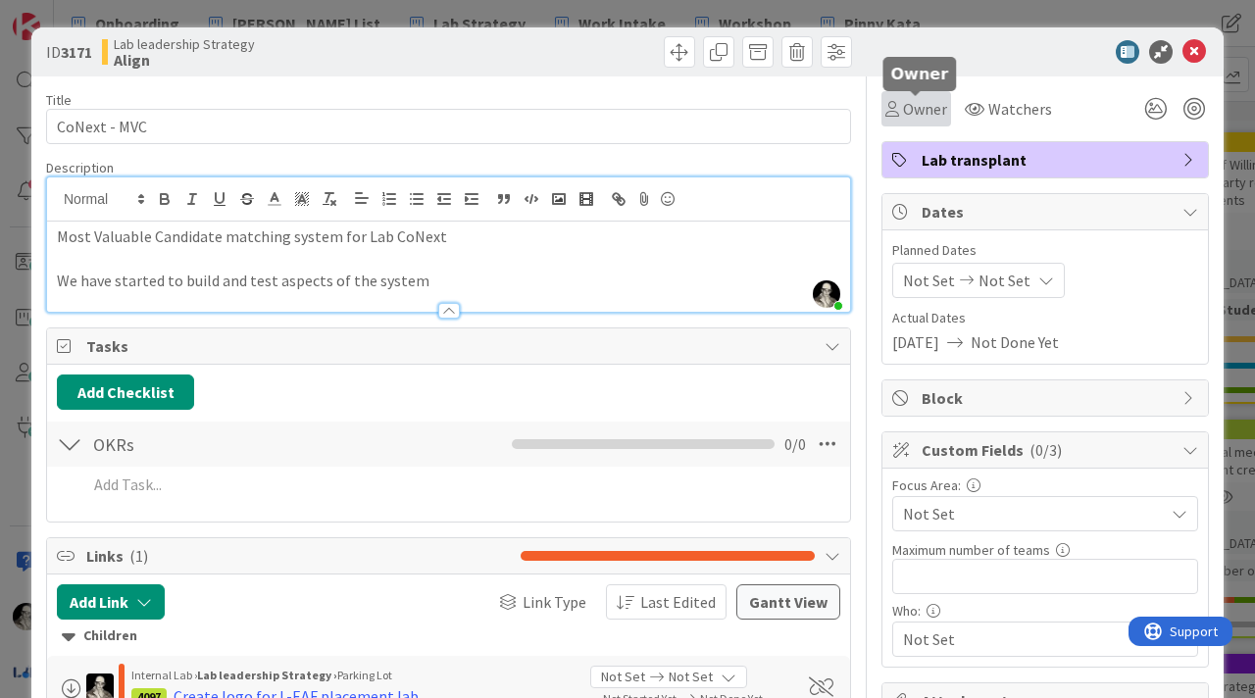
click at [911, 104] on span "Owner" at bounding box center [925, 109] width 44 height 24
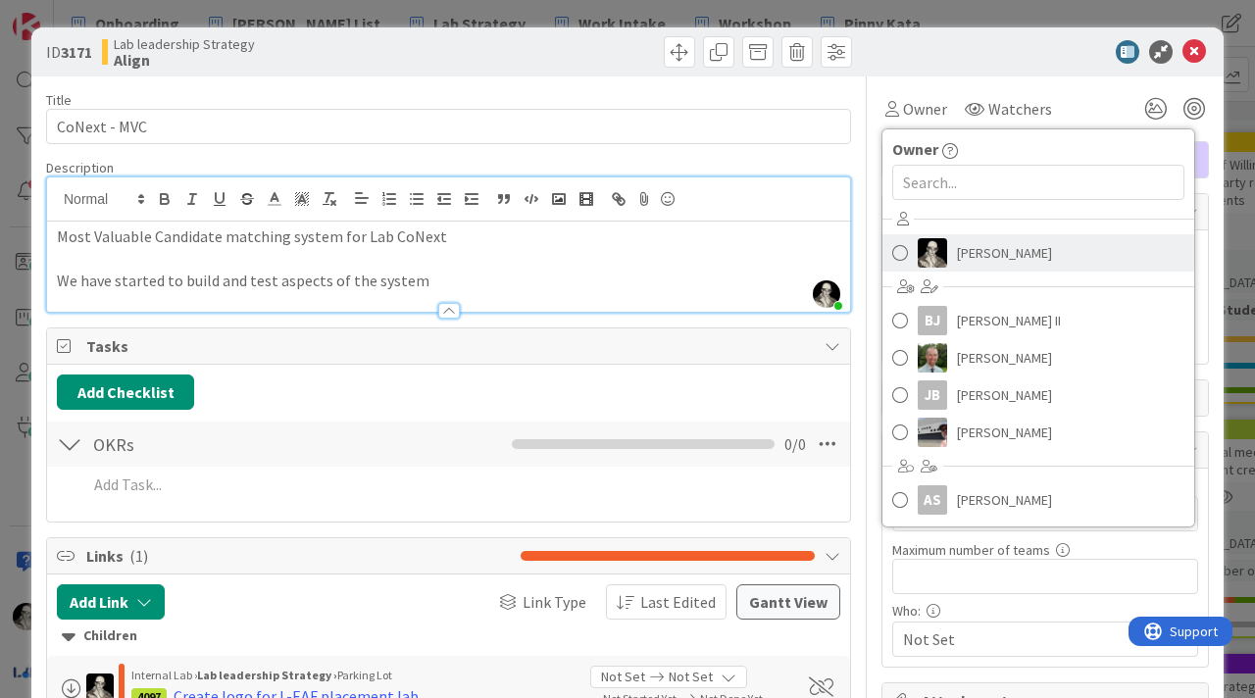
click at [949, 242] on link "[PERSON_NAME]" at bounding box center [1039, 252] width 312 height 37
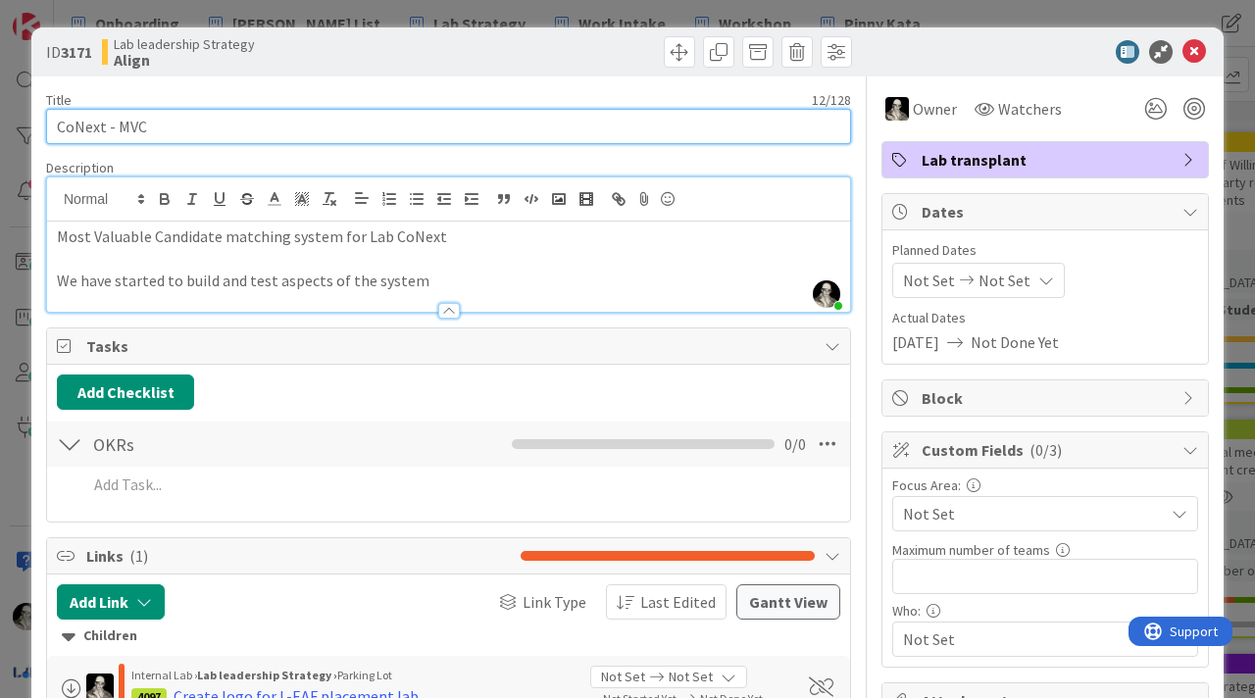
click at [75, 126] on input "CoNext - MVC" at bounding box center [448, 126] width 805 height 35
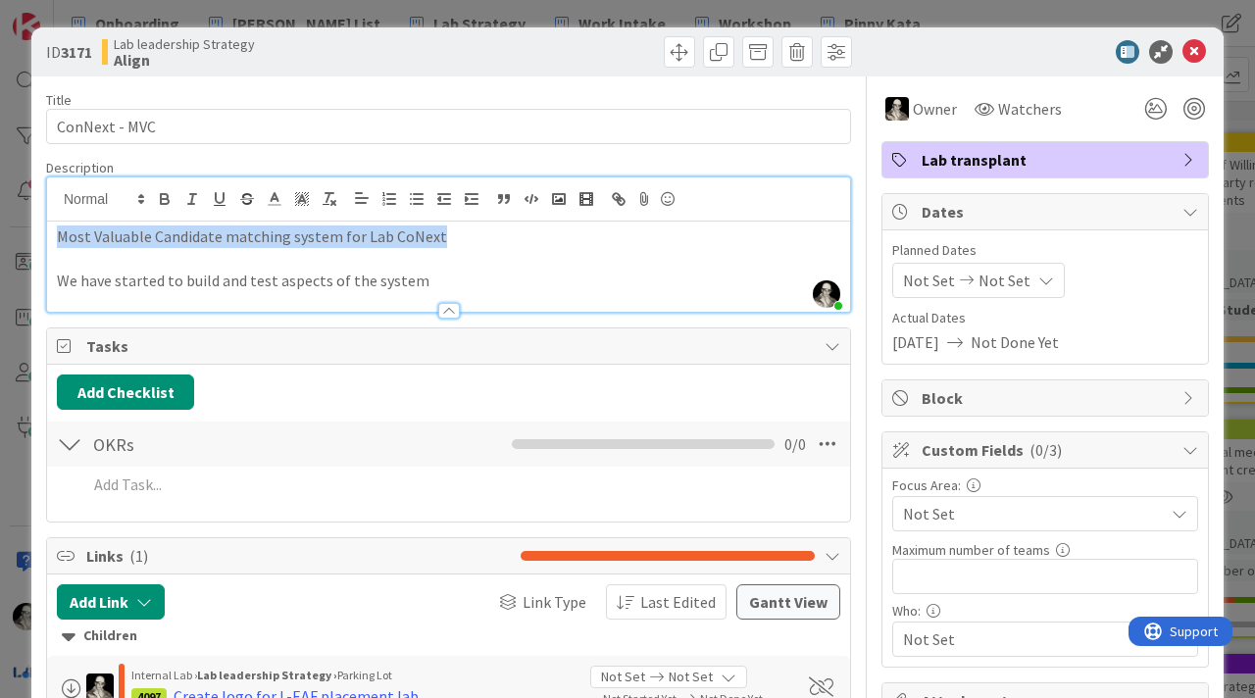
drag, startPoint x: 455, startPoint y: 236, endPoint x: 0, endPoint y: 231, distance: 455.1
click at [0, 231] on div "ID 3171 Lab leadership Strategy Align Title 13 / 128 ConNext - MVC Description …" at bounding box center [627, 349] width 1255 height 698
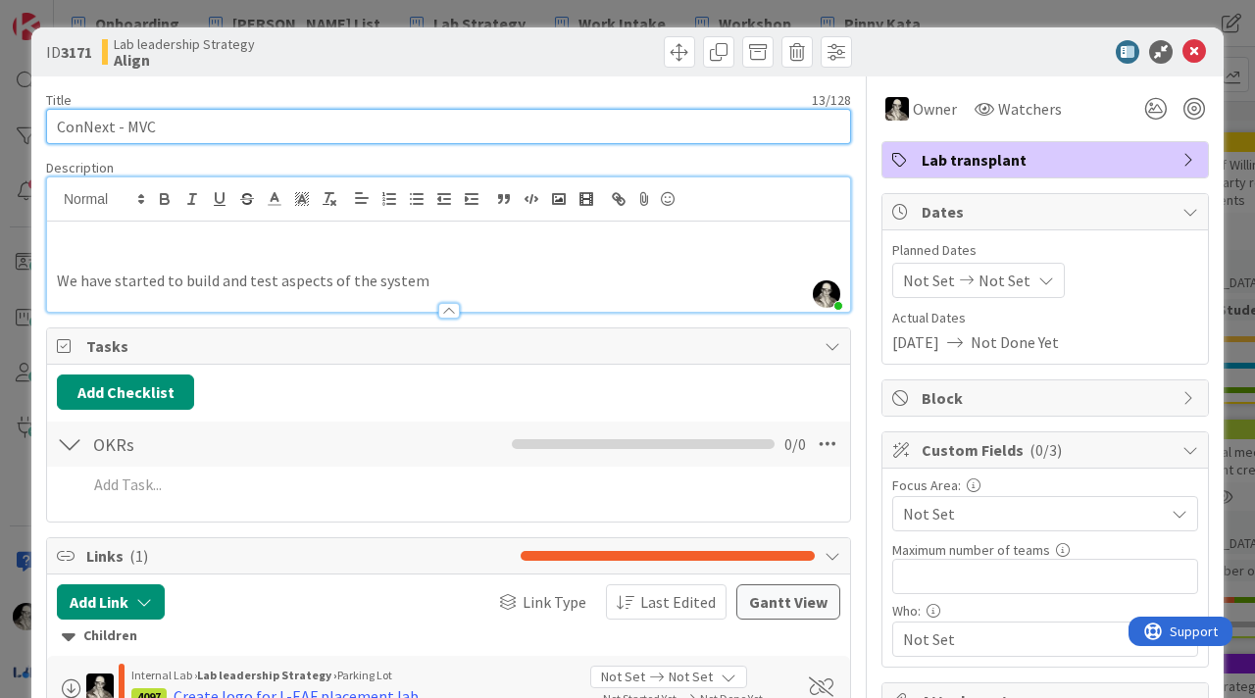
click at [162, 127] on input "ConNext - MVC" at bounding box center [448, 126] width 805 height 35
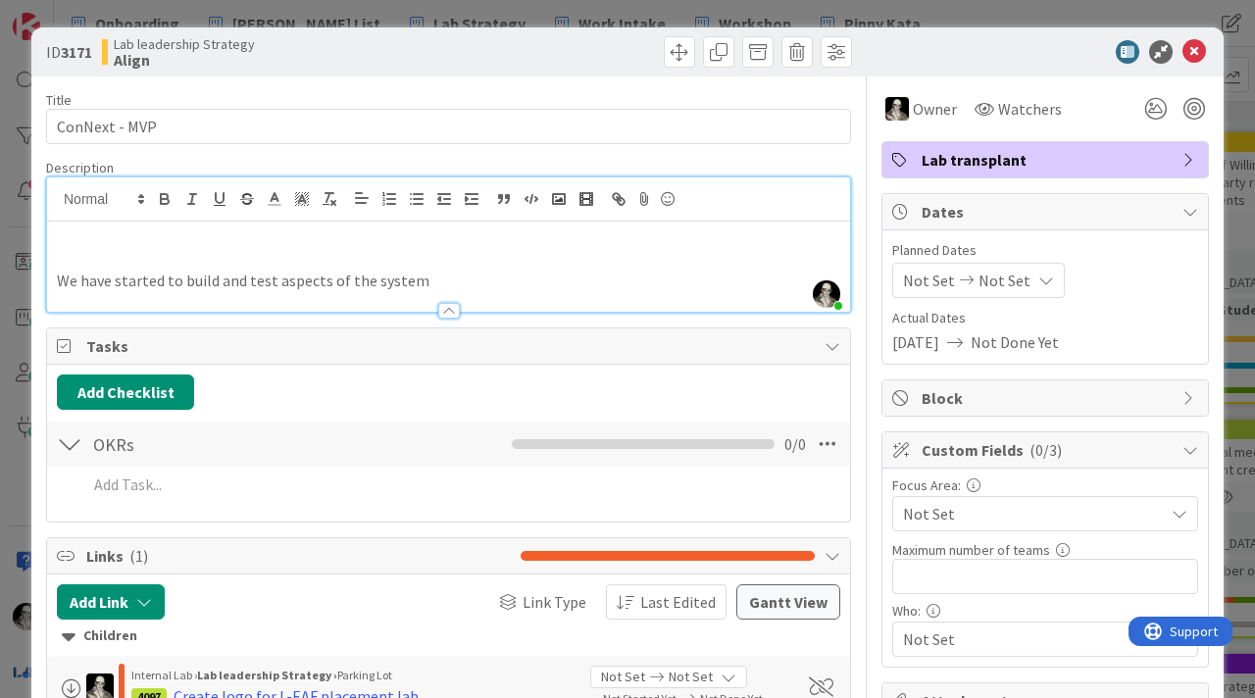
click at [105, 237] on p at bounding box center [449, 237] width 784 height 23
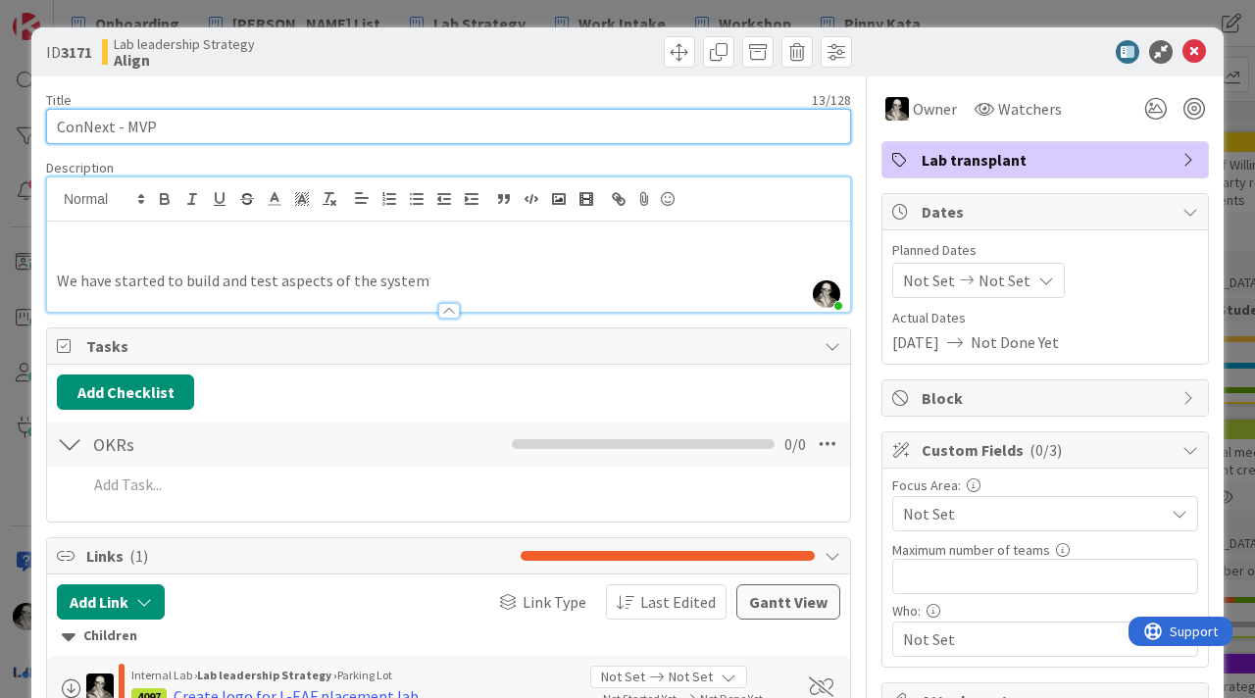
click at [78, 130] on input "ConNext - MVP" at bounding box center [448, 126] width 805 height 35
click at [190, 124] on input "ConNext - MVP" at bounding box center [448, 126] width 805 height 35
click at [77, 126] on input "ConNext - MVP" at bounding box center [448, 126] width 805 height 35
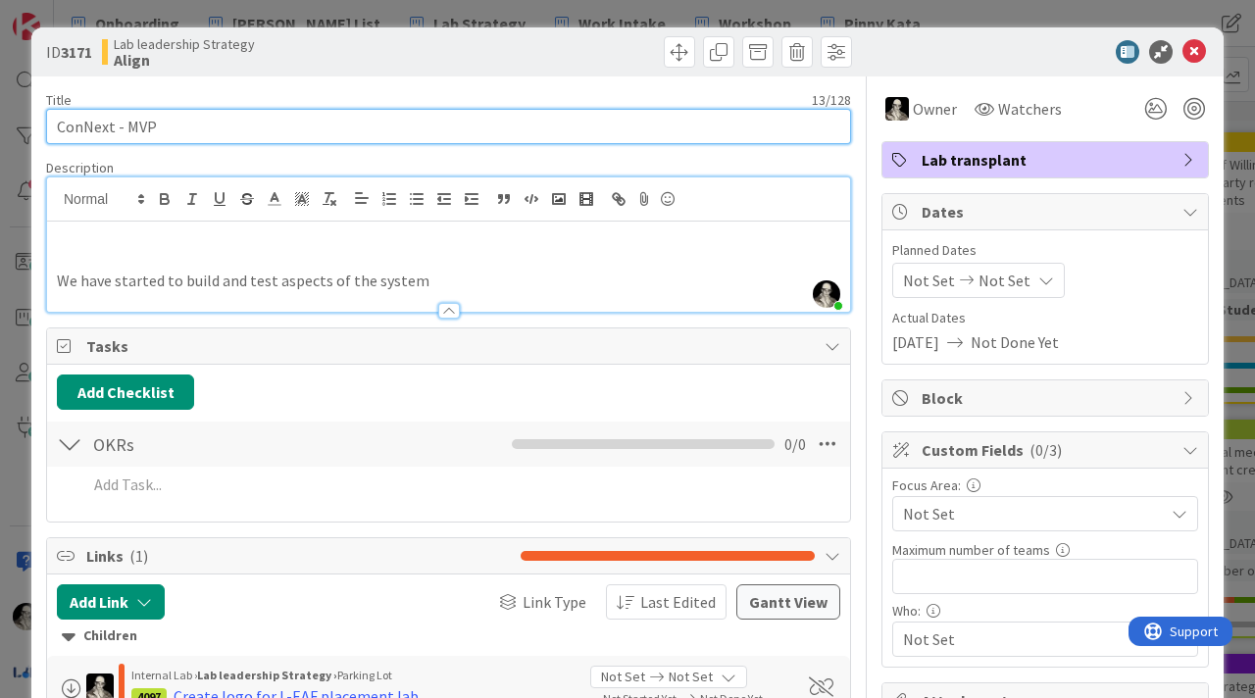
click at [188, 125] on input "ConNext - MVP" at bounding box center [448, 126] width 805 height 35
click at [82, 122] on input "ConNext - MVP" at bounding box center [448, 126] width 805 height 35
click at [114, 126] on input "ConNext - MVP" at bounding box center [448, 126] width 805 height 35
click at [200, 128] on input "ConNEXT - MVP" at bounding box center [448, 126] width 805 height 35
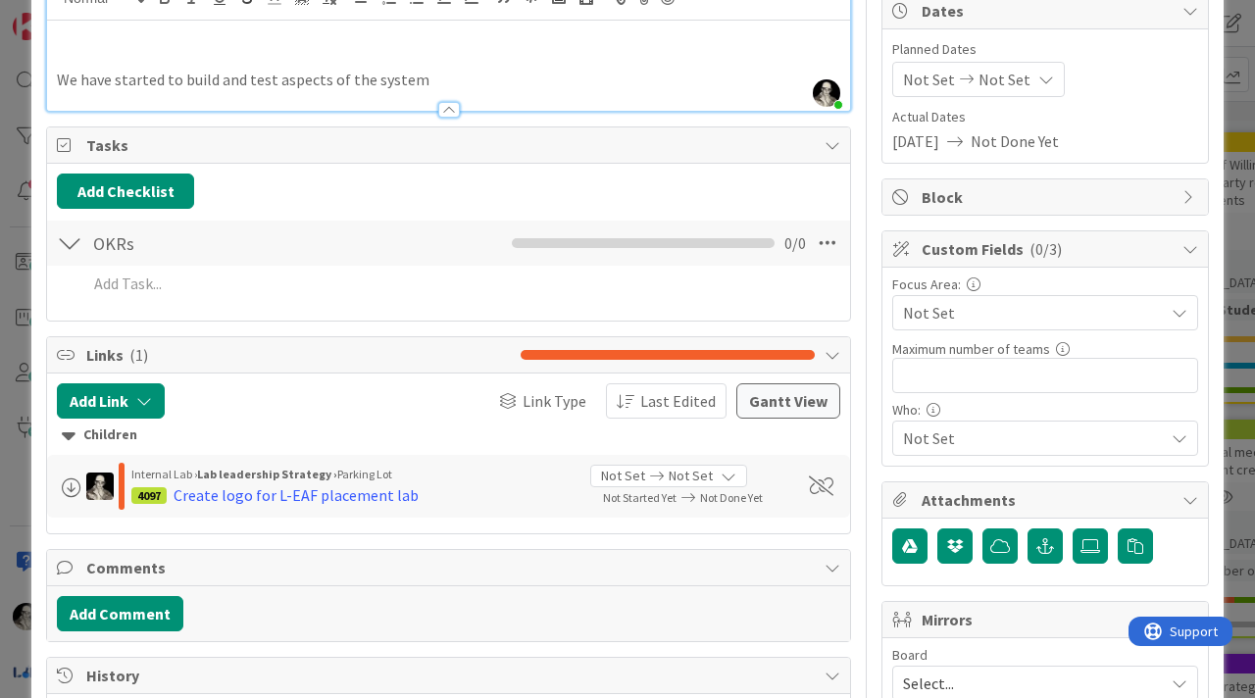
scroll to position [205, 0]
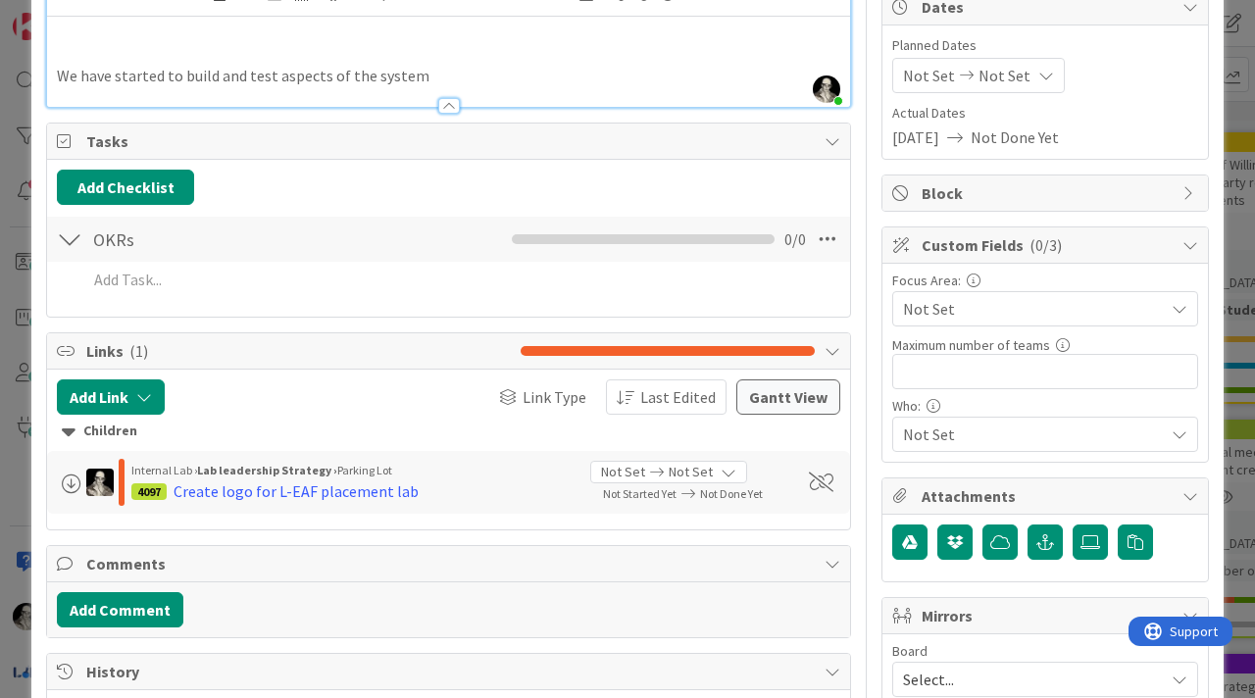
type input "ConNEXT - MVP"
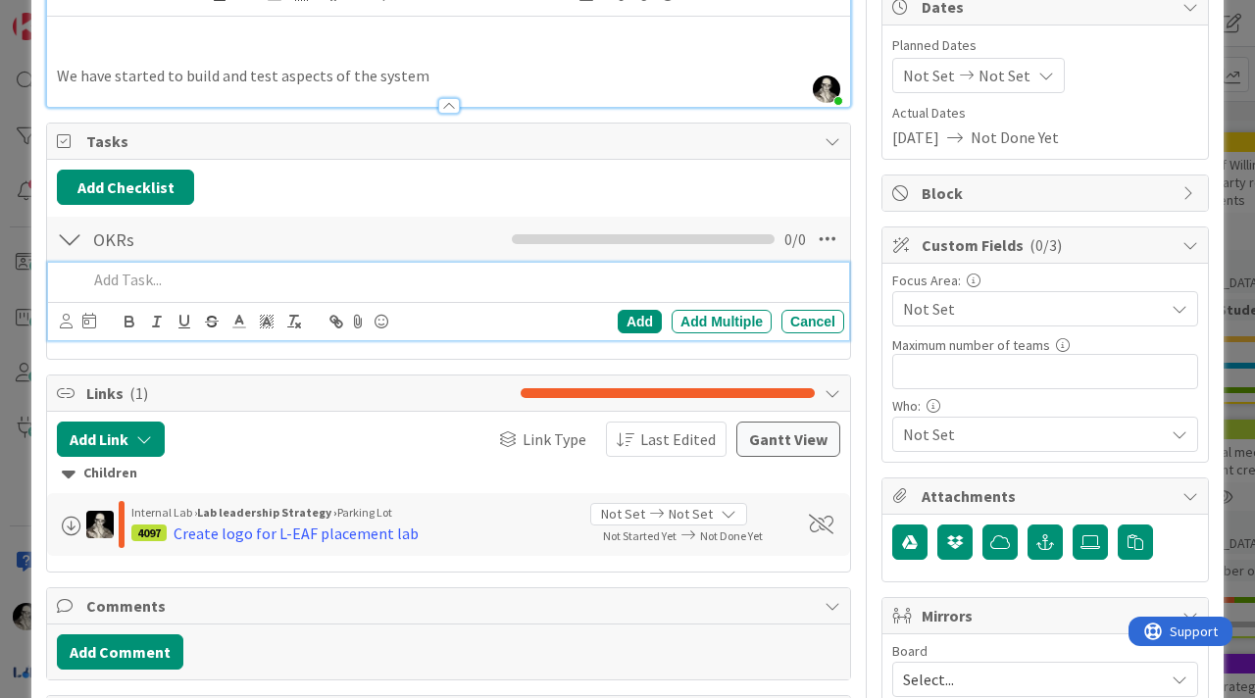
click at [136, 282] on p at bounding box center [461, 280] width 749 height 23
